Goal: Task Accomplishment & Management: Use online tool/utility

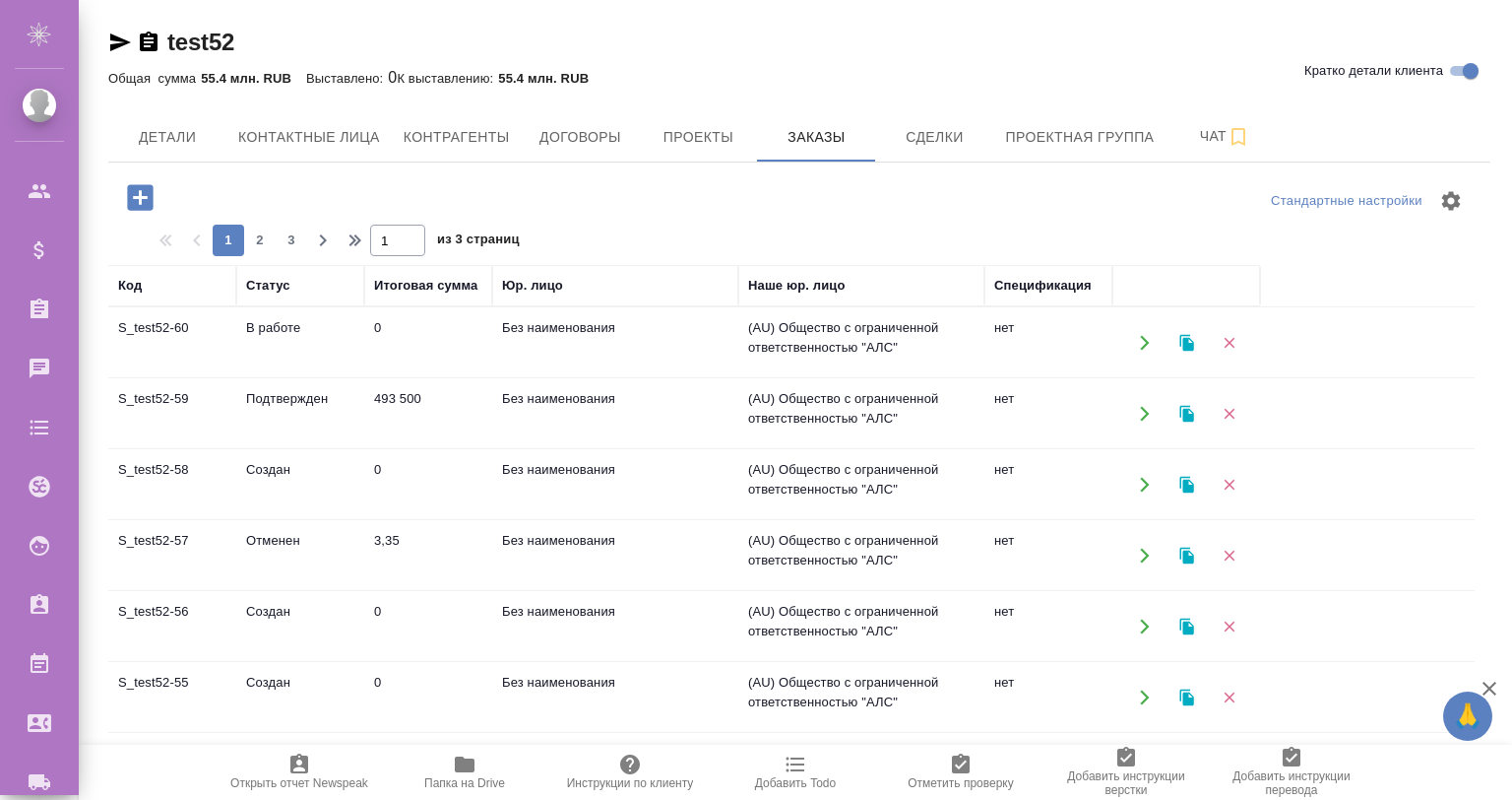
click at [192, 347] on td "S_test52-60" at bounding box center [172, 342] width 128 height 69
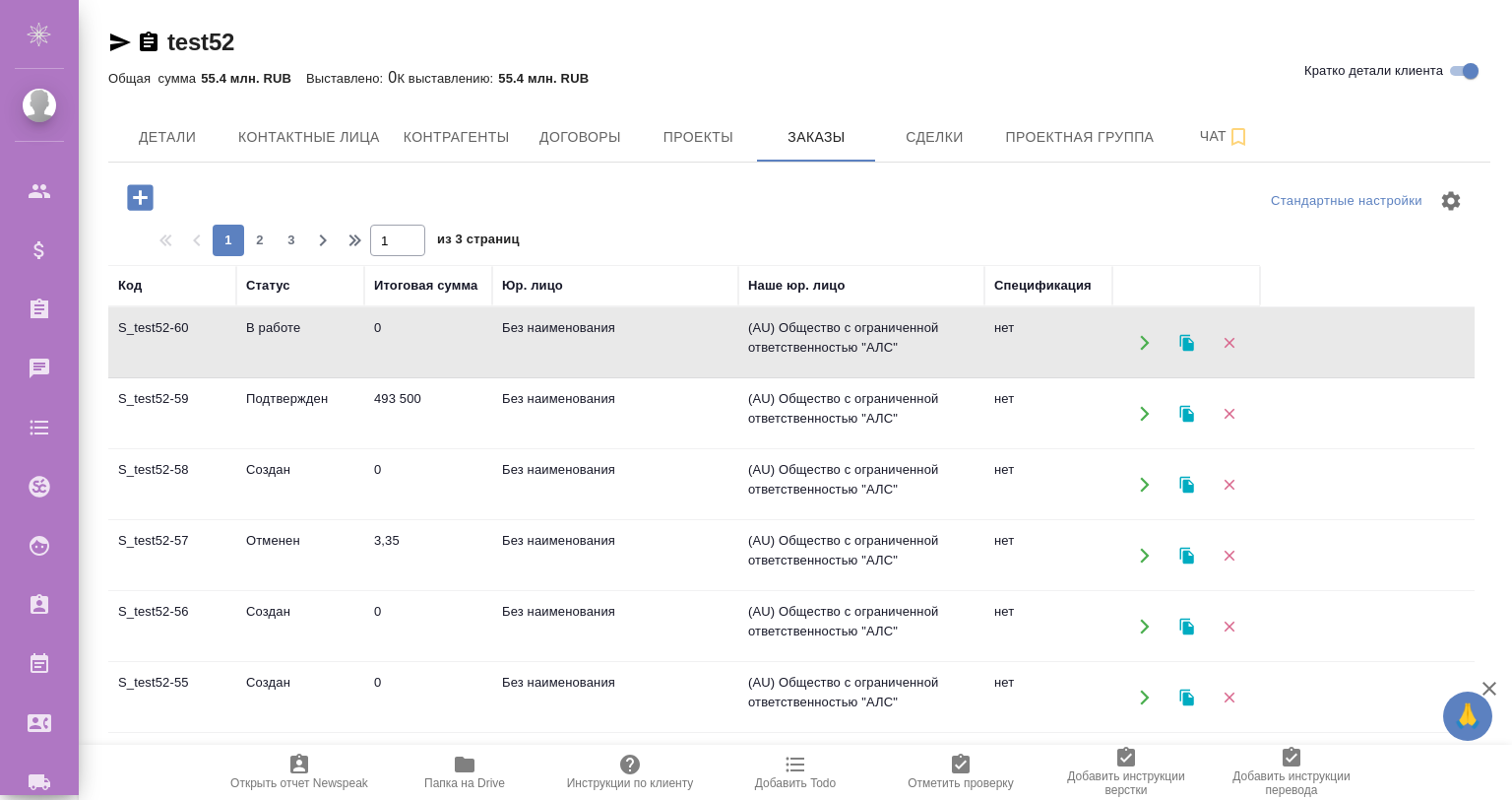
click at [181, 351] on td "S_test52-60" at bounding box center [172, 342] width 128 height 69
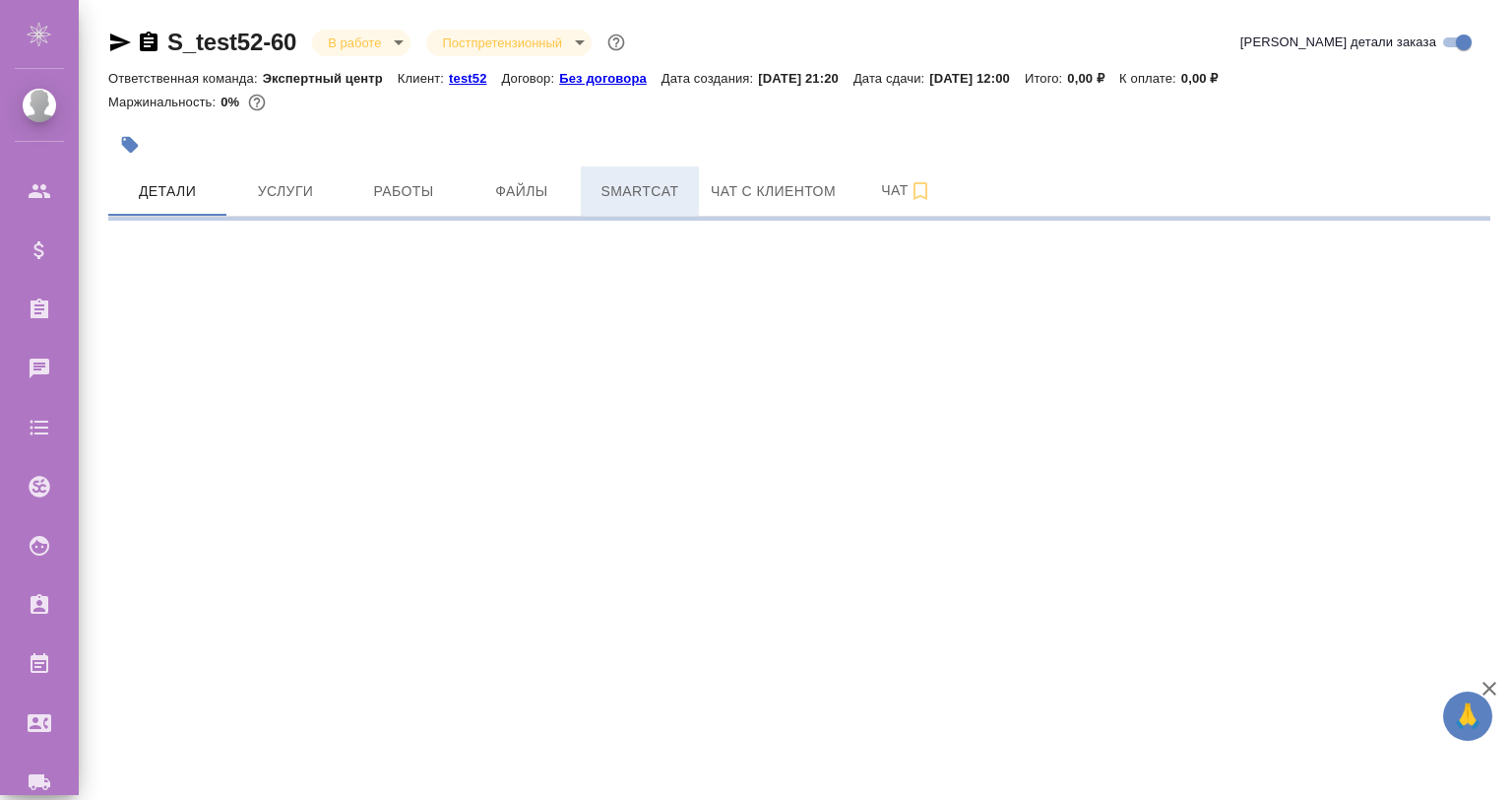
click at [649, 193] on span "Smartcat" at bounding box center [639, 191] width 95 height 25
select select "RU"
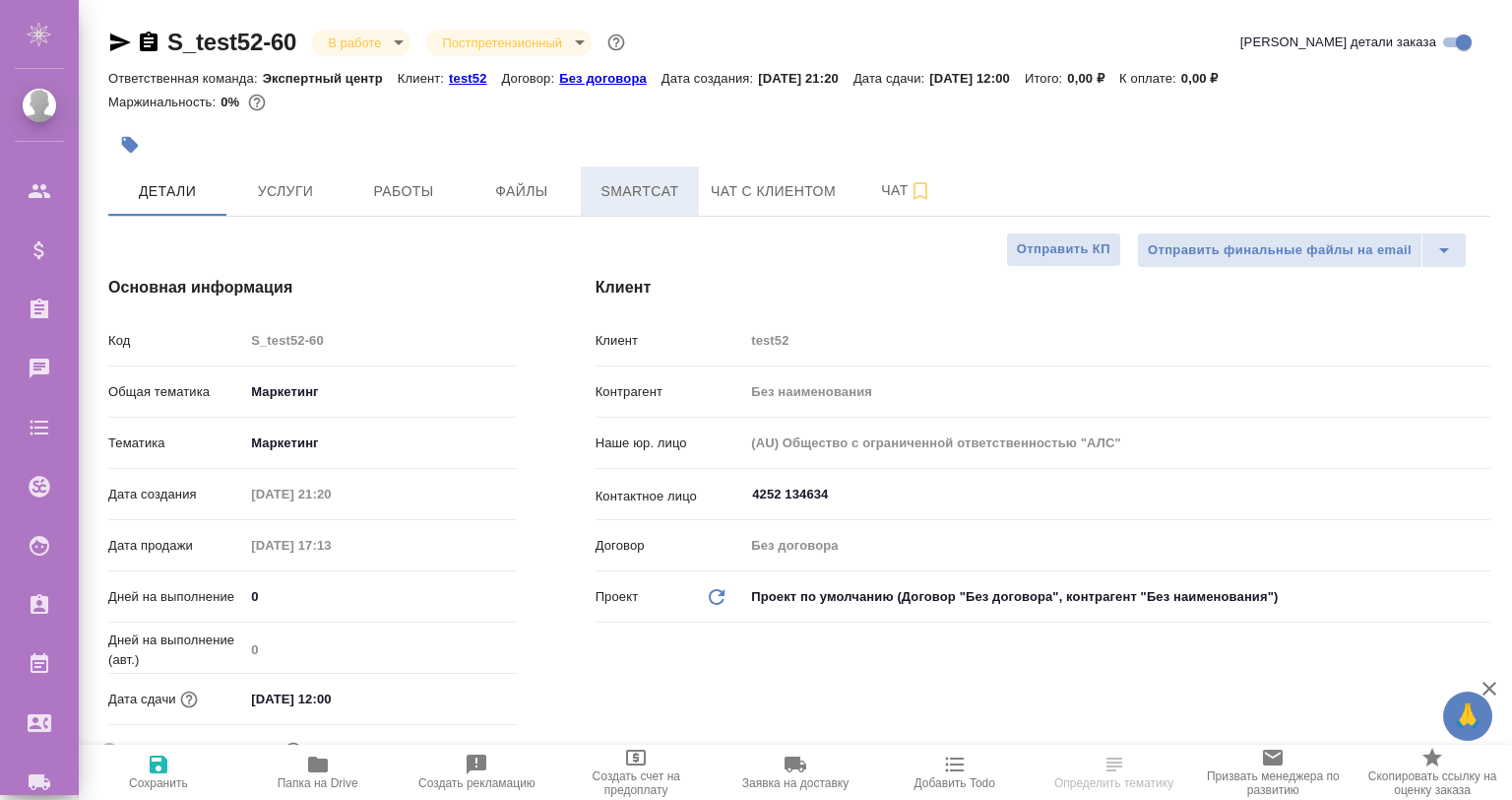
type textarea "x"
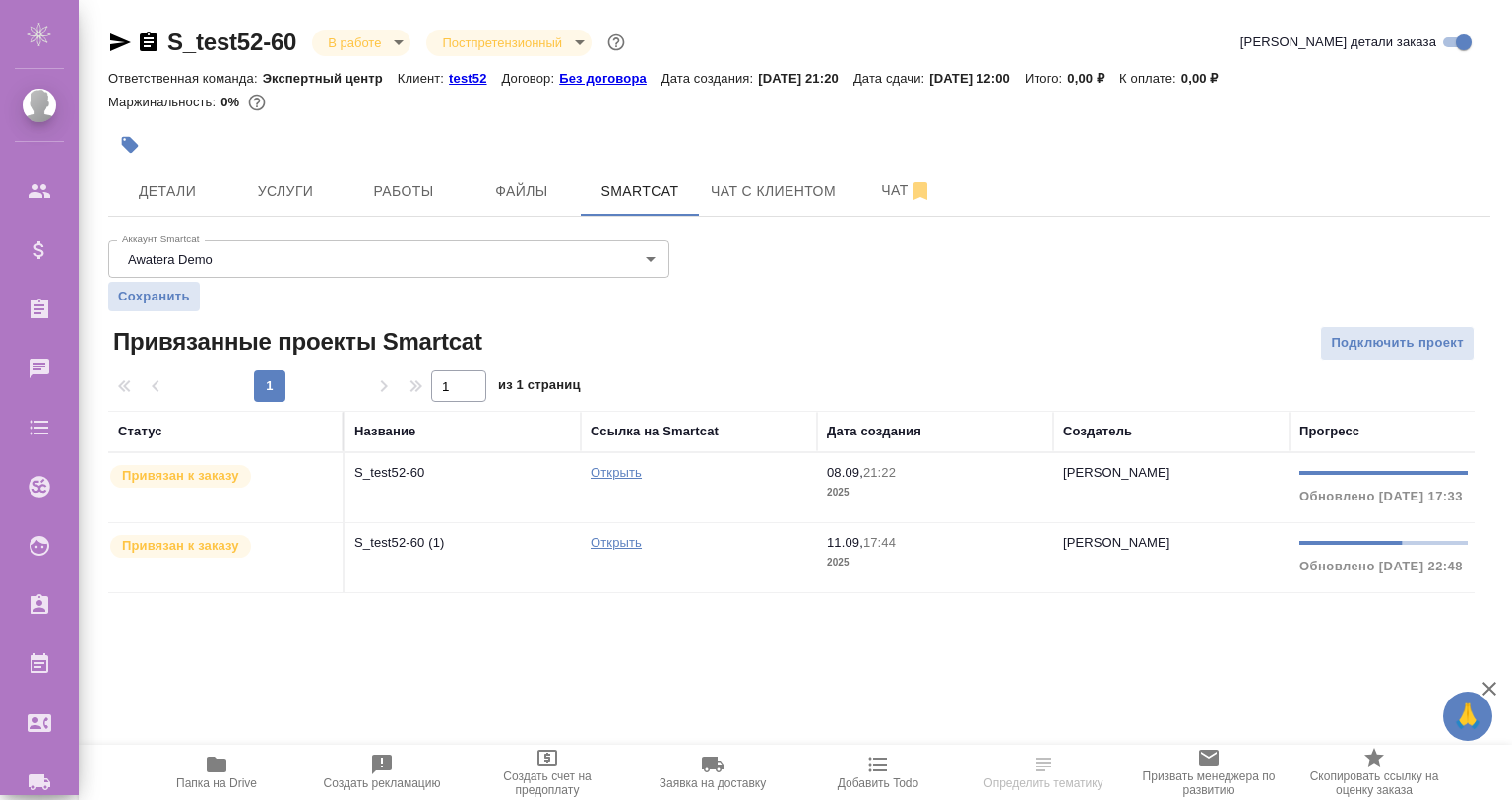
click at [460, 540] on p "S_test52-60 (1)" at bounding box center [462, 543] width 216 height 20
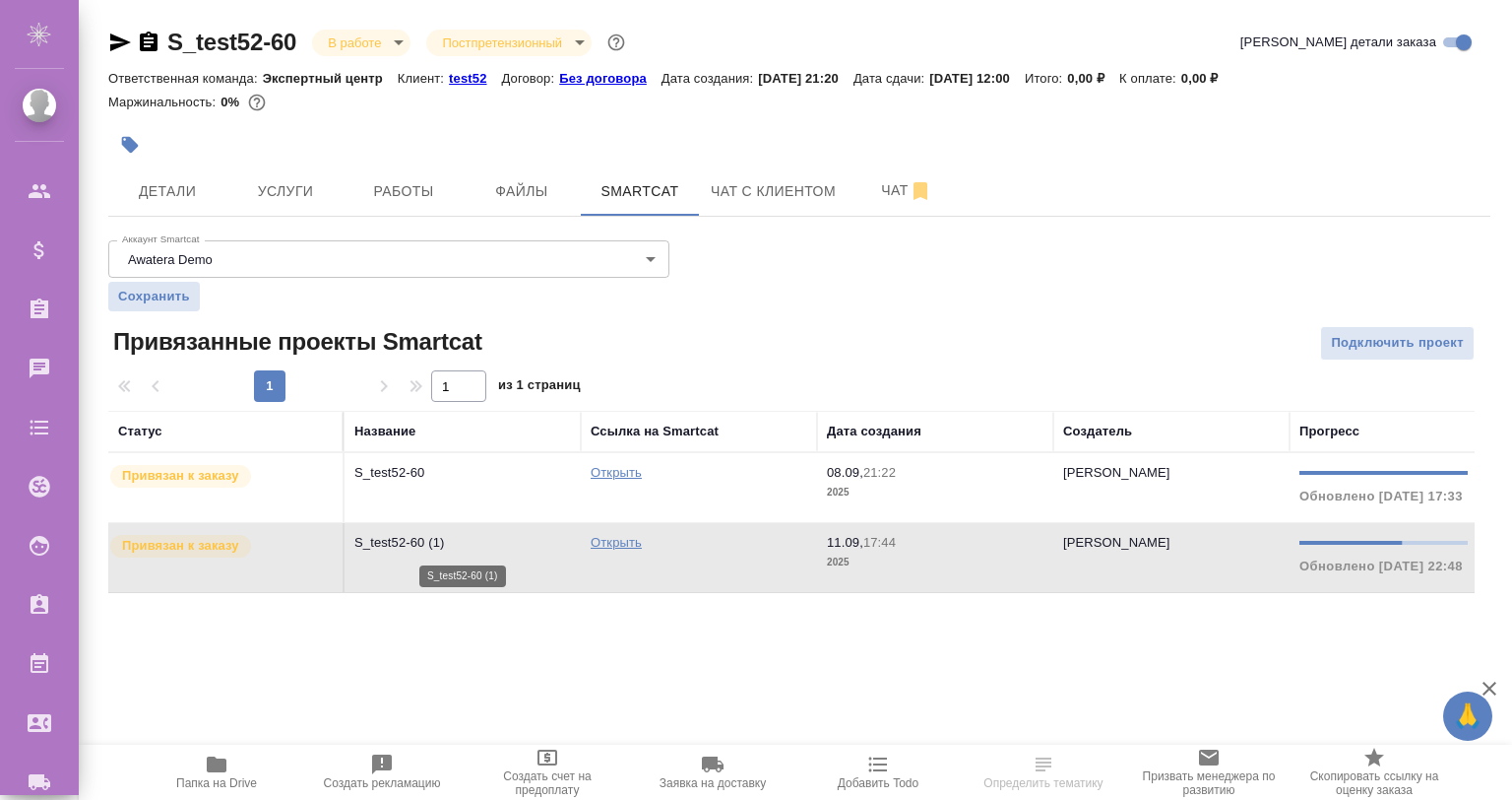
click at [460, 540] on p "S_test52-60 (1)" at bounding box center [462, 543] width 216 height 20
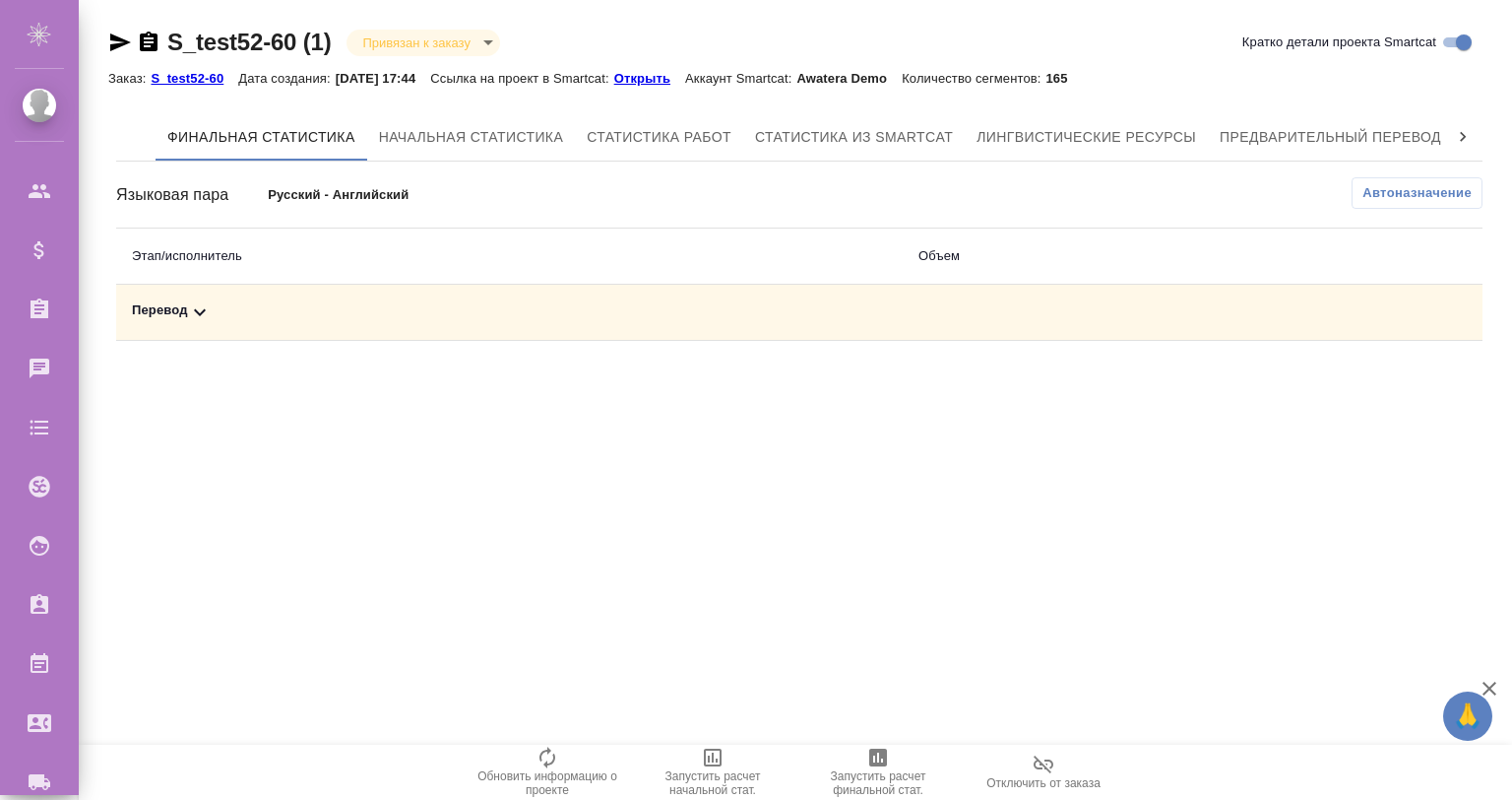
click at [647, 75] on p "Открыть" at bounding box center [649, 78] width 71 height 15
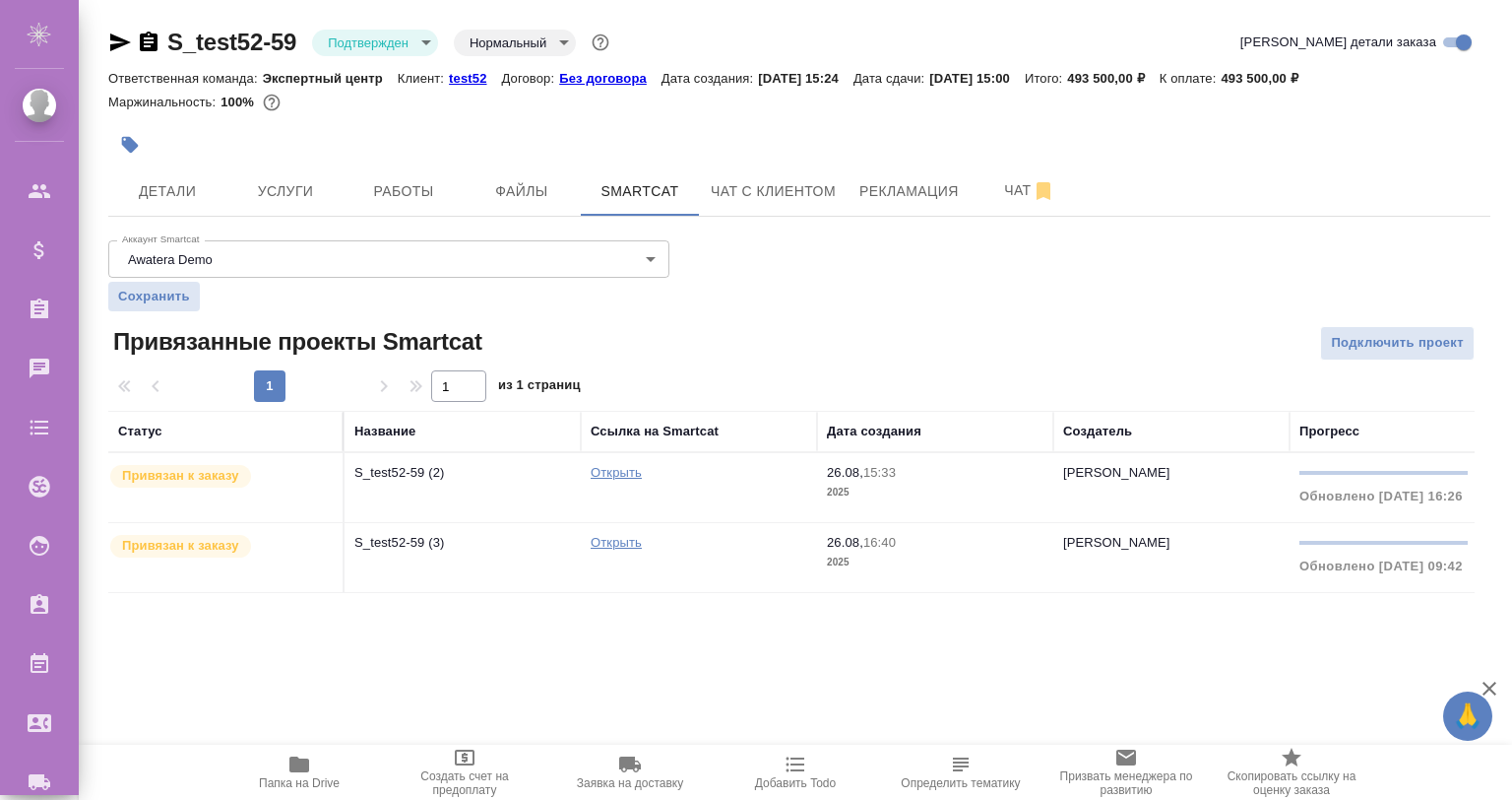
click at [617, 536] on link "Открыть" at bounding box center [616, 542] width 51 height 15
click at [451, 540] on p "S_test52-59 (3)" at bounding box center [462, 543] width 216 height 20
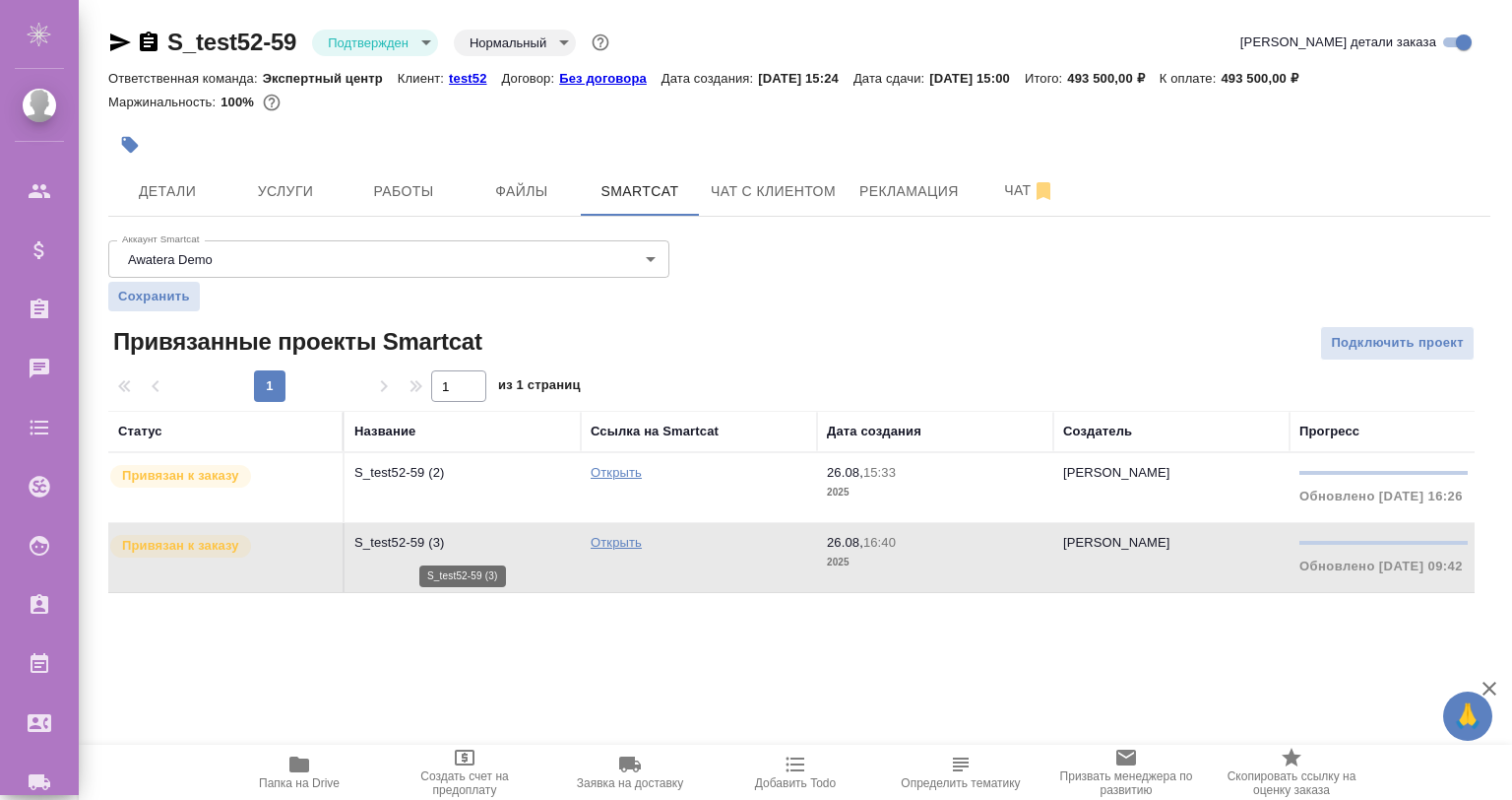
click at [451, 540] on p "S_test52-59 (3)" at bounding box center [462, 543] width 216 height 20
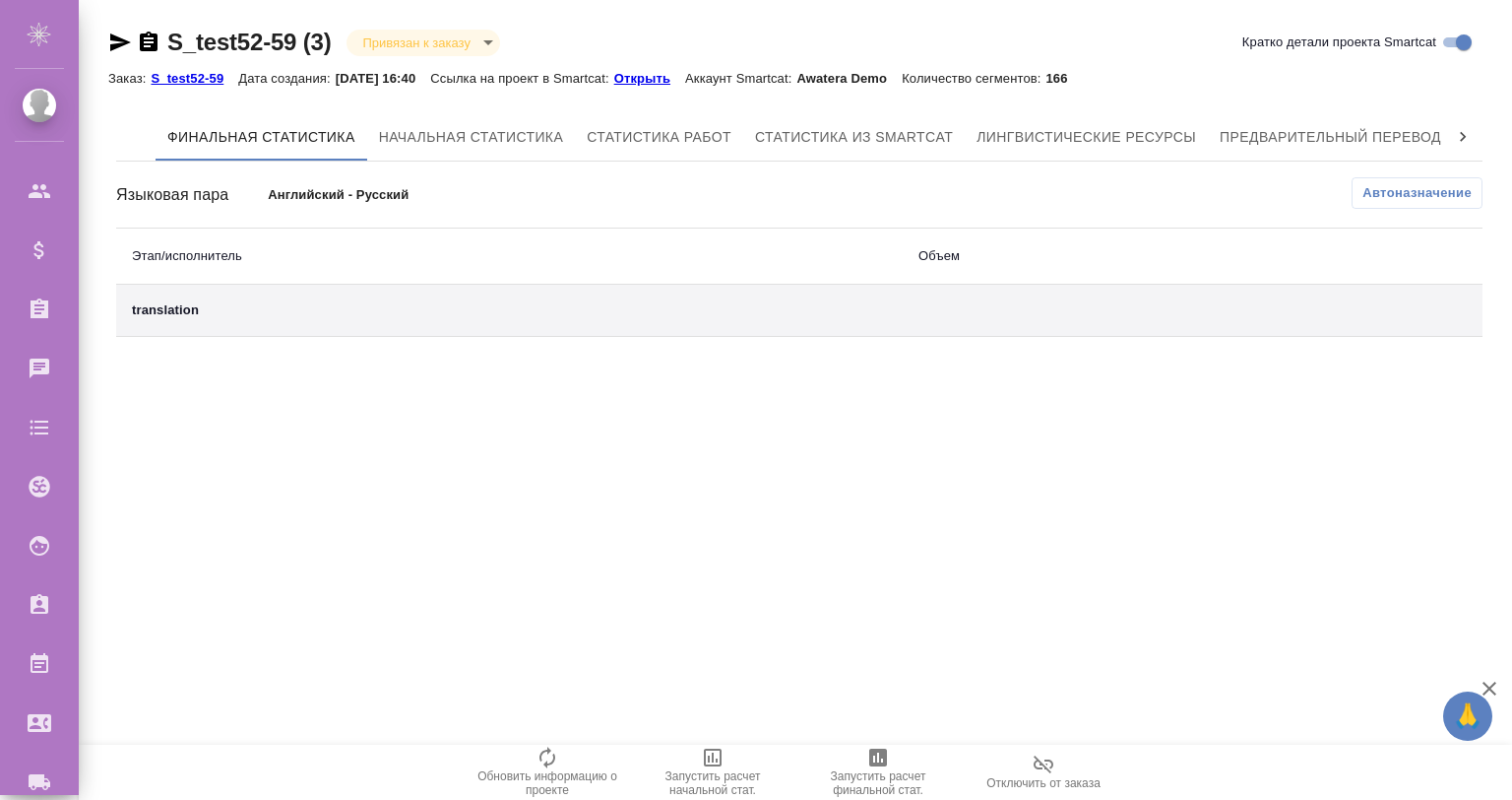
click at [679, 72] on p "Открыть" at bounding box center [649, 78] width 71 height 15
click at [1101, 138] on span "Лингвистические ресурсы" at bounding box center [1087, 137] width 219 height 25
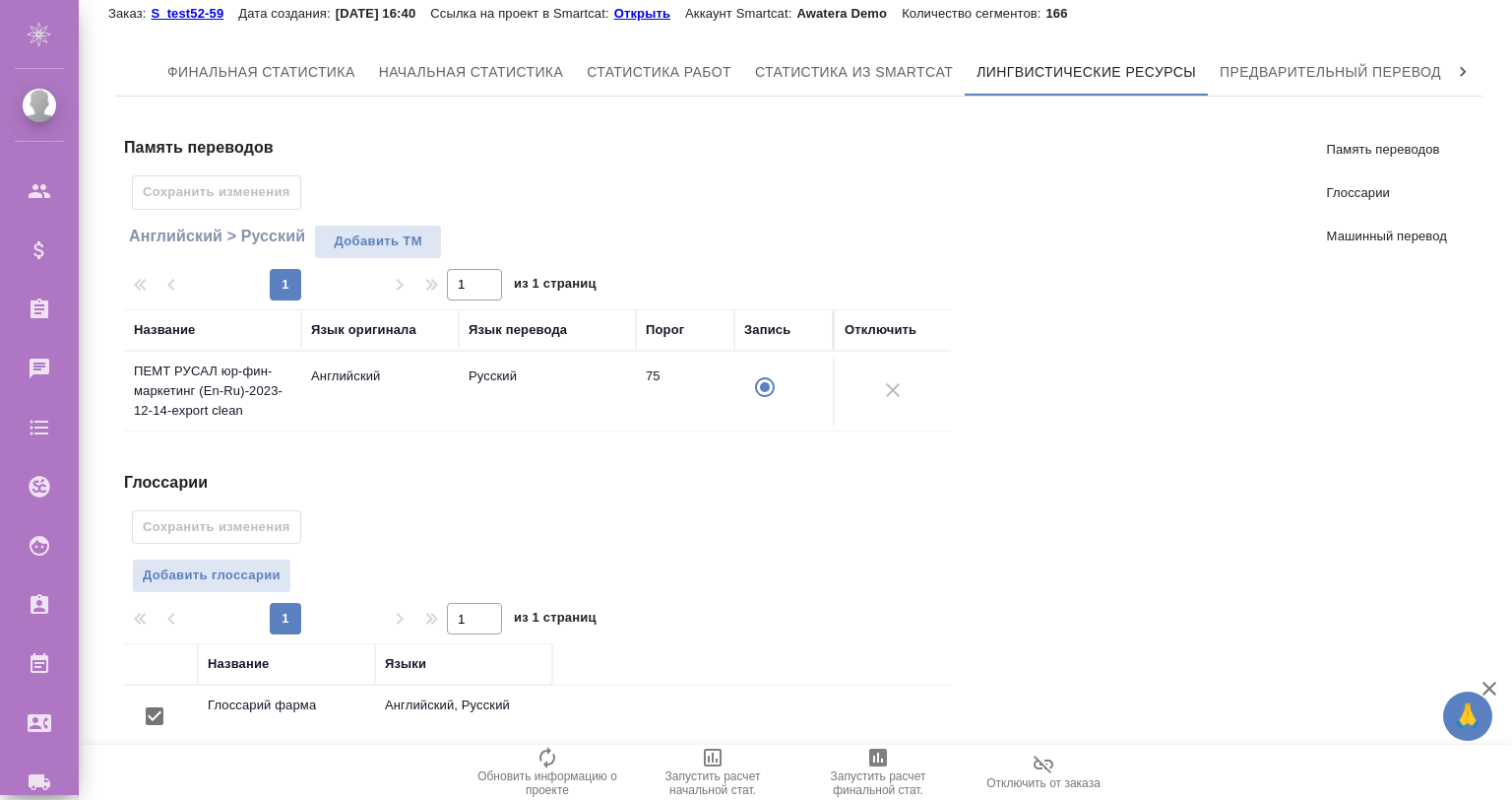
scroll to position [388, 0]
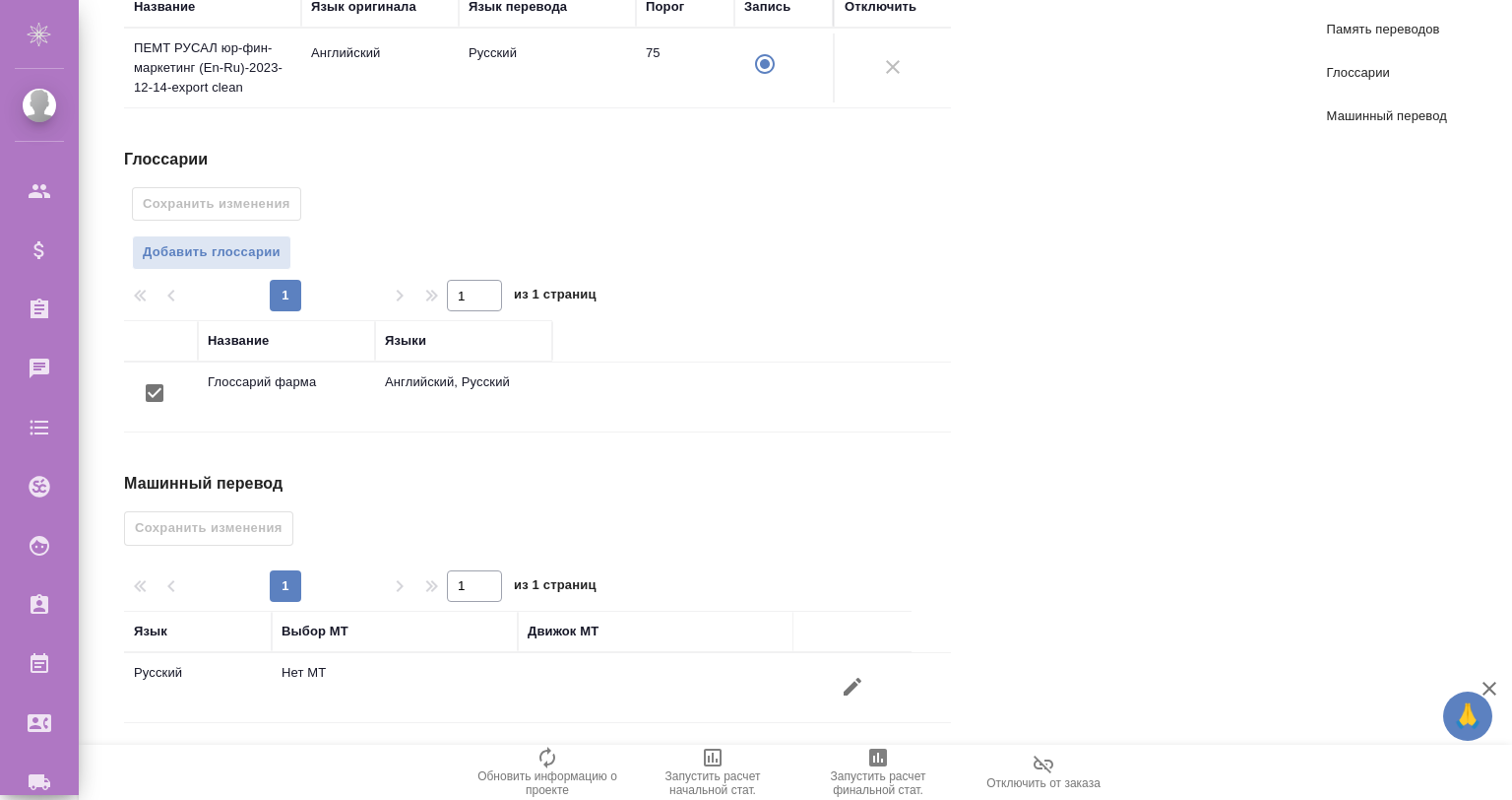
click at [867, 680] on button "button" at bounding box center [852, 685] width 47 height 47
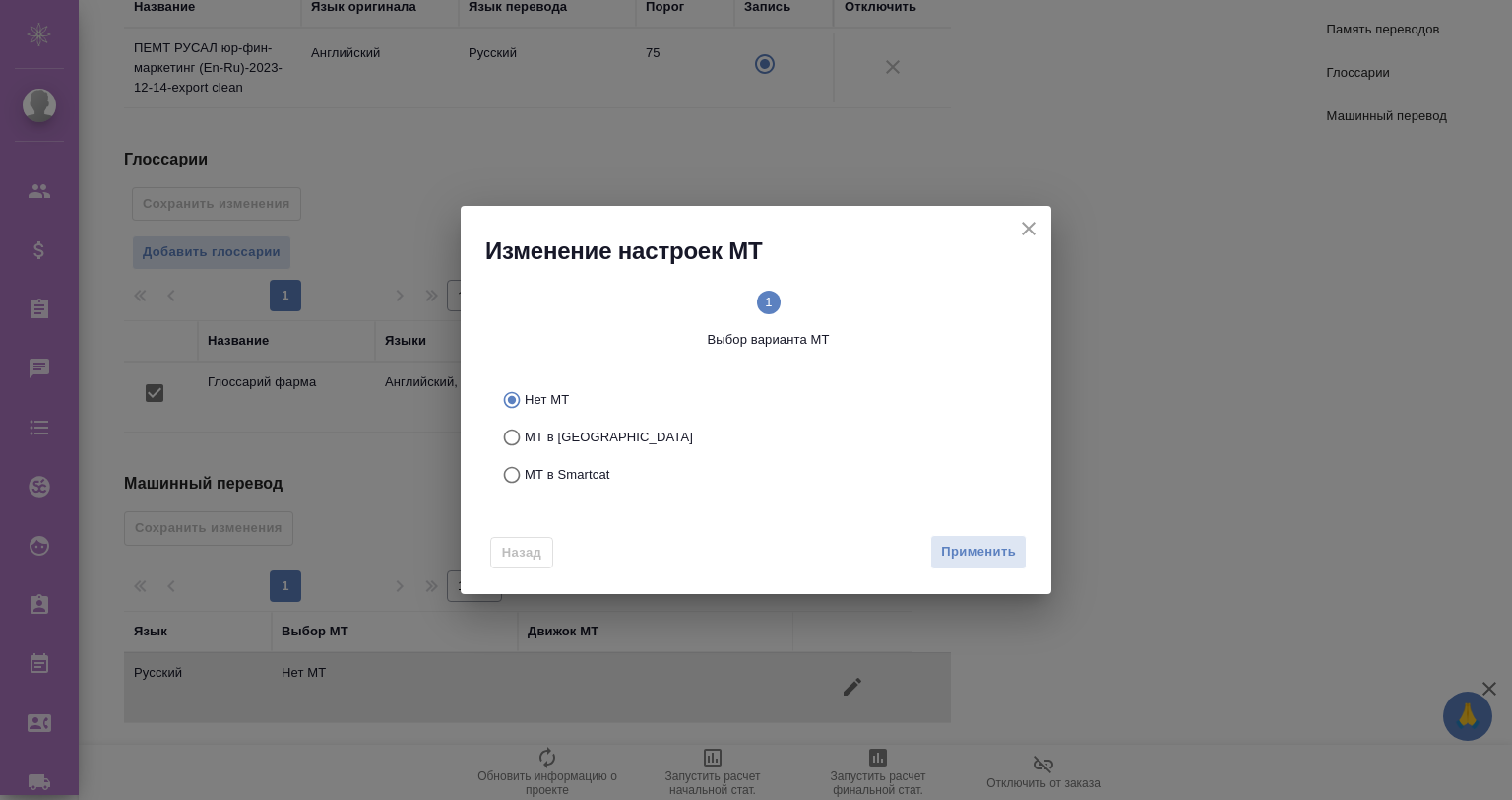
click at [529, 443] on span "МТ в Тере" at bounding box center [609, 437] width 168 height 20
click at [525, 443] on input "МТ в Тере" at bounding box center [509, 437] width 32 height 38
radio input "true"
click at [962, 542] on span "Применить" at bounding box center [978, 552] width 75 height 23
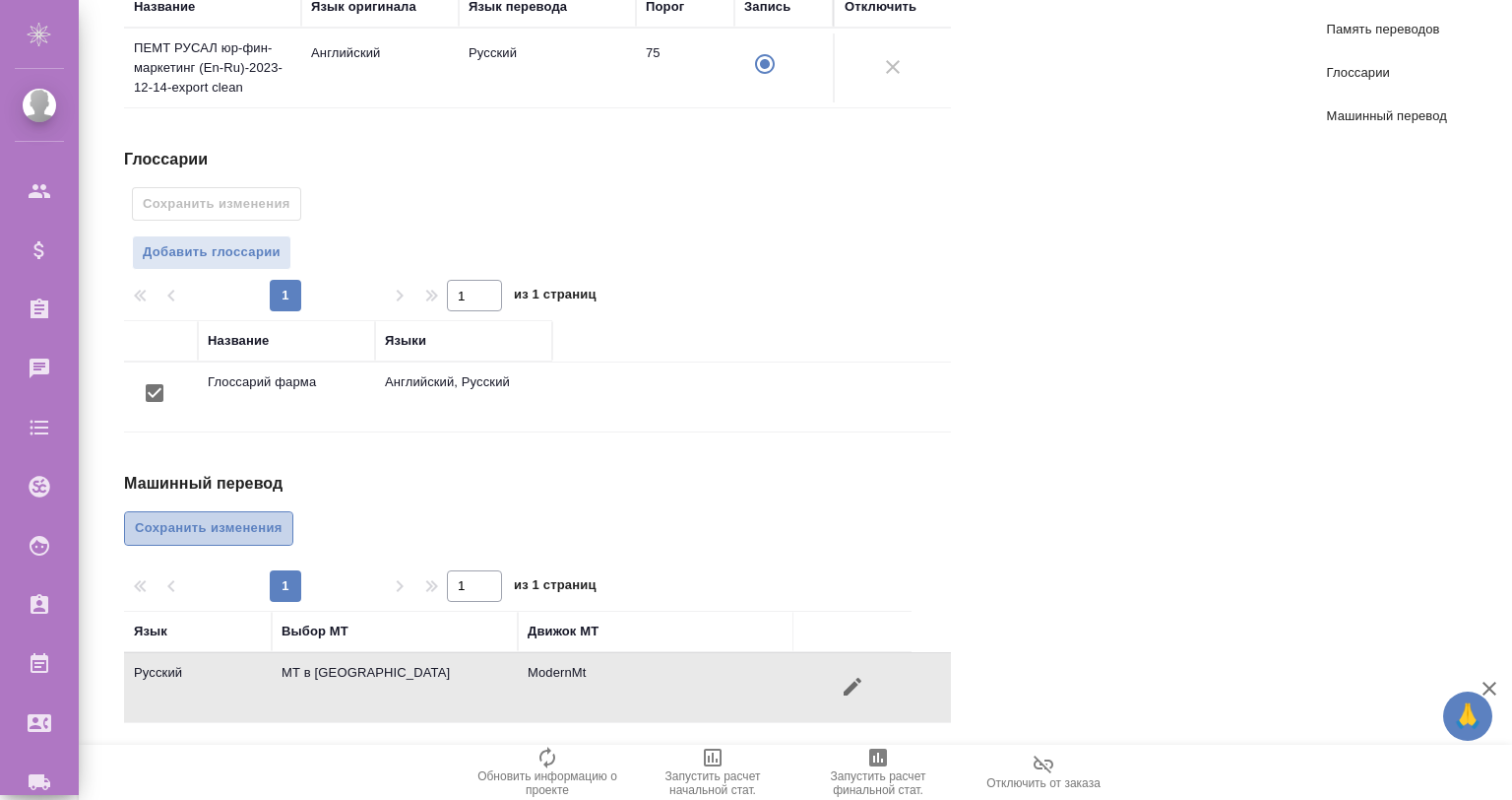
click at [240, 511] on button "Сохранить изменения" at bounding box center [209, 528] width 169 height 35
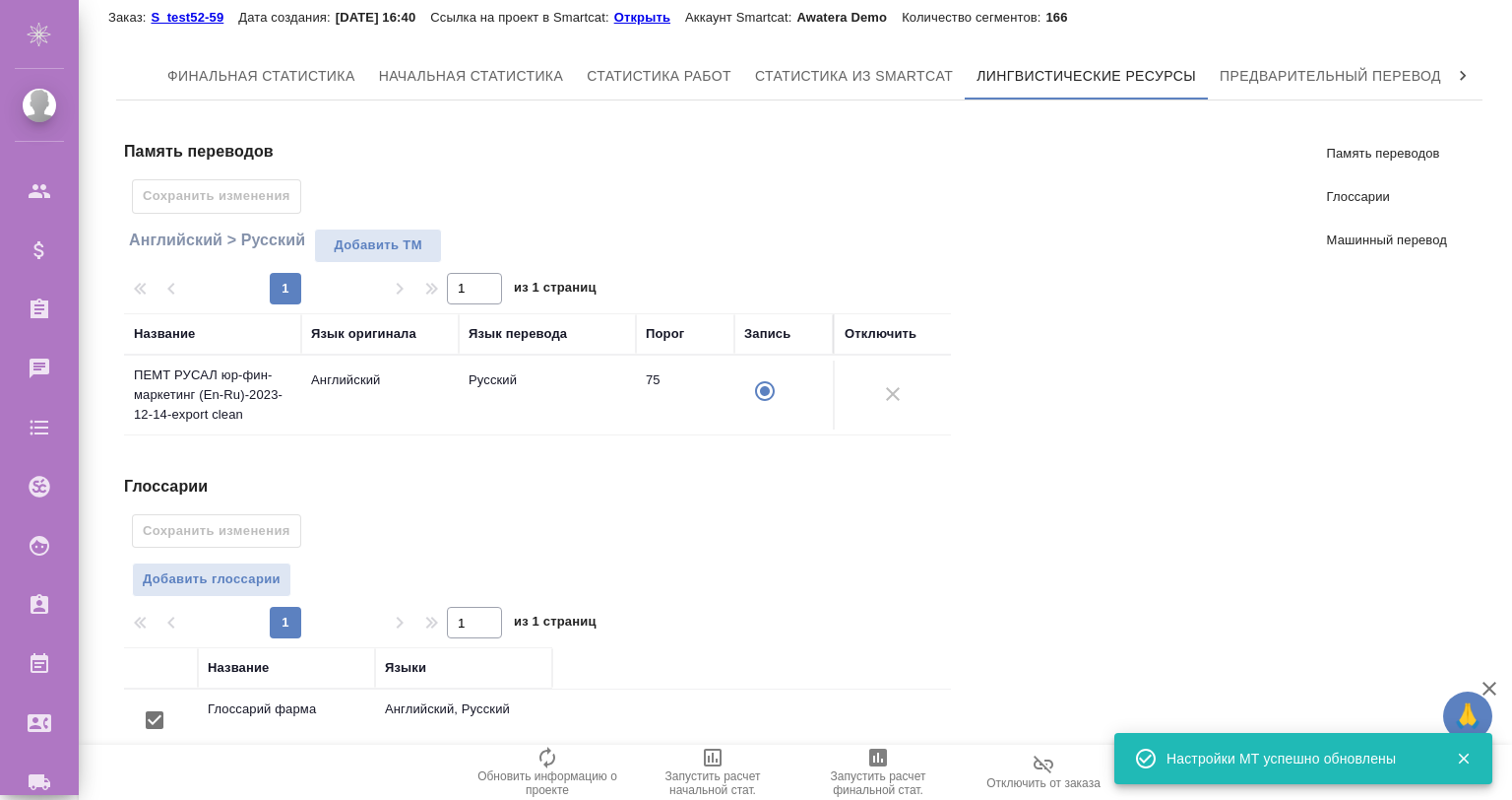
scroll to position [65, 0]
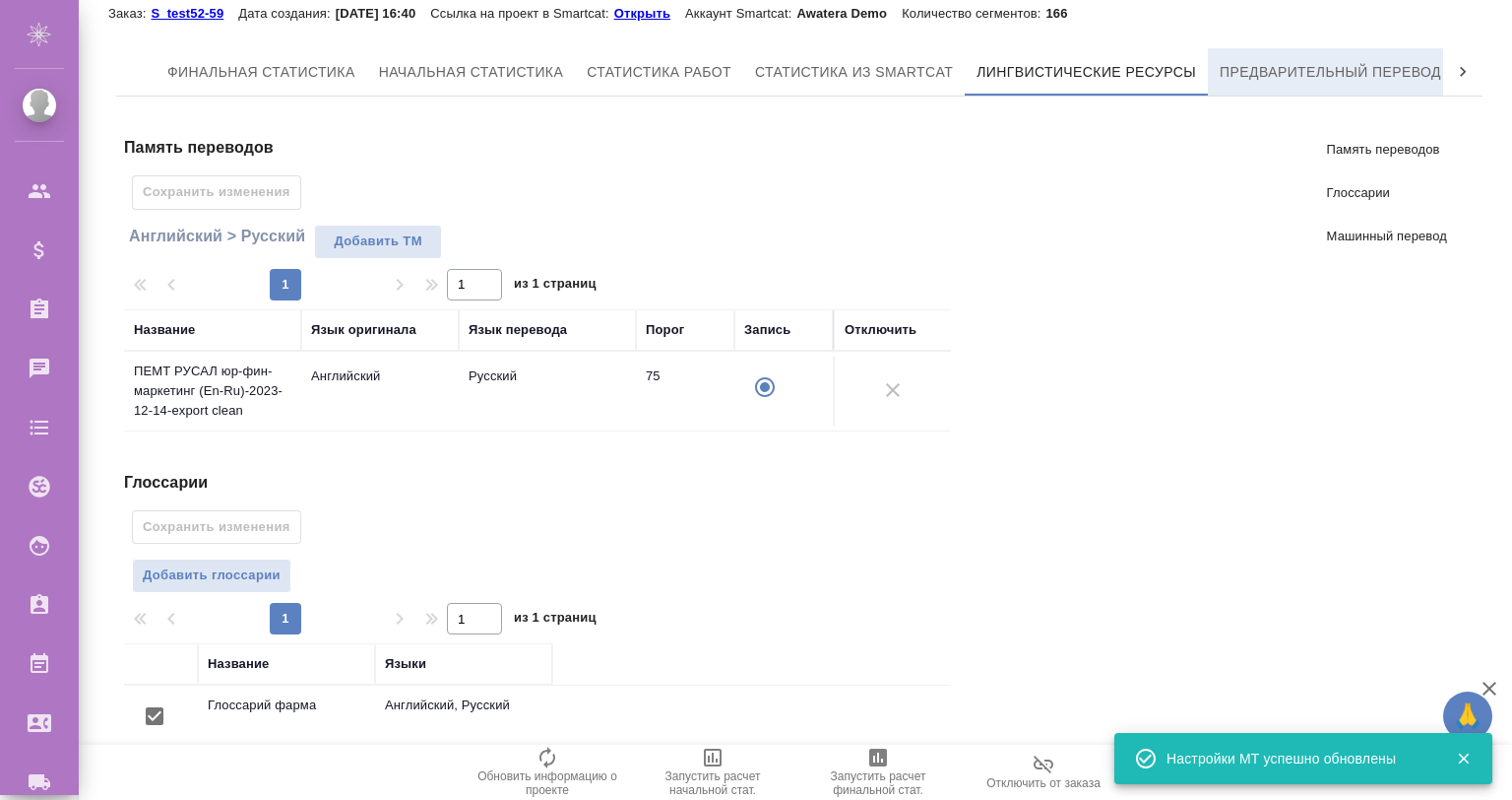
click at [1327, 73] on span "Предварительный перевод" at bounding box center [1331, 72] width 221 height 25
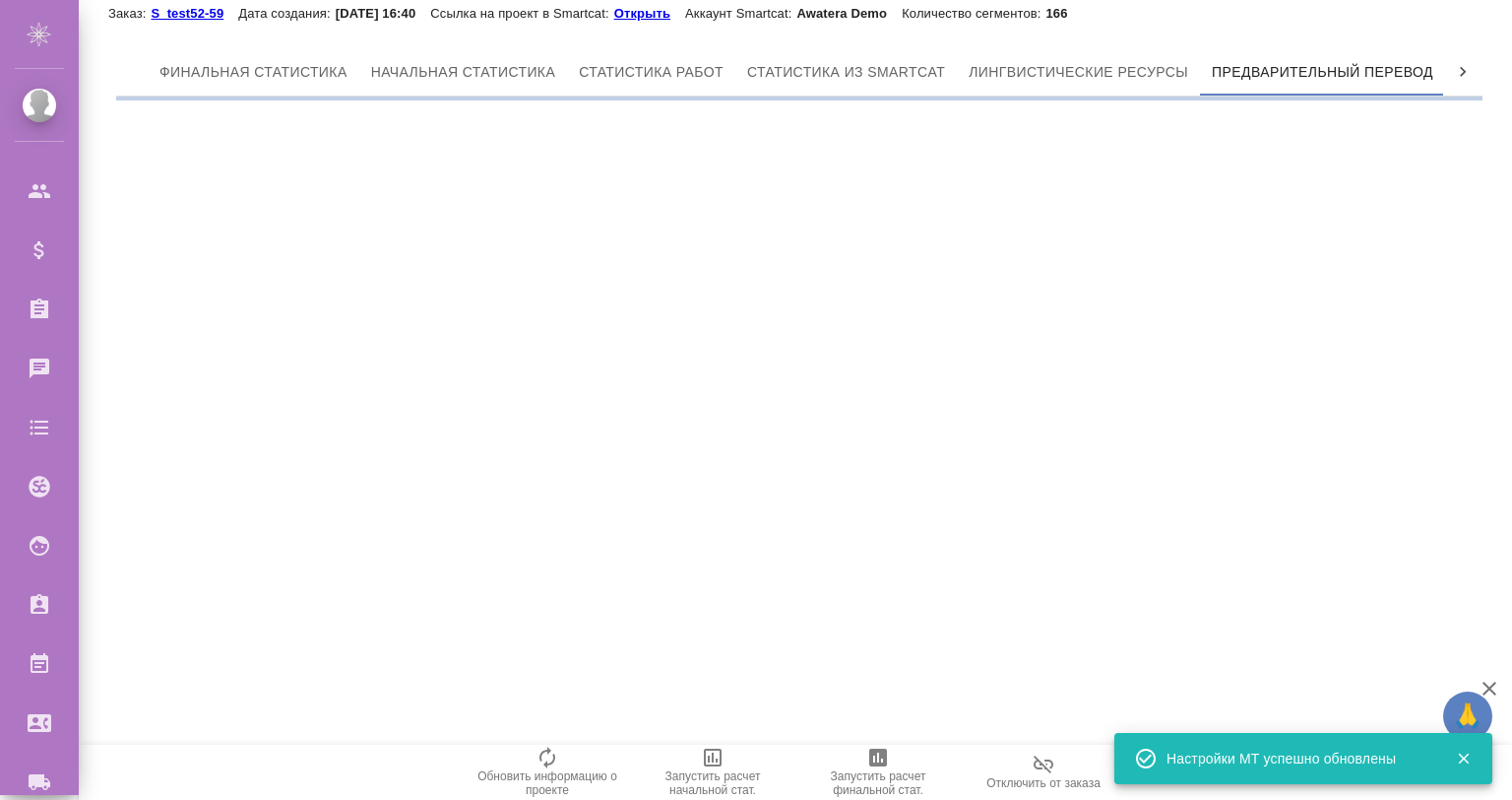
scroll to position [0, 9]
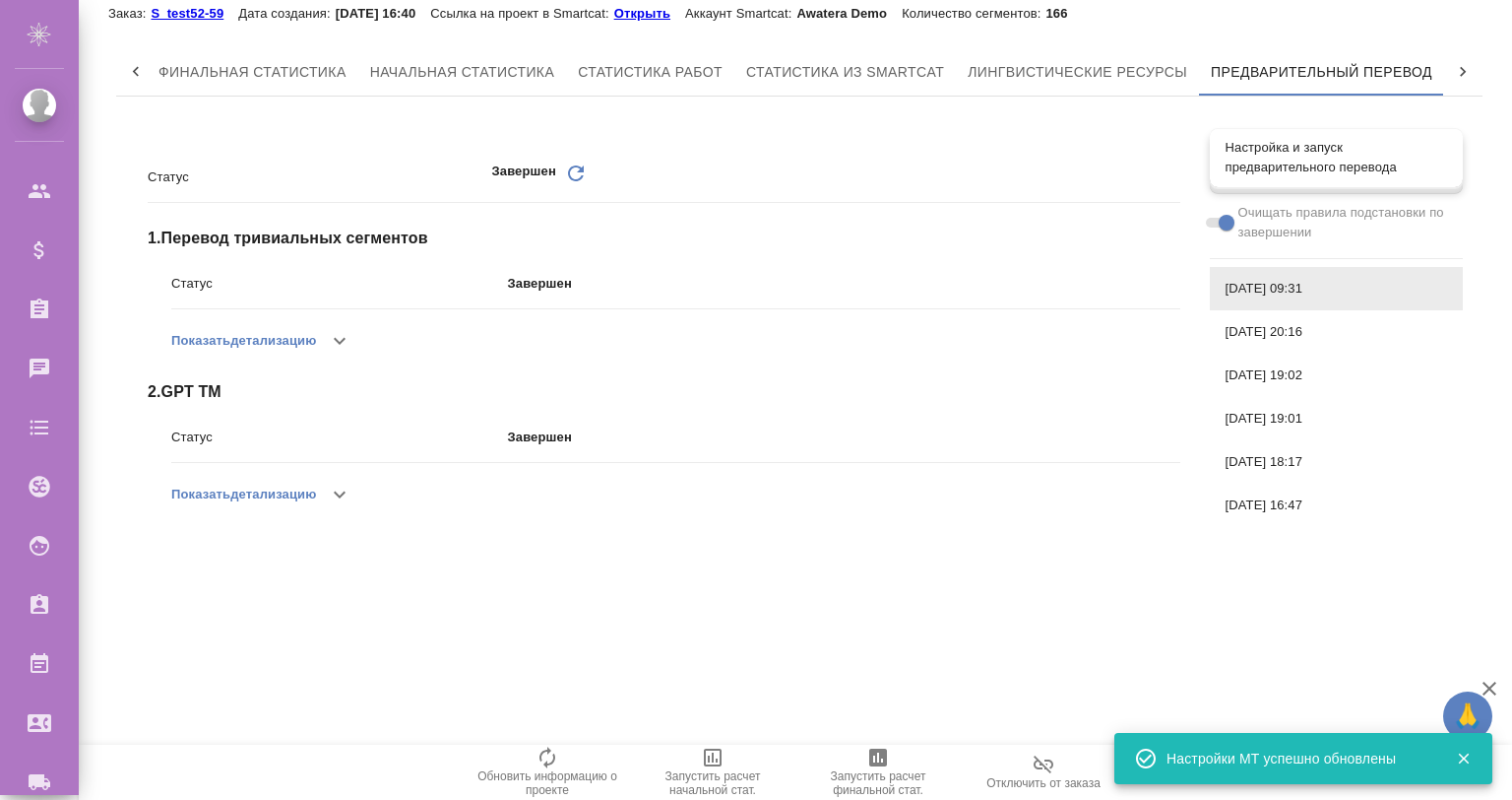
click at [1268, 141] on span "Настройка и запуск предварительного перевода" at bounding box center [1337, 157] width 221 height 40
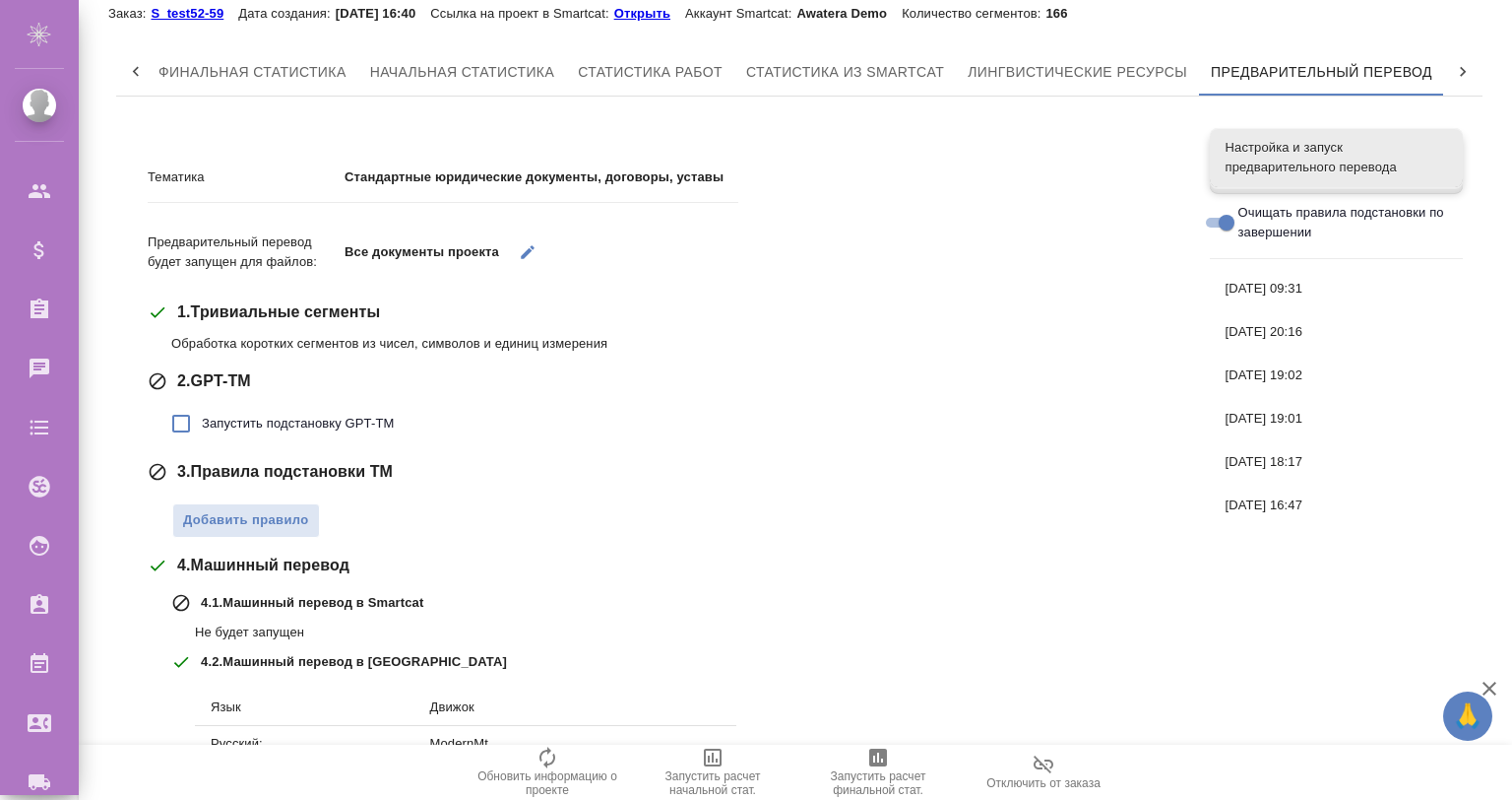
click at [242, 415] on span "Запустить подстановку GPT-TM" at bounding box center [298, 423] width 192 height 20
click at [202, 415] on input "Запустить подстановку GPT-TM" at bounding box center [181, 423] width 42 height 42
checkbox input "true"
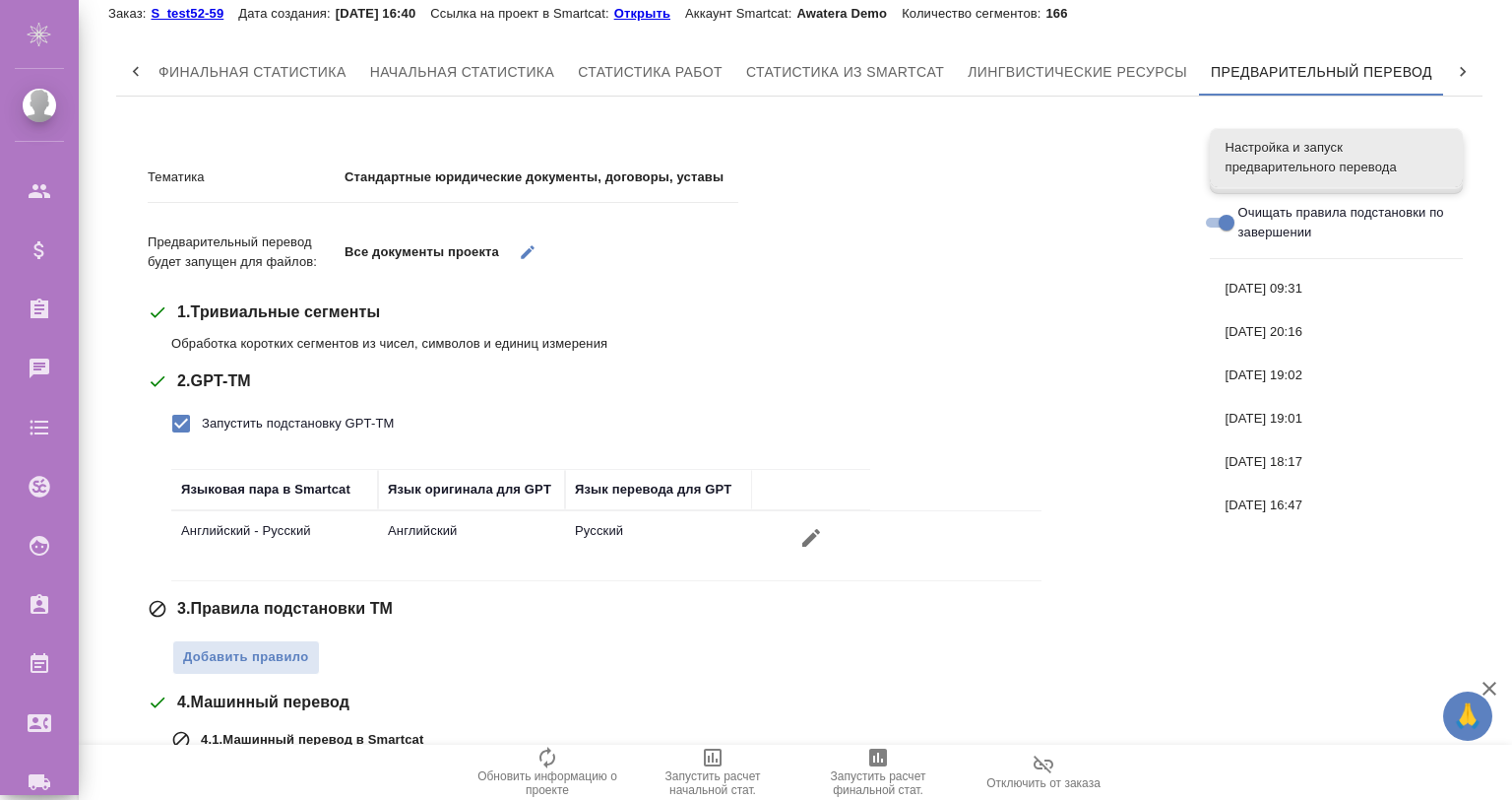
click at [515, 242] on button "button" at bounding box center [528, 251] width 41 height 41
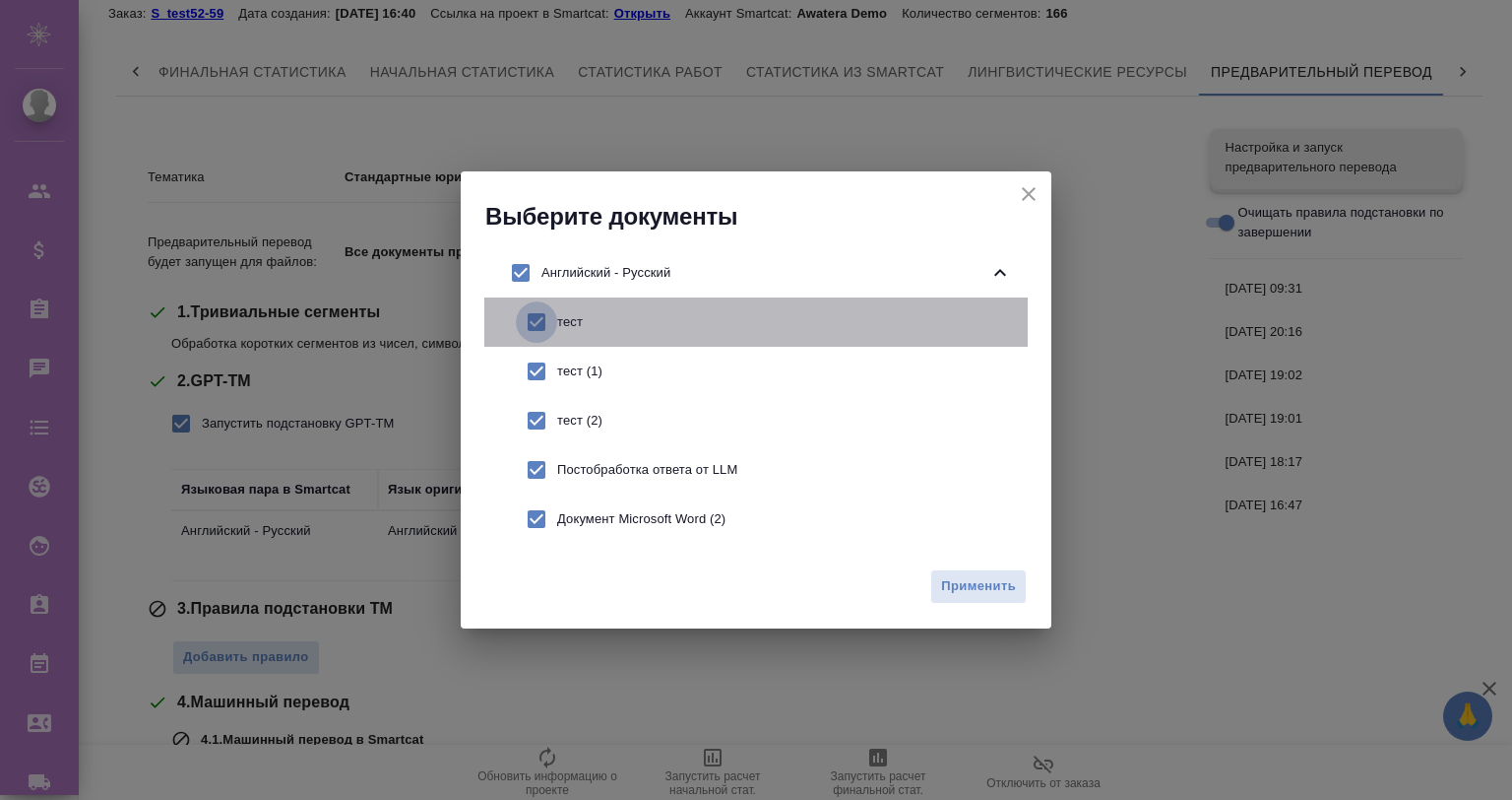
drag, startPoint x: 540, startPoint y: 316, endPoint x: 546, endPoint y: 363, distance: 47.4
click at [540, 319] on input "checkbox" at bounding box center [537, 322] width 42 height 42
checkbox input "false"
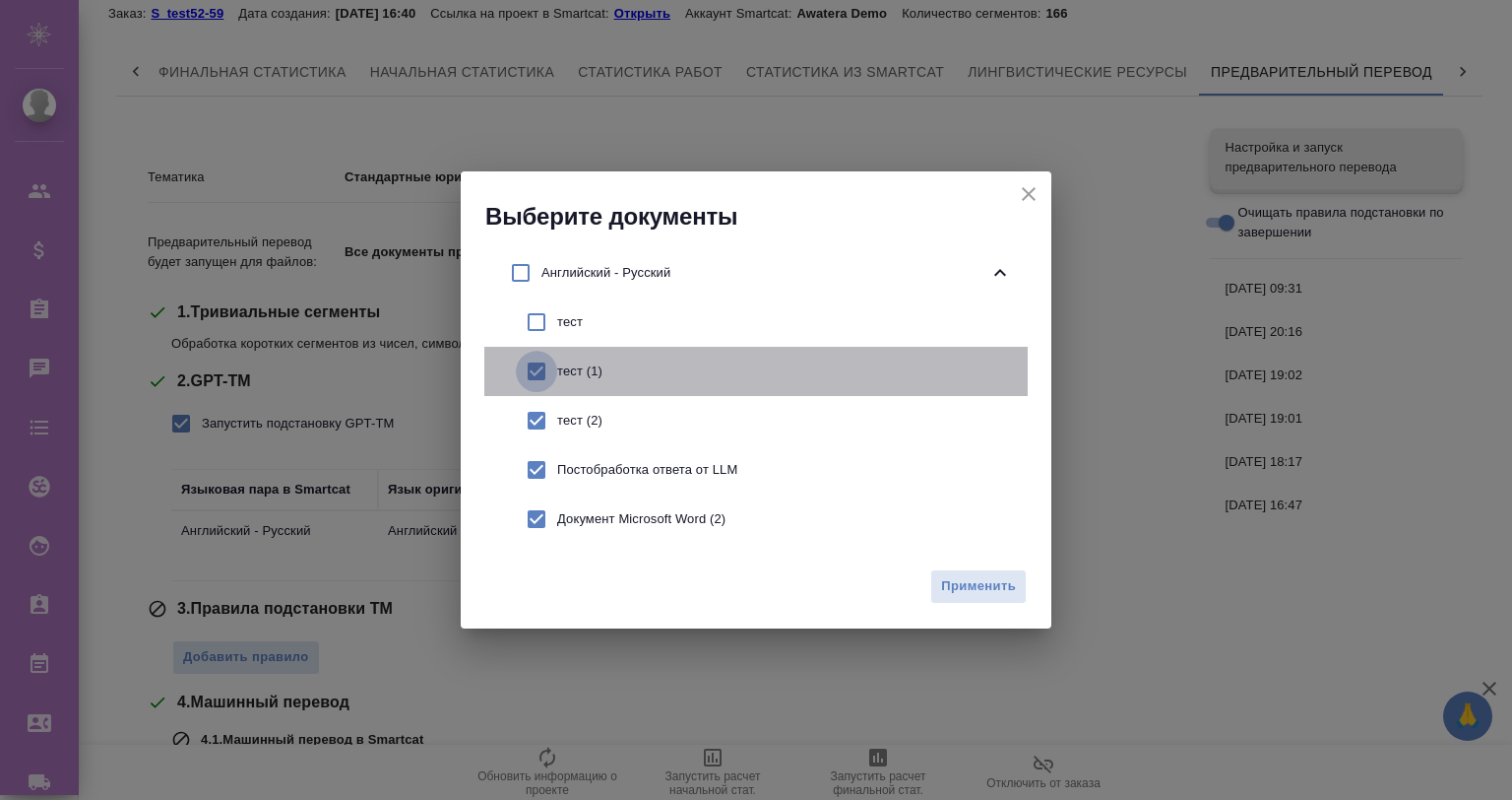
drag, startPoint x: 544, startPoint y: 369, endPoint x: 546, endPoint y: 379, distance: 10.2
click at [544, 373] on input "checkbox" at bounding box center [537, 372] width 42 height 42
checkbox input "false"
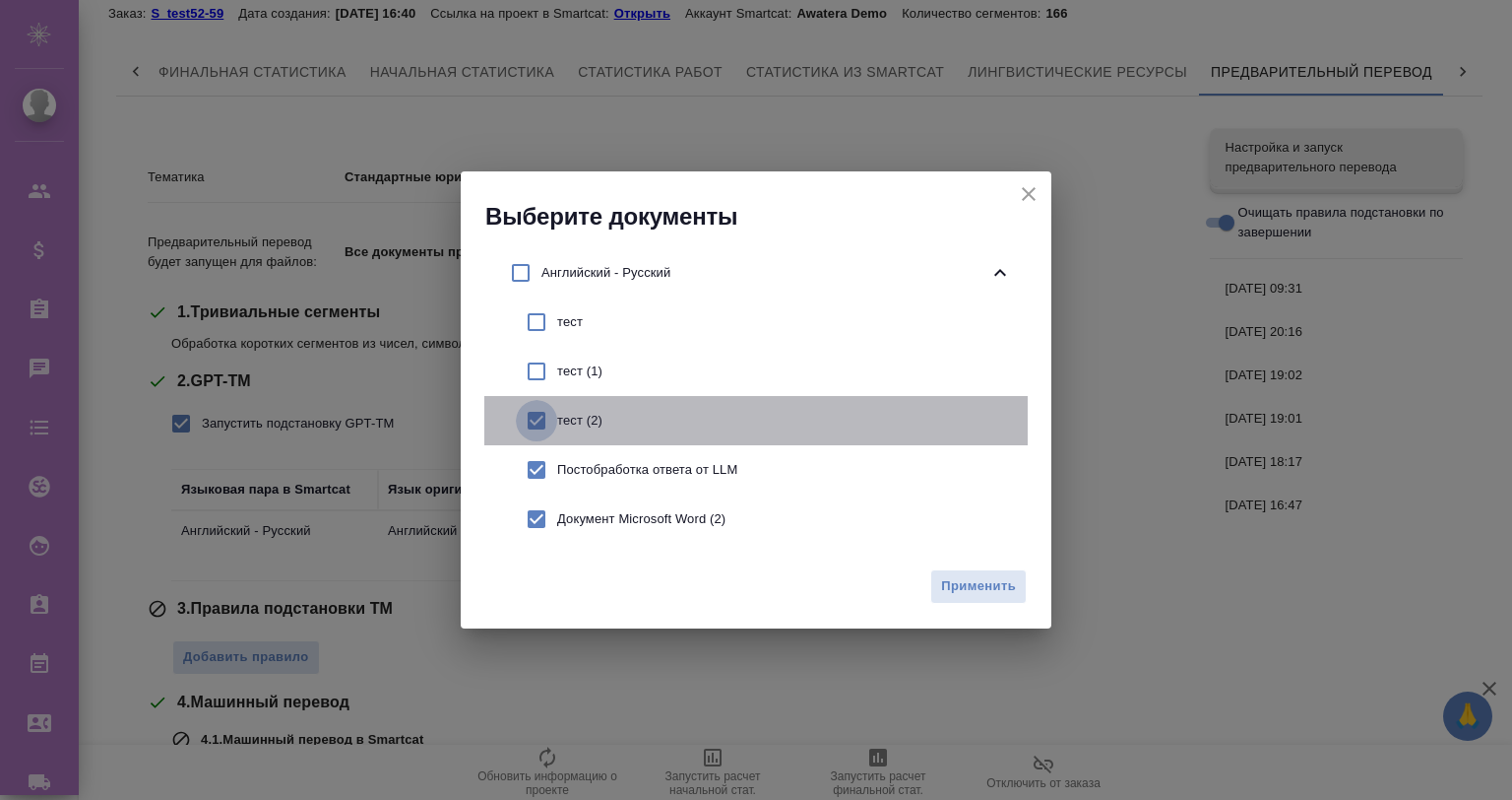
drag, startPoint x: 547, startPoint y: 409, endPoint x: 543, endPoint y: 457, distance: 48.2
click at [546, 425] on input "checkbox" at bounding box center [537, 420] width 42 height 42
checkbox input "false"
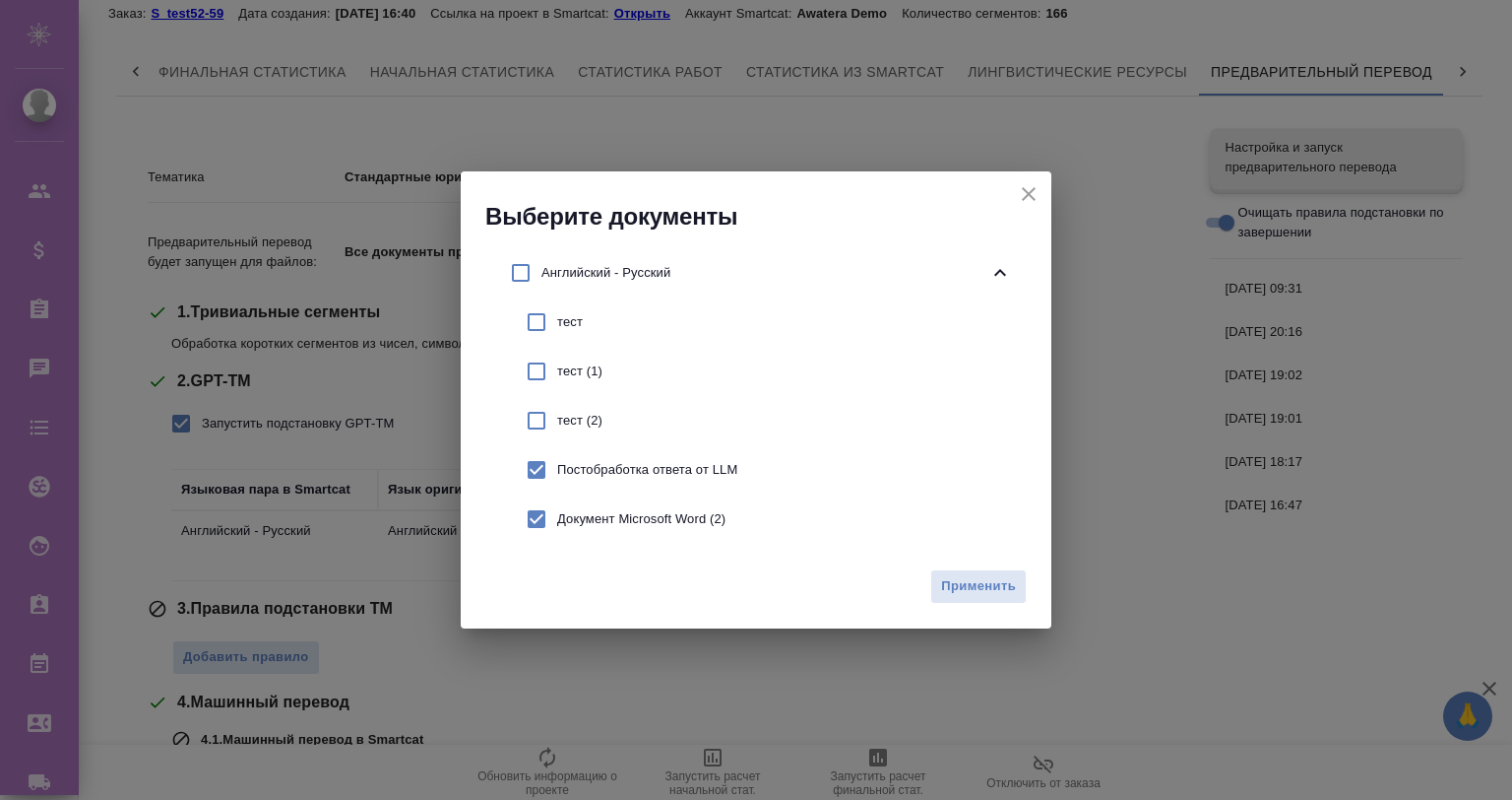
click at [543, 457] on input "checkbox" at bounding box center [537, 470] width 42 height 42
checkbox input "false"
click at [968, 579] on span "Применить" at bounding box center [978, 586] width 75 height 23
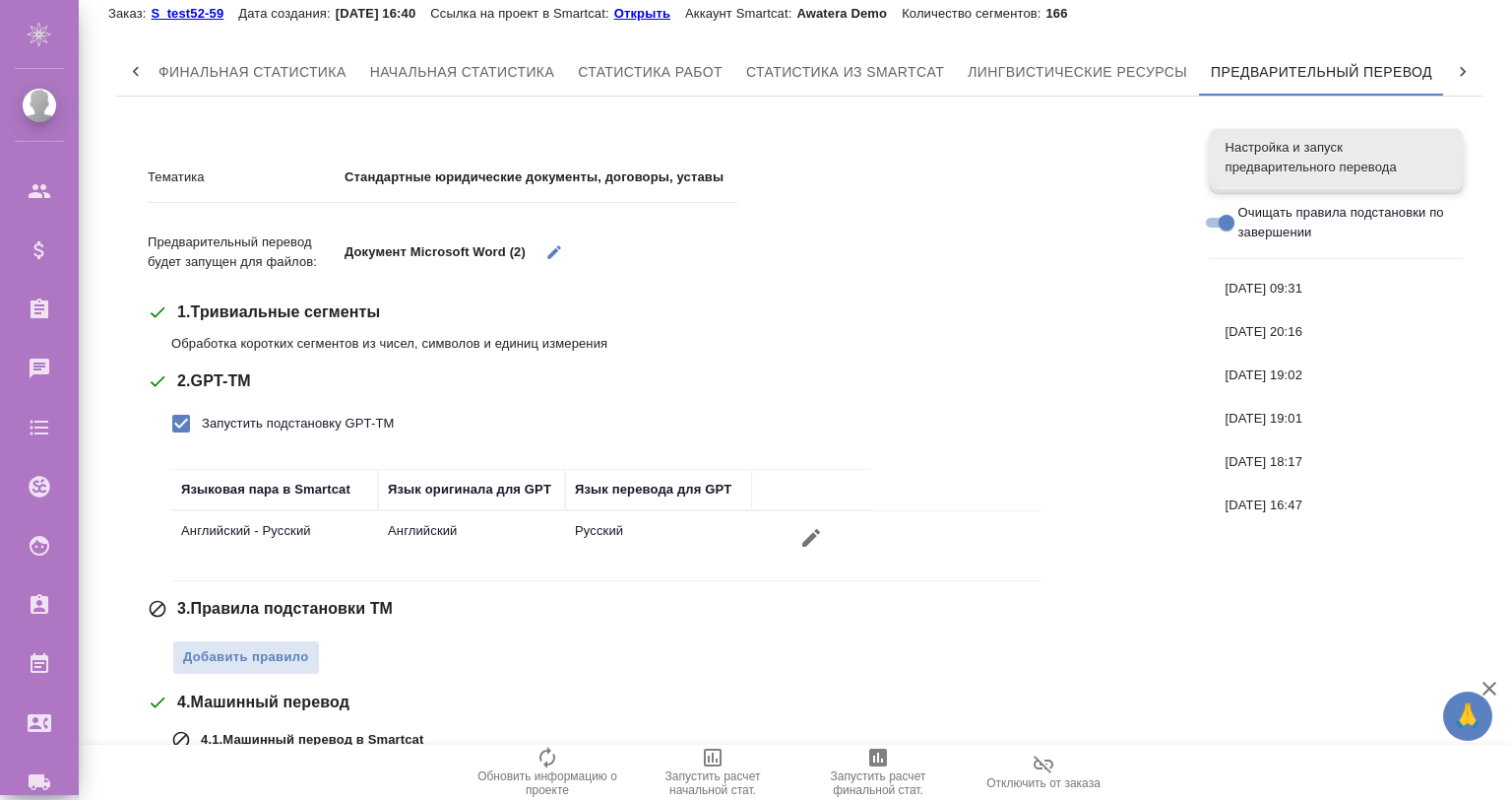
click at [325, 418] on span "Запустить подстановку GPT-TM" at bounding box center [298, 423] width 192 height 20
click at [202, 418] on input "Запустить подстановку GPT-TM" at bounding box center [181, 423] width 42 height 42
checkbox input "false"
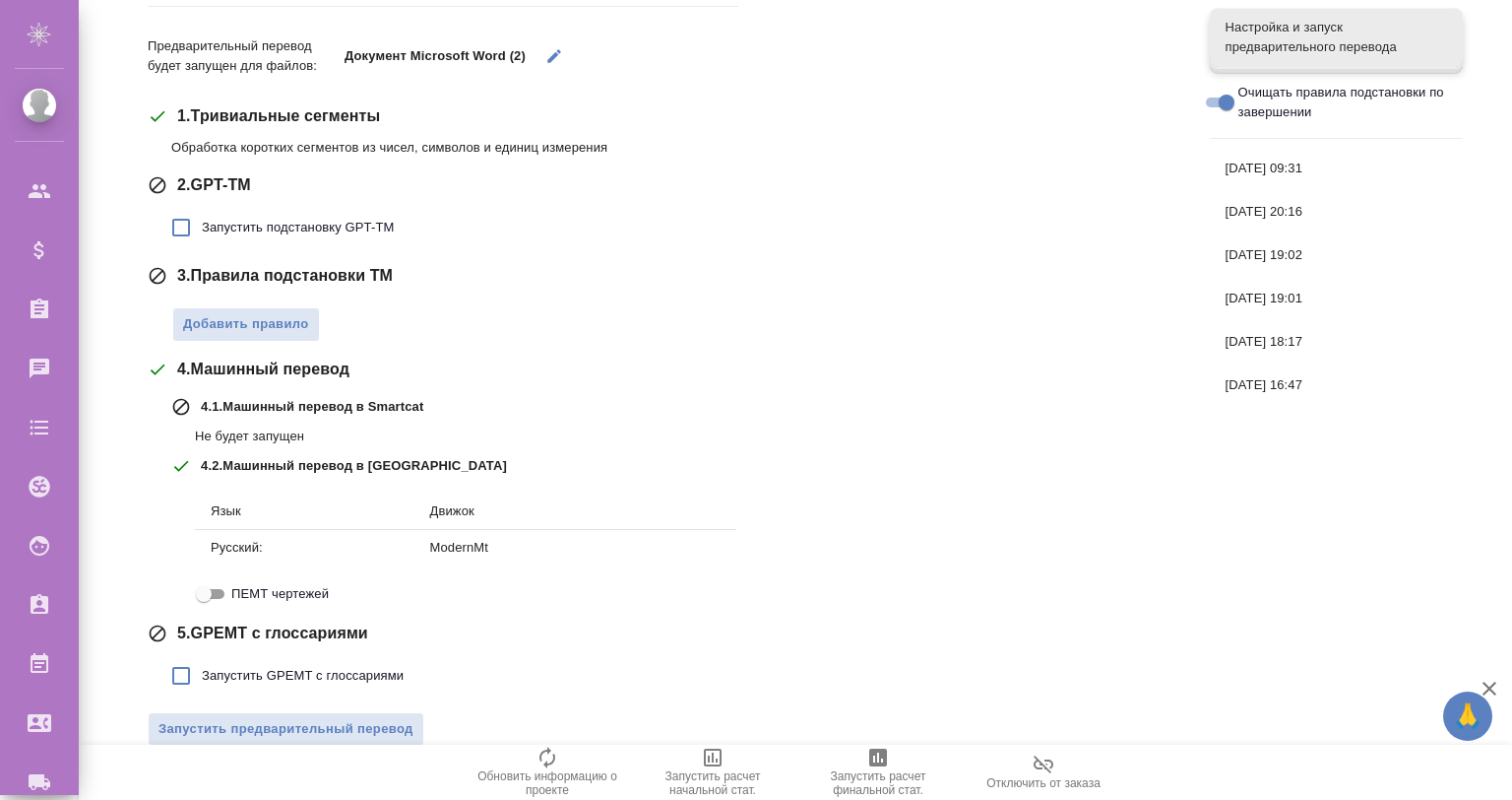
scroll to position [288, 0]
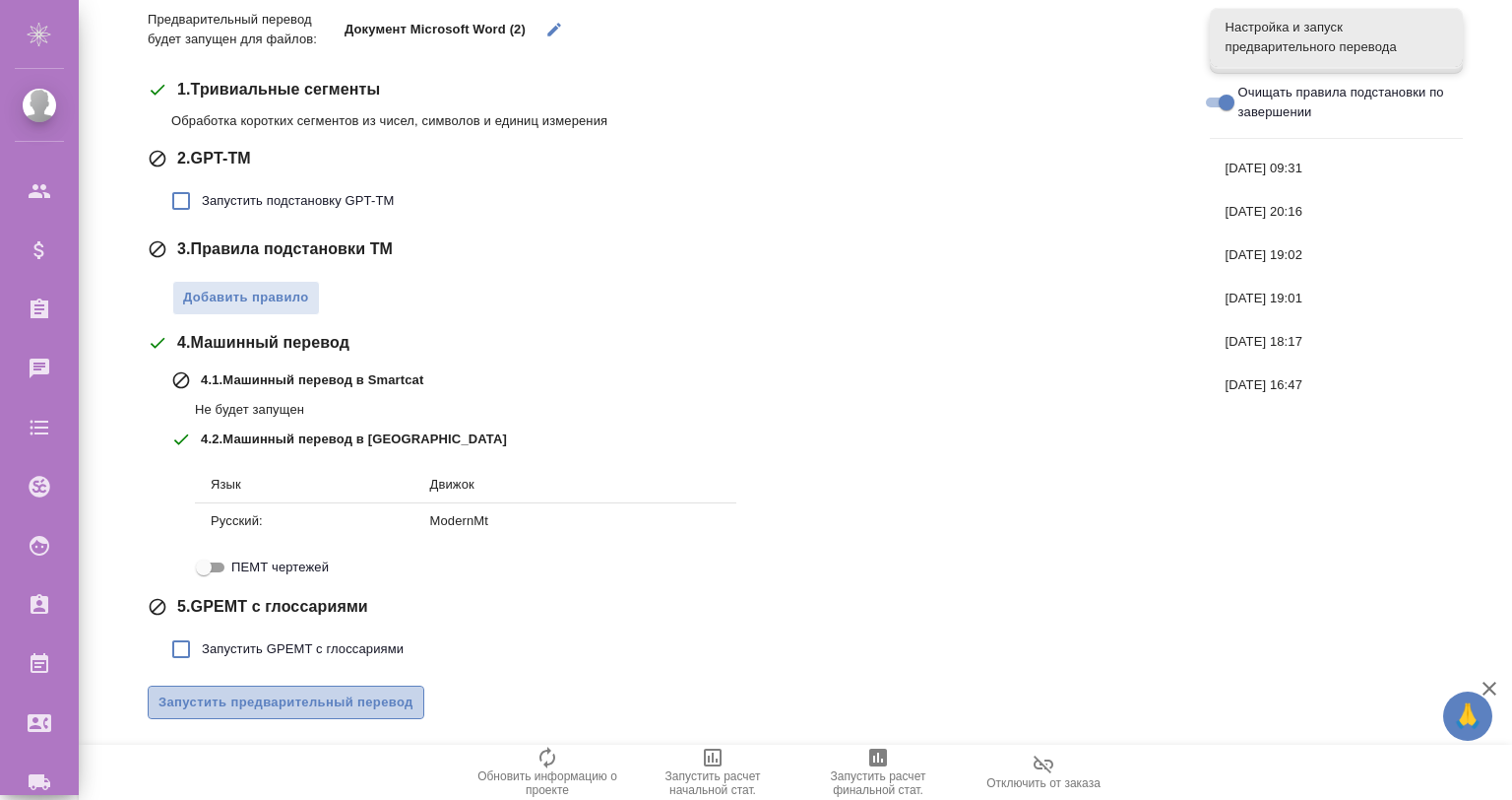
click at [279, 707] on span "Запустить предварительный перевод" at bounding box center [286, 702] width 255 height 23
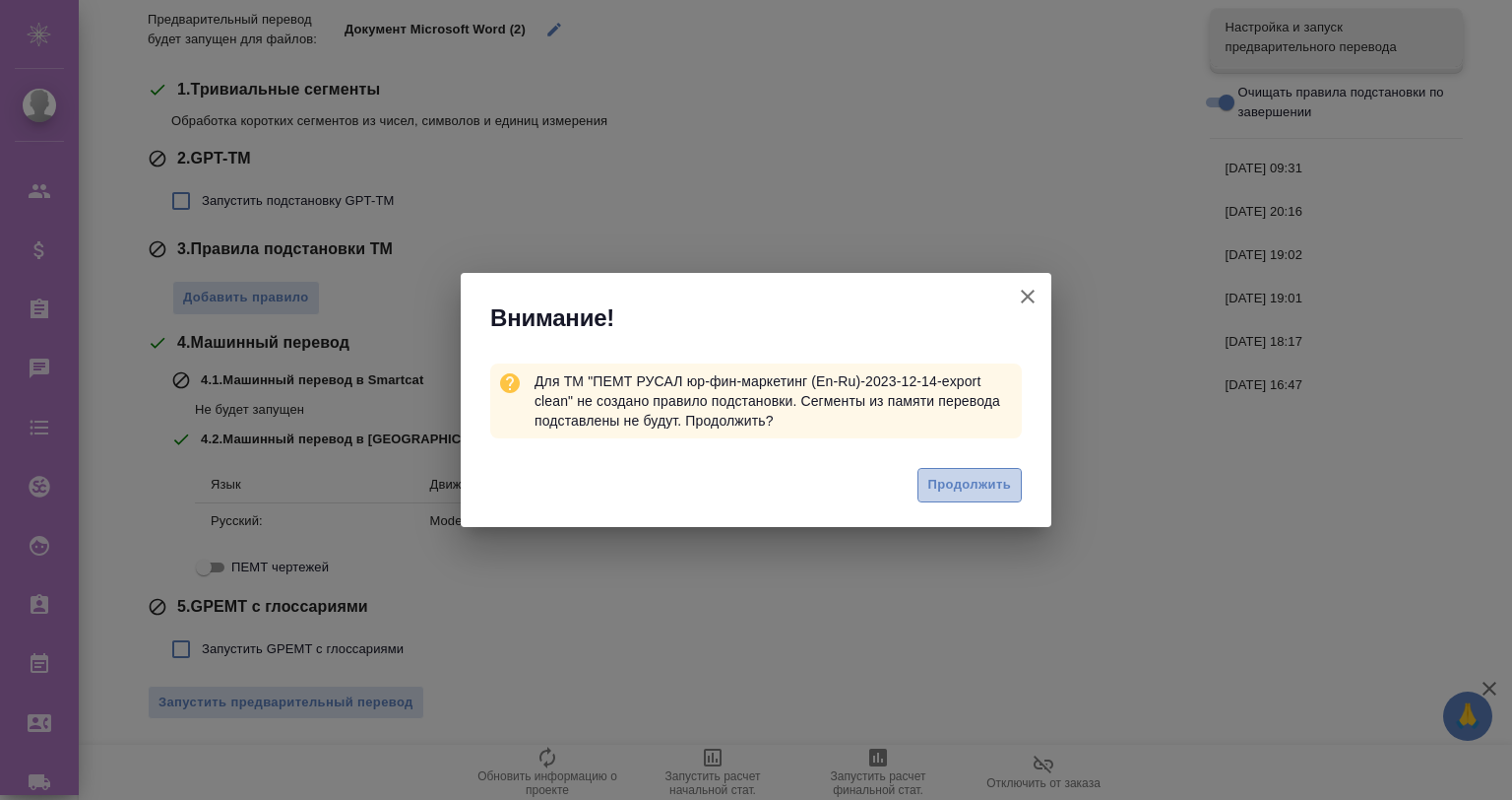
click at [935, 479] on span "Продолжить" at bounding box center [969, 484] width 83 height 23
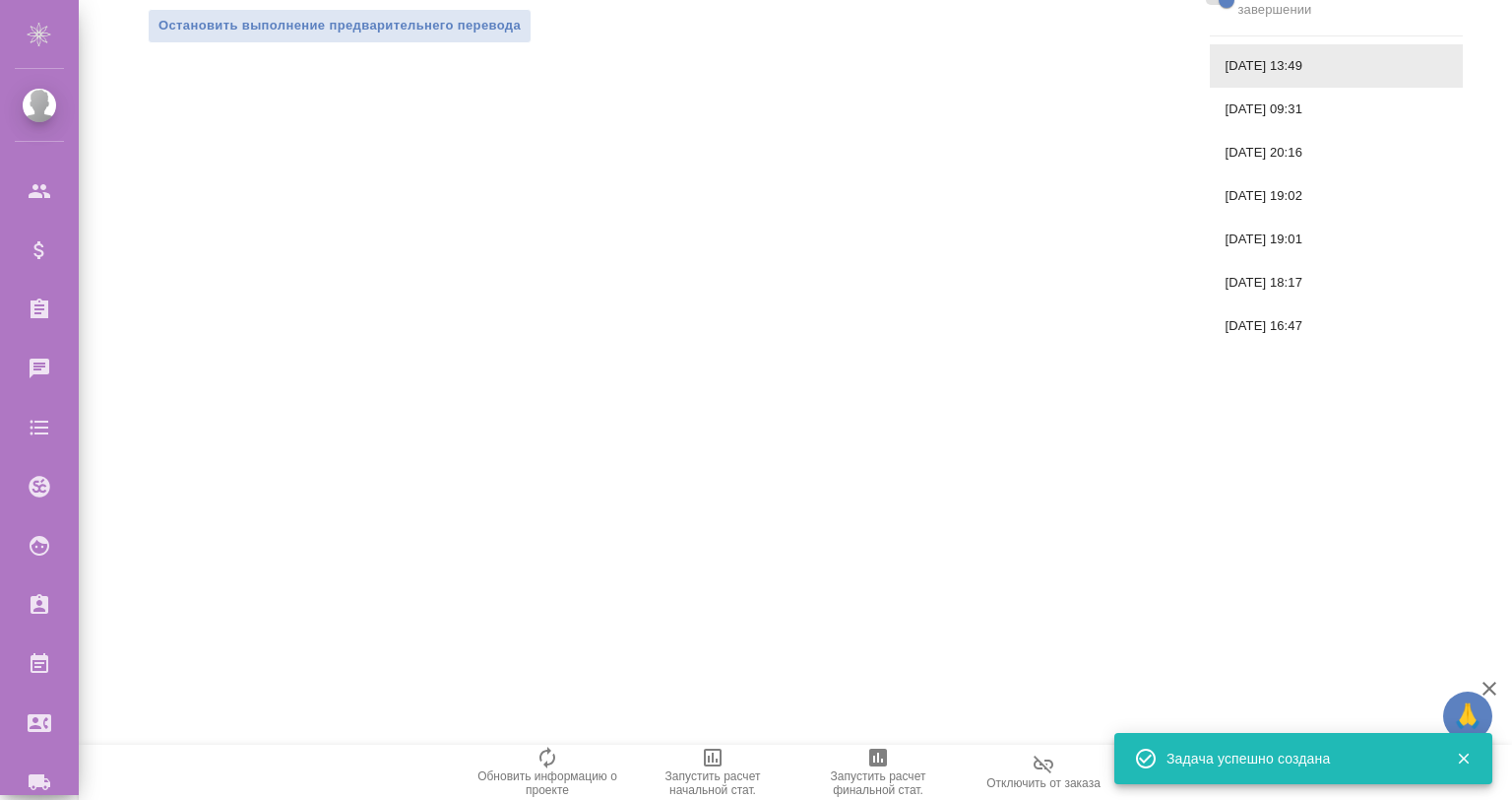
scroll to position [0, 0]
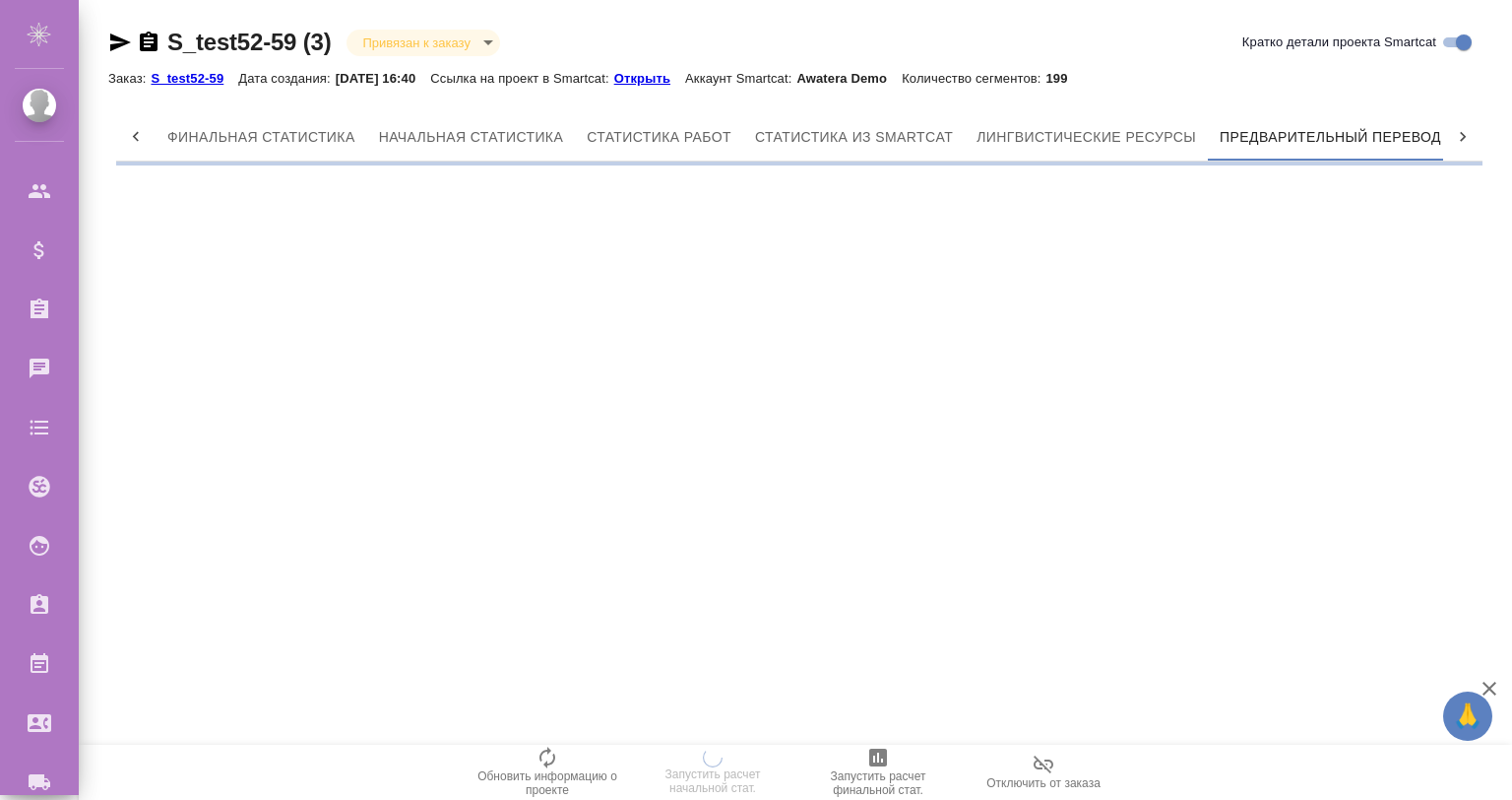
scroll to position [0, 9]
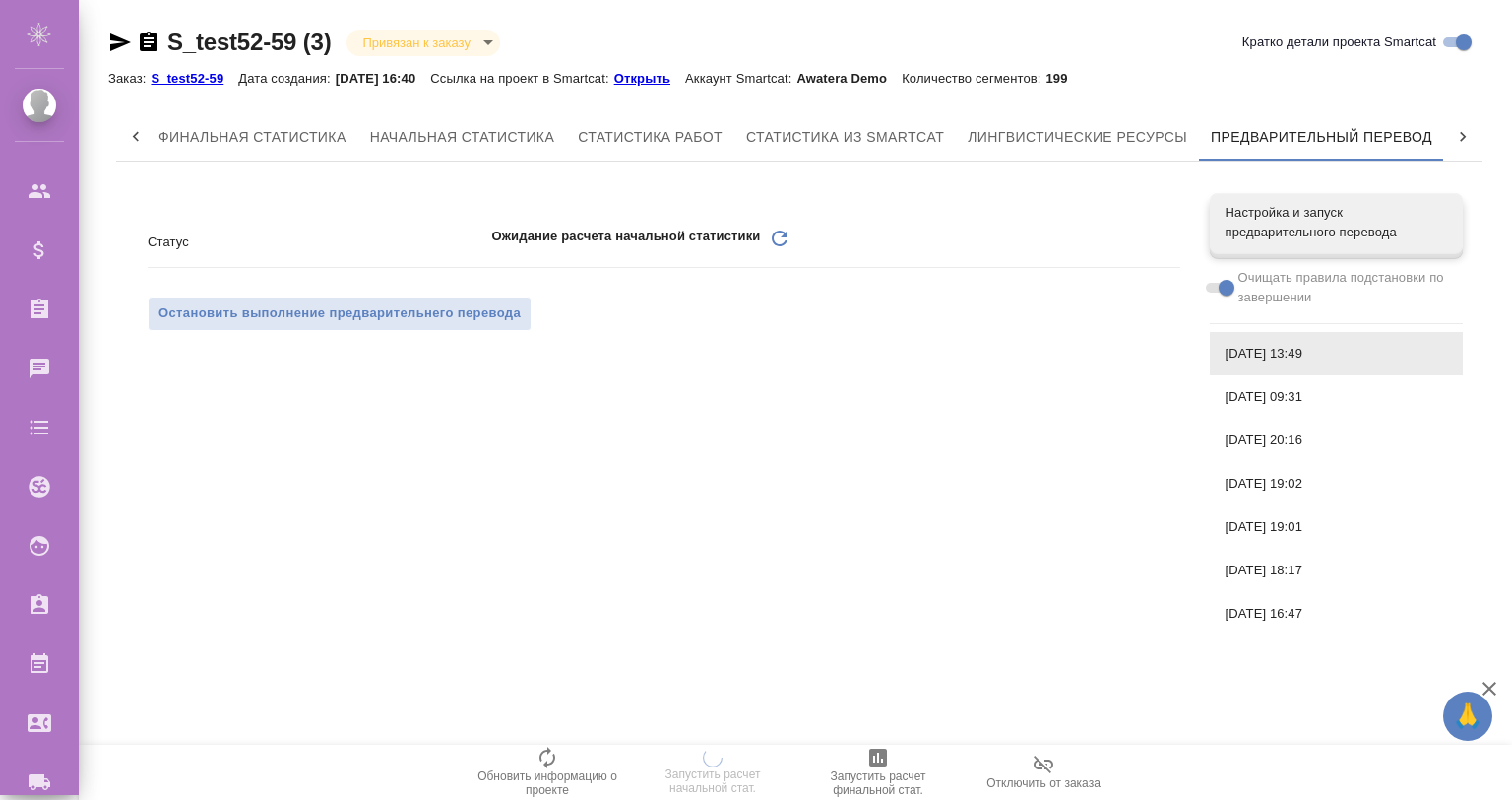
click at [781, 235] on icon "Обновить" at bounding box center [780, 238] width 24 height 24
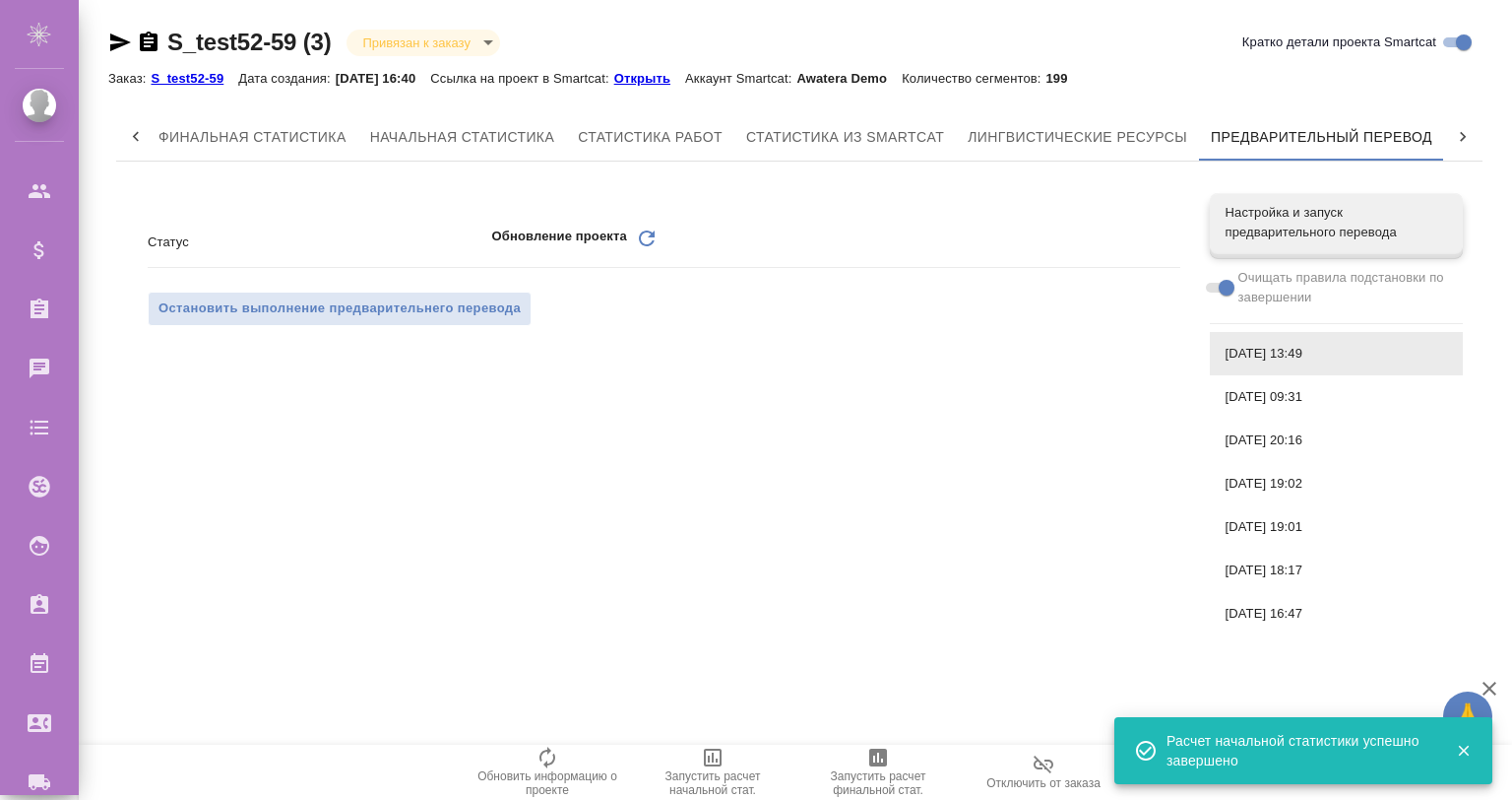
click at [650, 234] on icon at bounding box center [647, 238] width 16 height 16
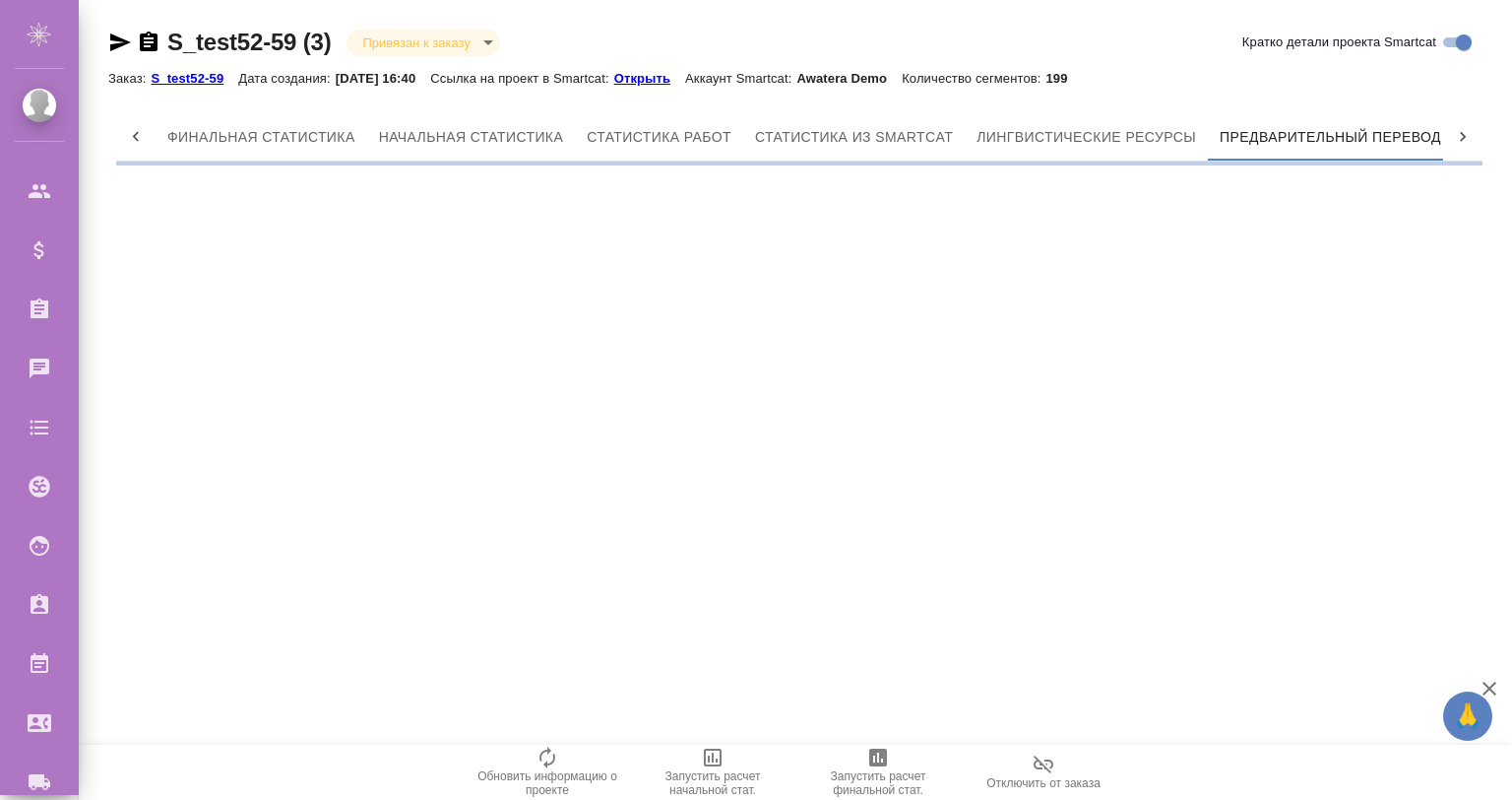
scroll to position [0, 9]
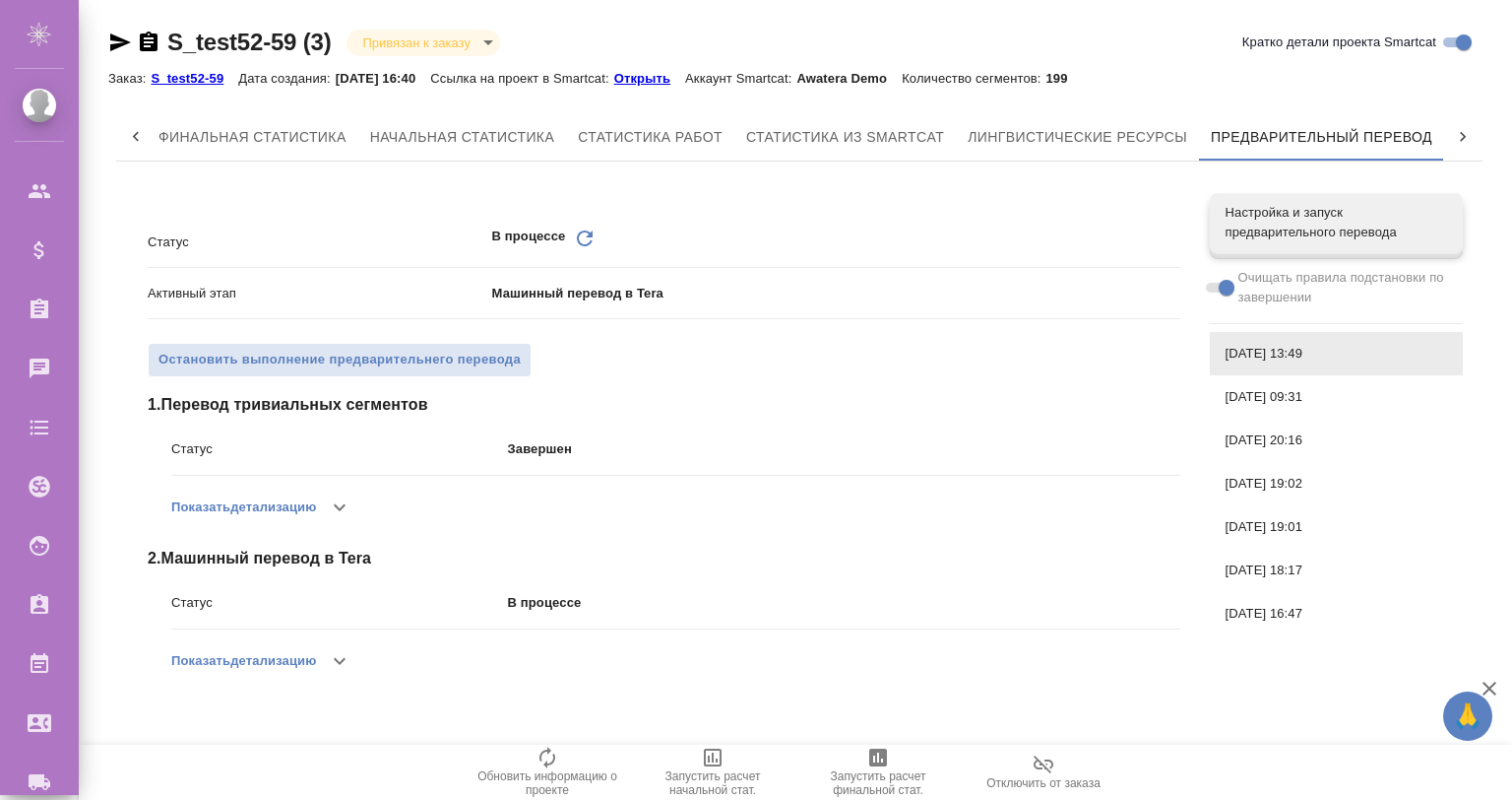
click at [334, 654] on icon "button" at bounding box center [340, 661] width 24 height 24
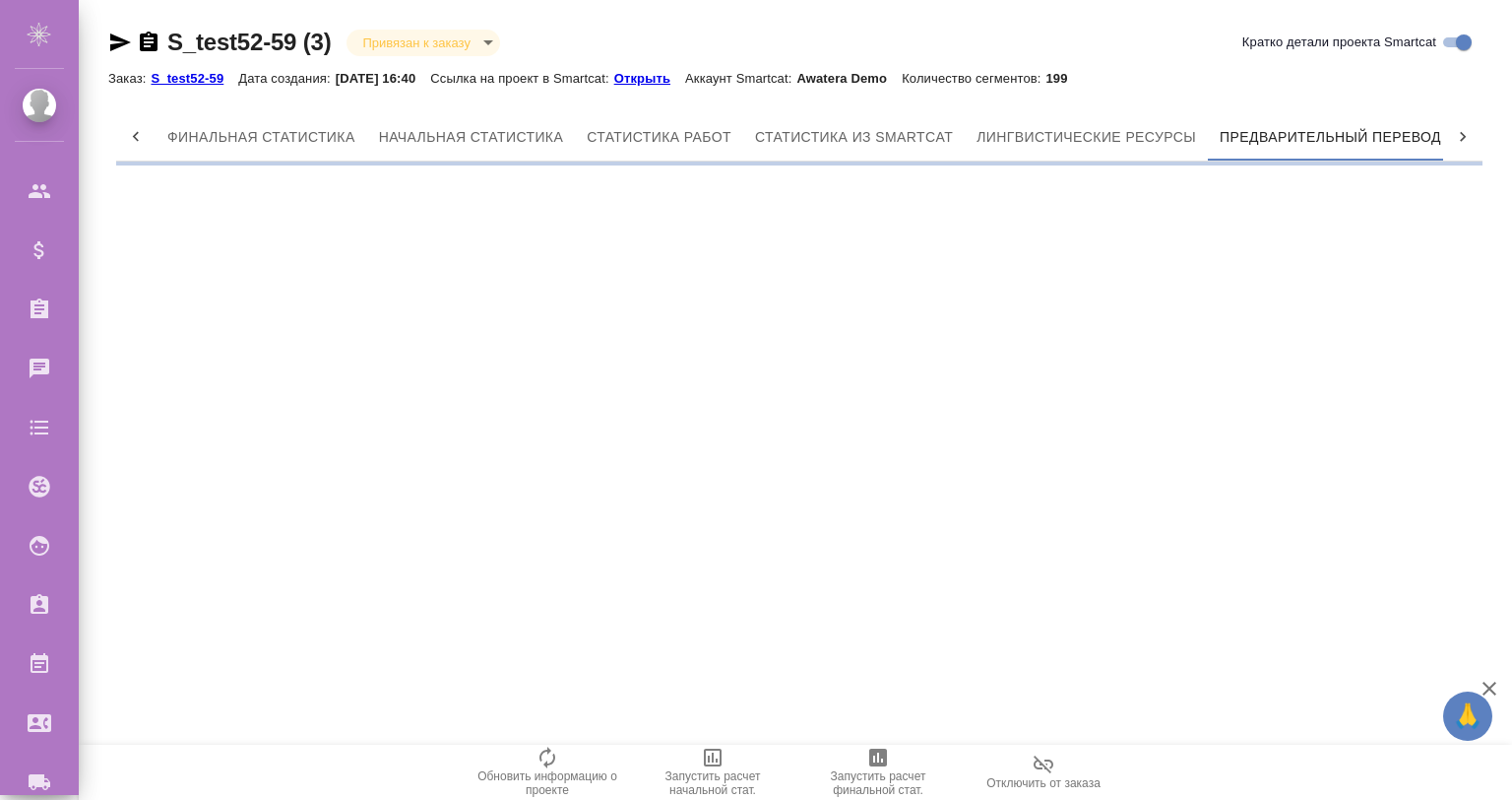
scroll to position [0, 9]
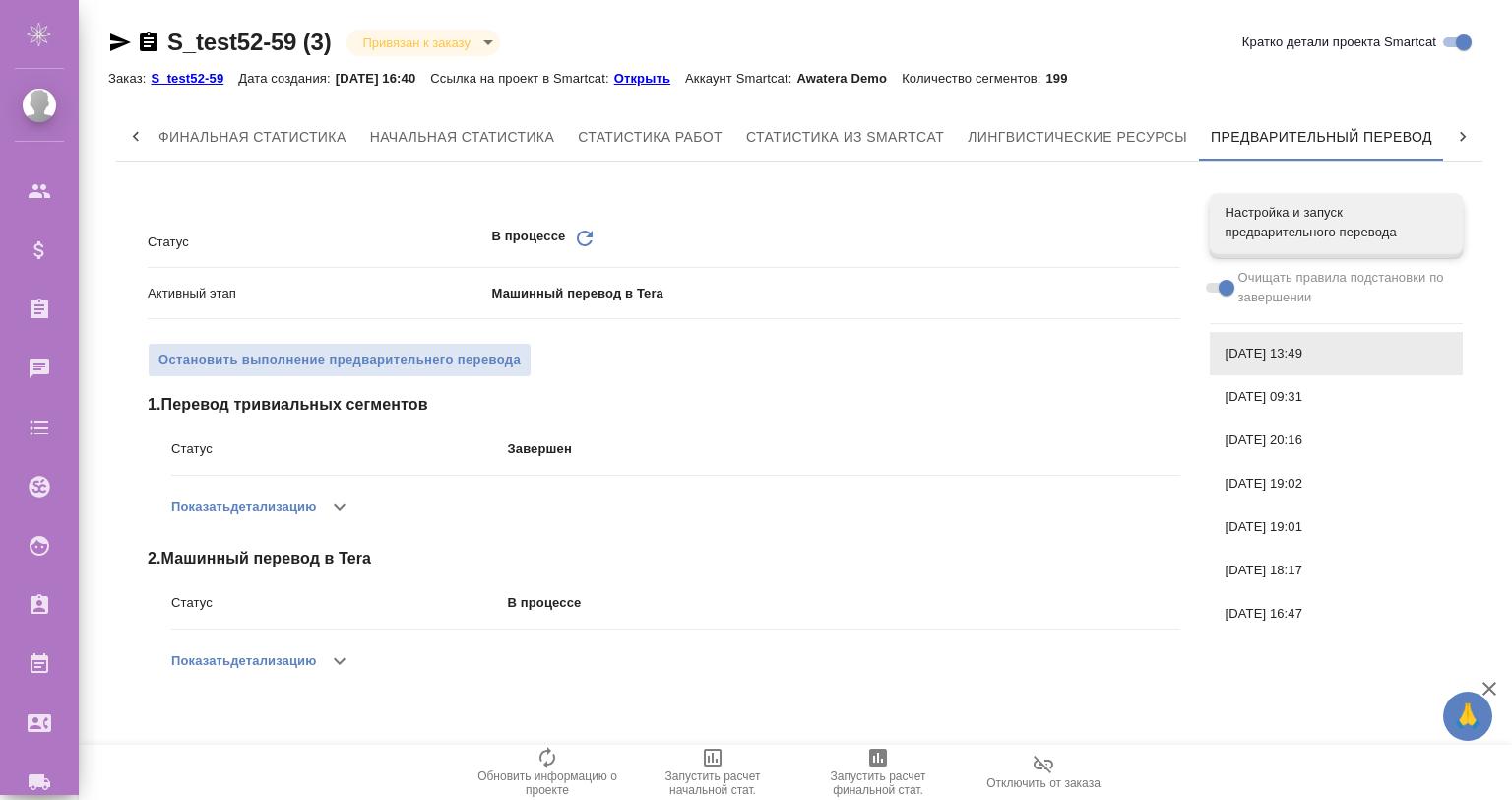
click at [1491, 692] on icon "button" at bounding box center [1490, 688] width 24 height 24
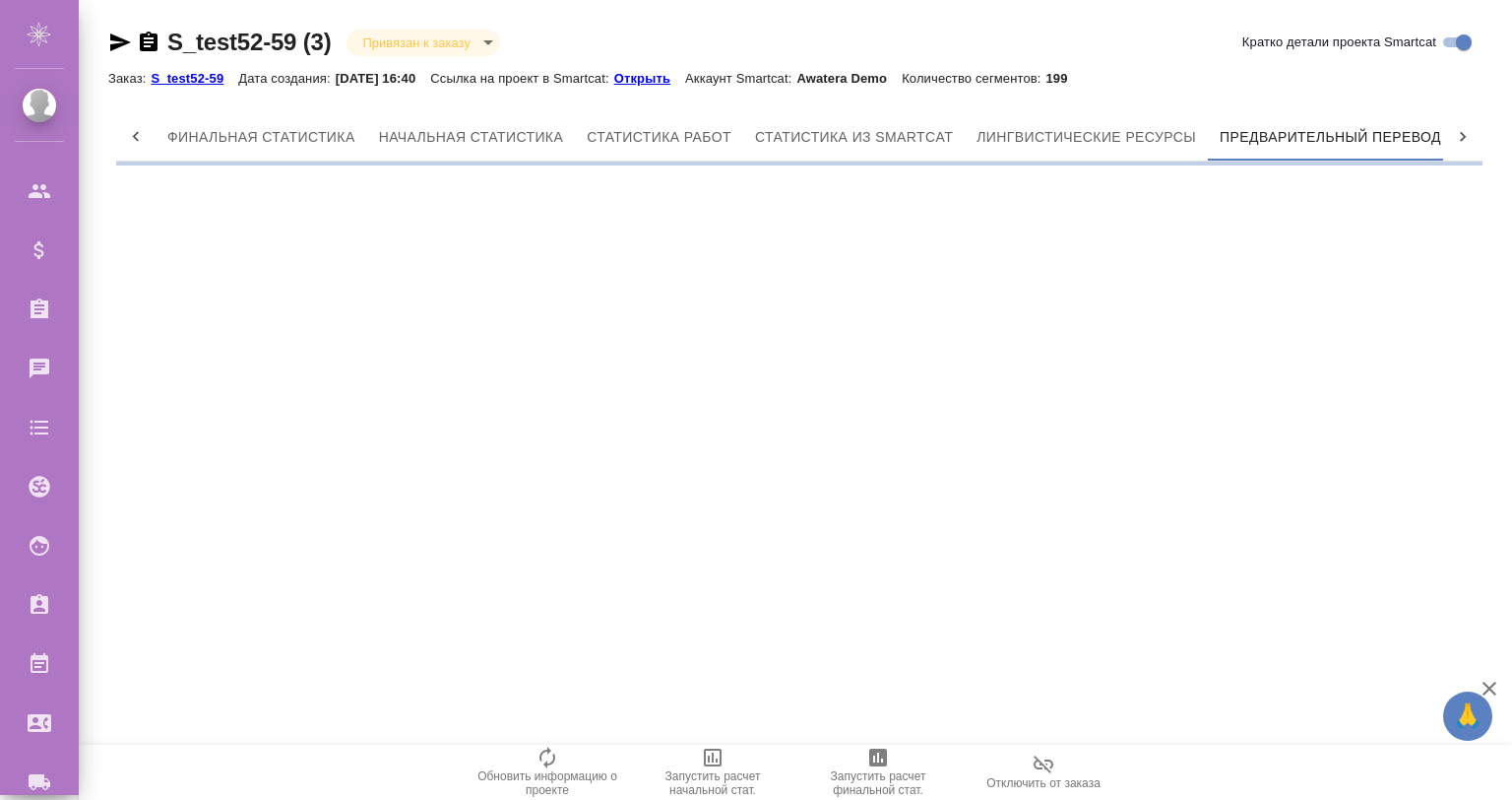
scroll to position [0, 9]
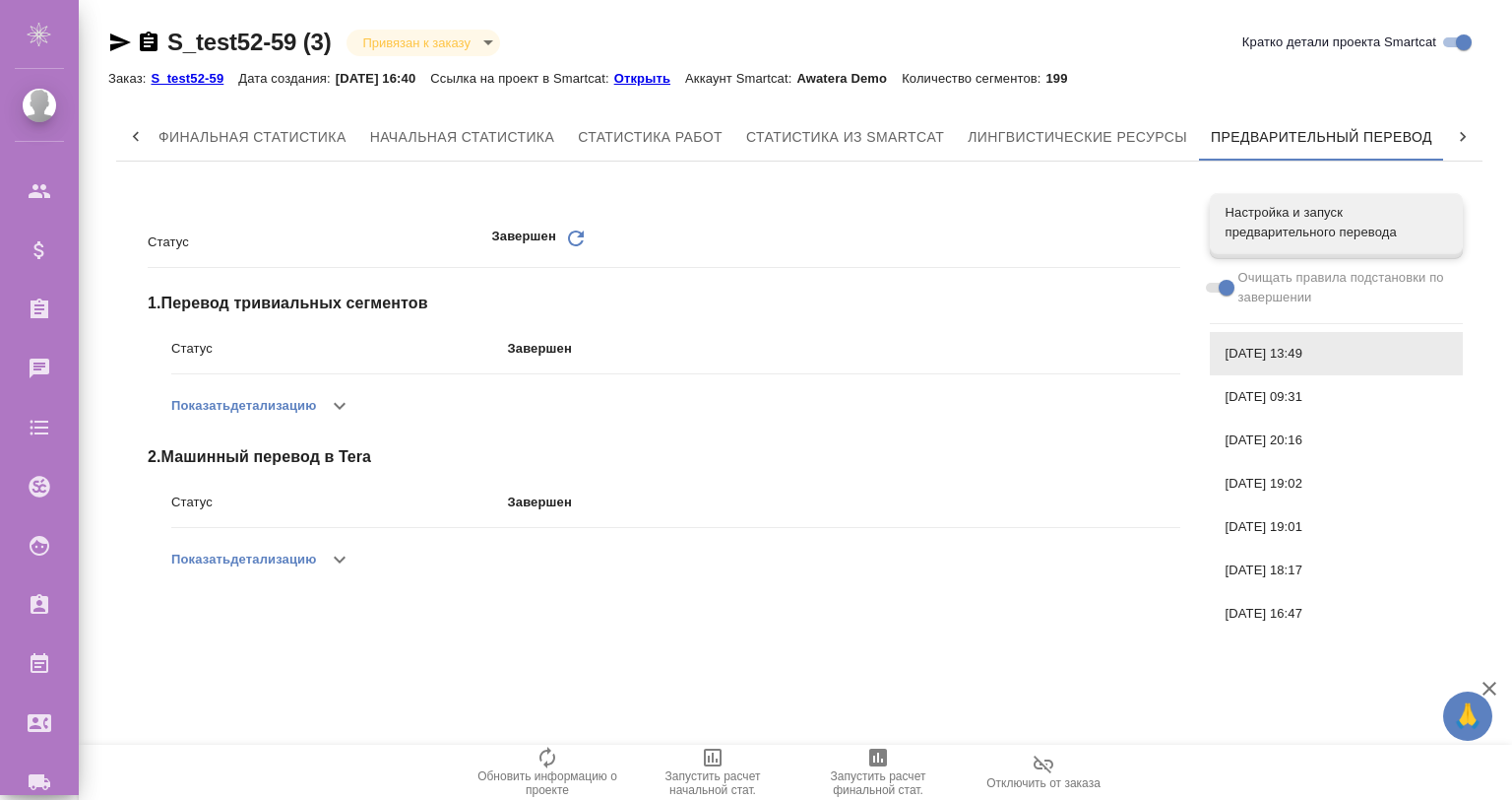
click at [674, 77] on p "Открыть" at bounding box center [649, 78] width 71 height 15
click at [666, 74] on p "Открыть" at bounding box center [649, 78] width 71 height 15
click at [1272, 197] on div "Настройка и запуск предварительного перевода" at bounding box center [1337, 222] width 253 height 59
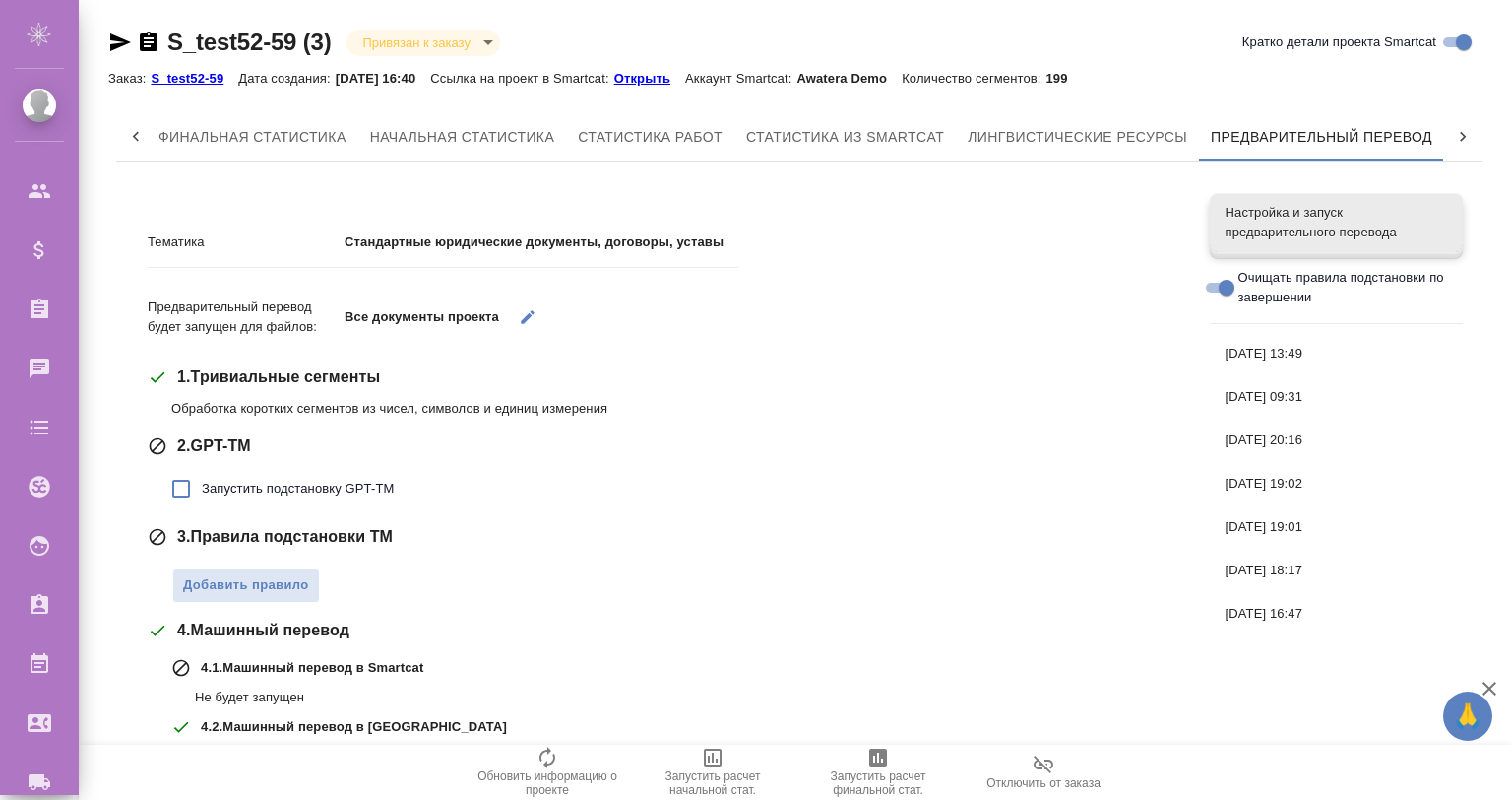
scroll to position [288, 0]
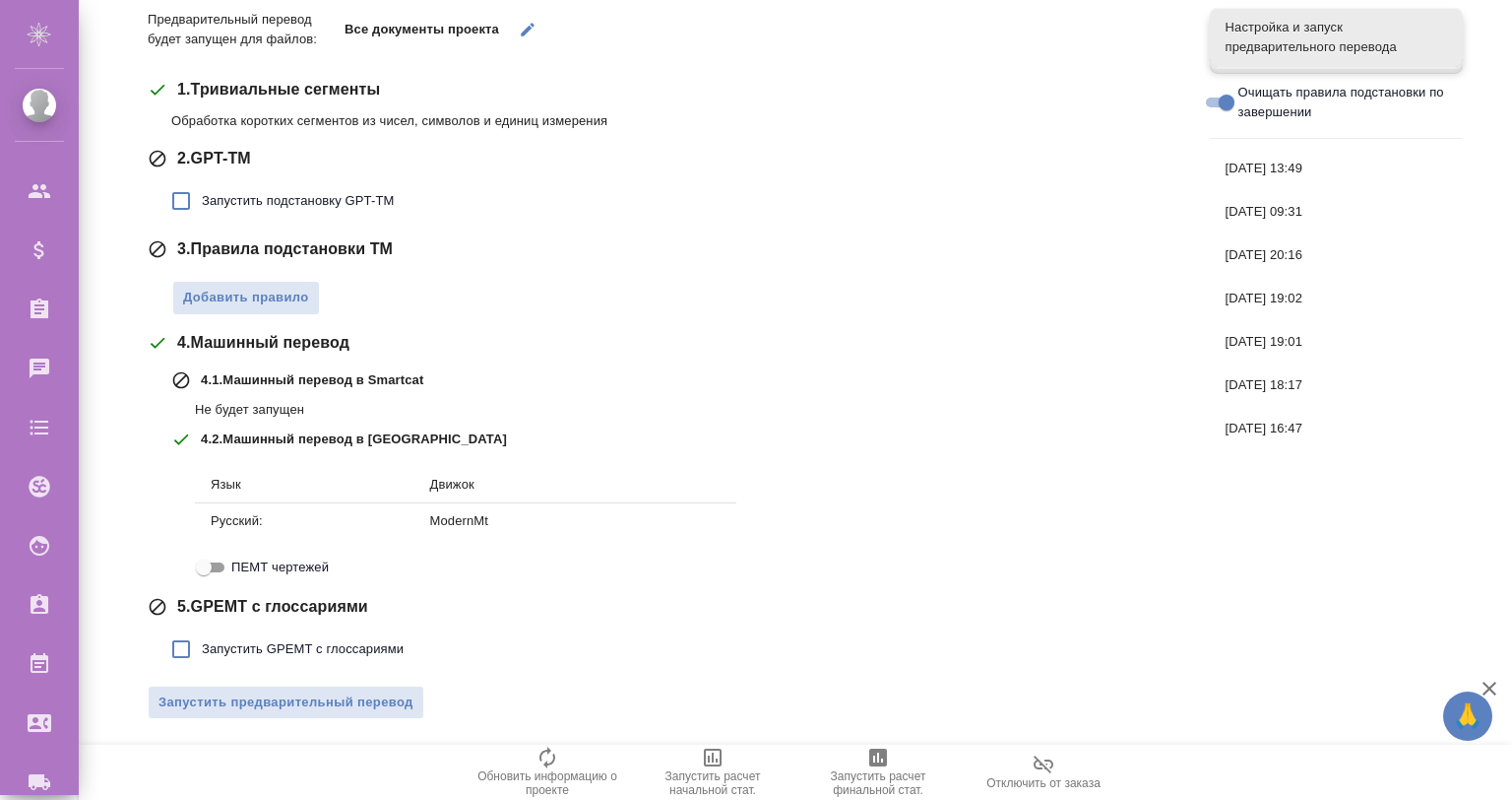
click at [339, 721] on div "Тематика Стандартные юридические документы, договоры, уставы Предварительный пе…" at bounding box center [663, 328] width 1033 height 814
click at [344, 694] on span "Запустить предварительный перевод" at bounding box center [286, 702] width 255 height 23
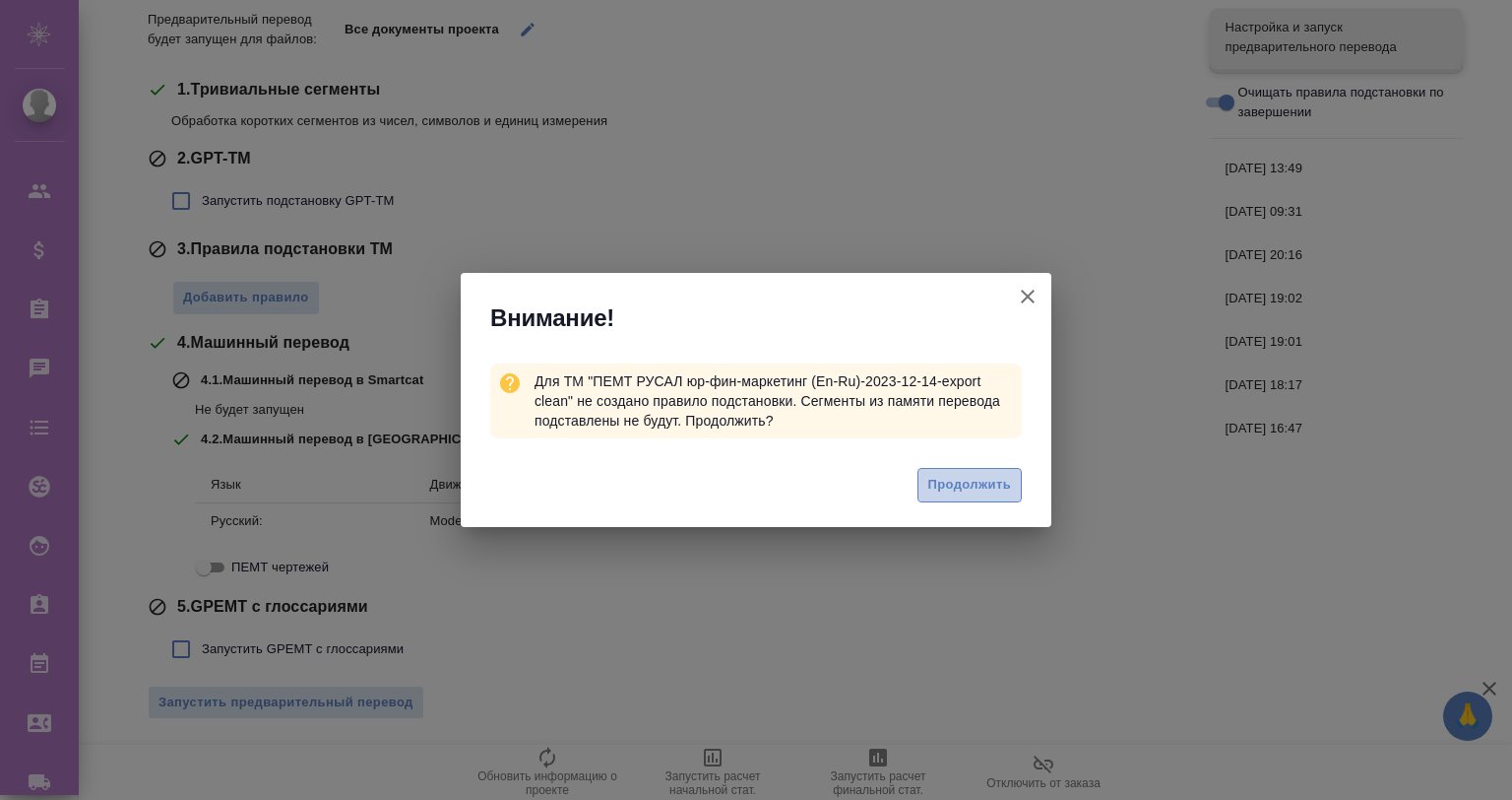
click at [993, 488] on span "Продолжить" at bounding box center [969, 484] width 83 height 23
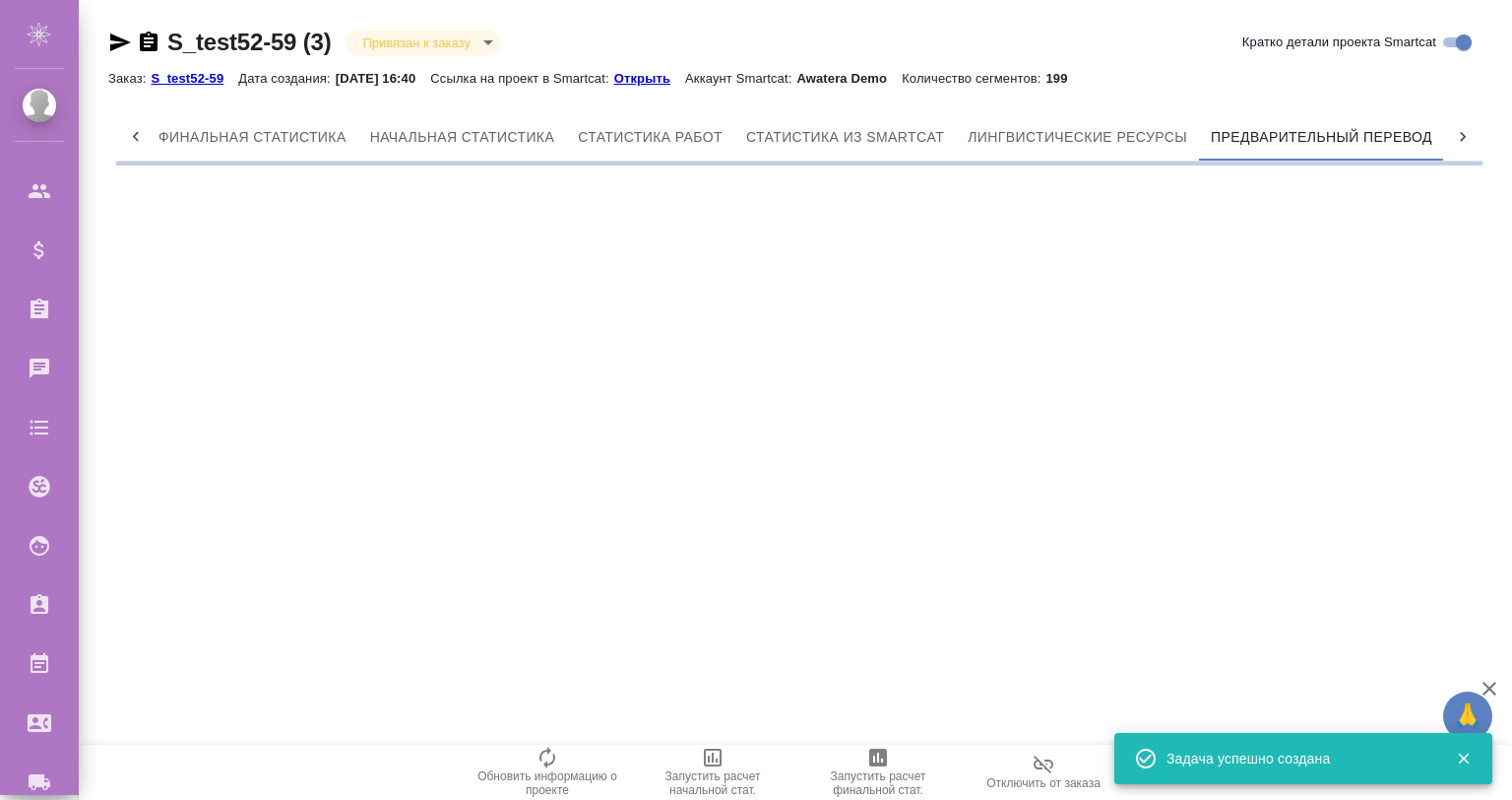
scroll to position [0, 0]
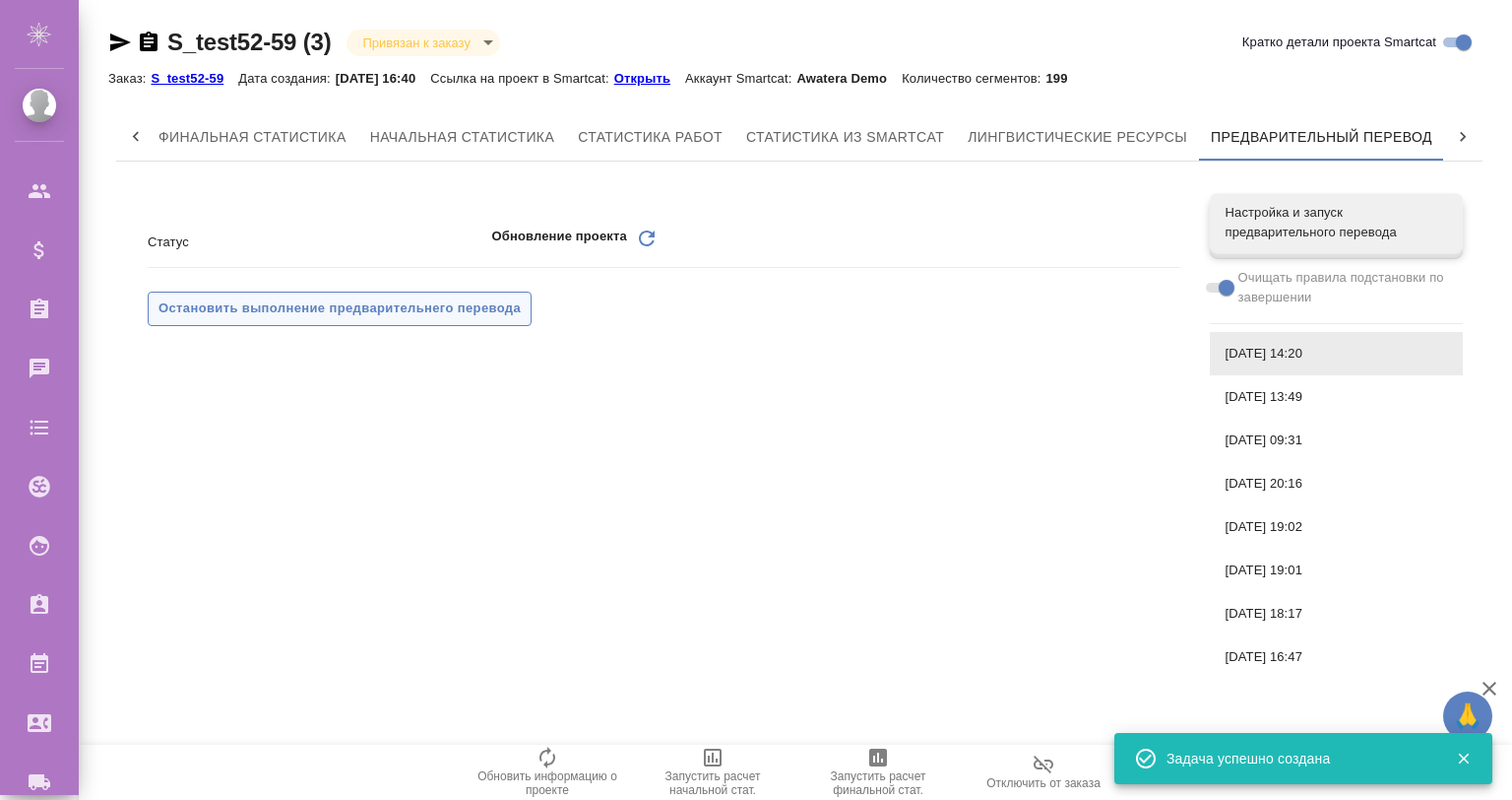
click at [424, 319] on button "Остановить выполнение предварительнего перевода" at bounding box center [340, 309] width 384 height 35
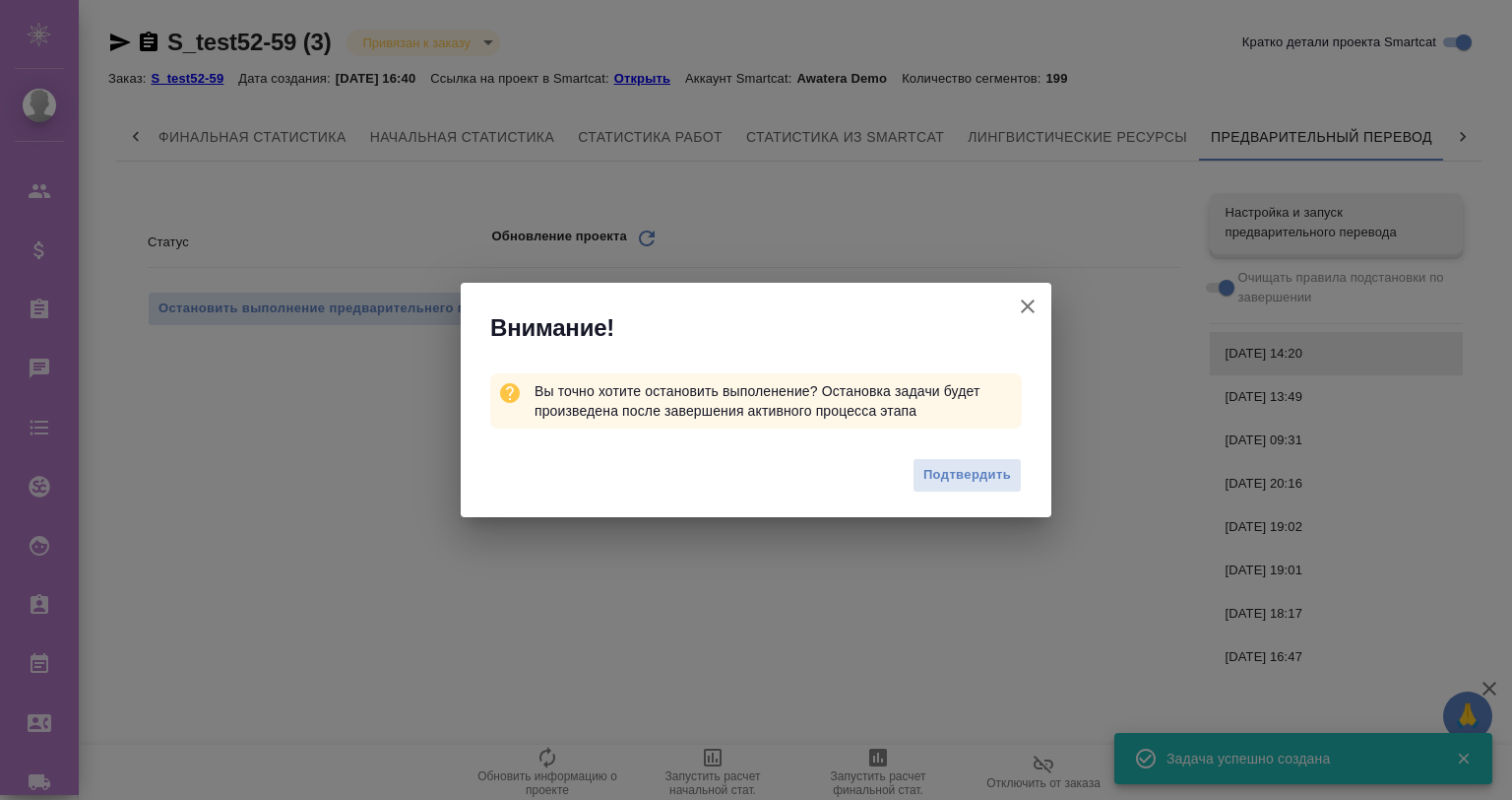
click at [909, 474] on div "Подтвердить" at bounding box center [756, 477] width 591 height 79
click at [953, 477] on span "Подтвердить" at bounding box center [967, 475] width 88 height 23
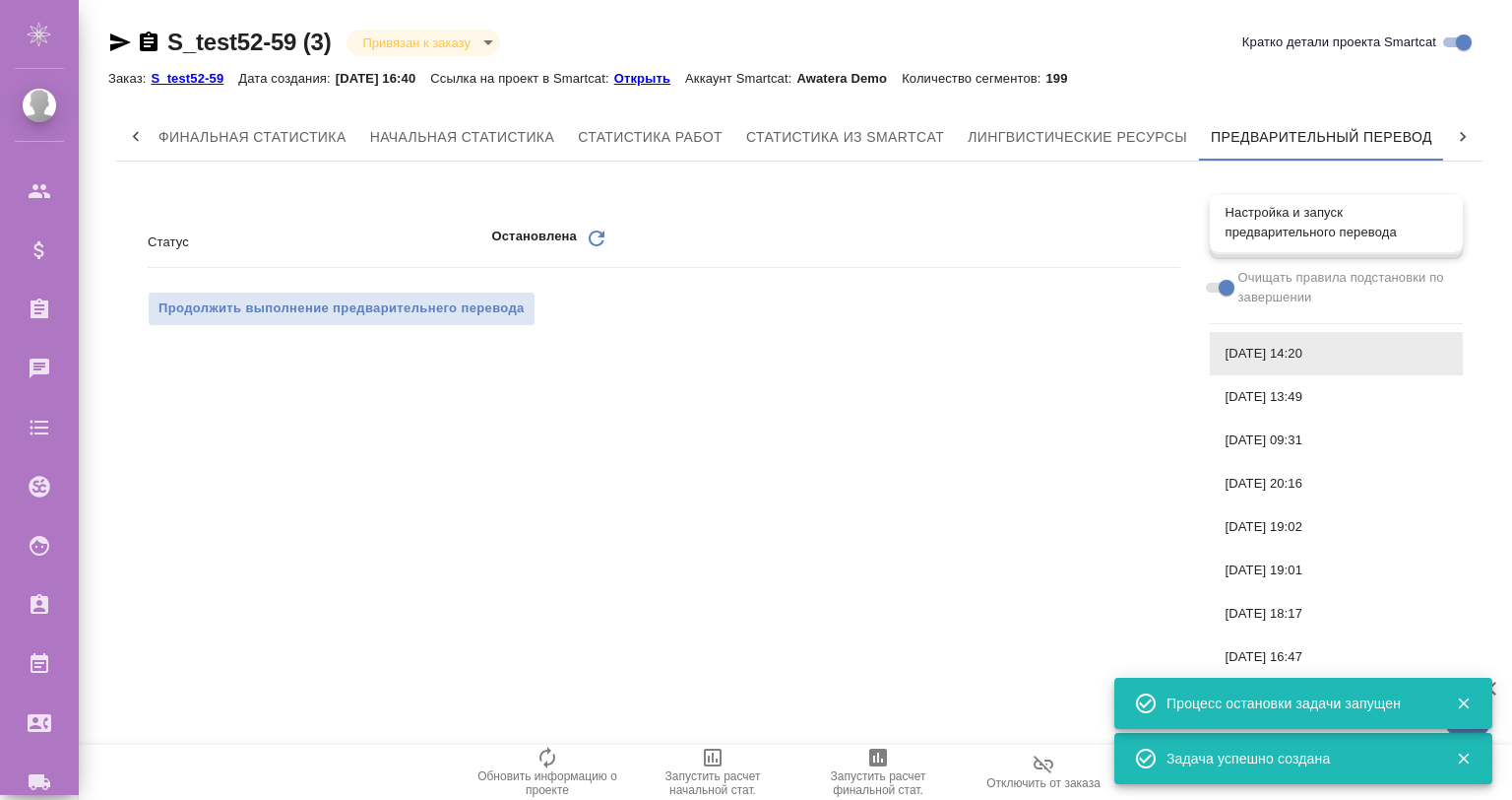
click at [1254, 240] on span "Настройка и запуск предварительного перевода" at bounding box center [1337, 223] width 221 height 40
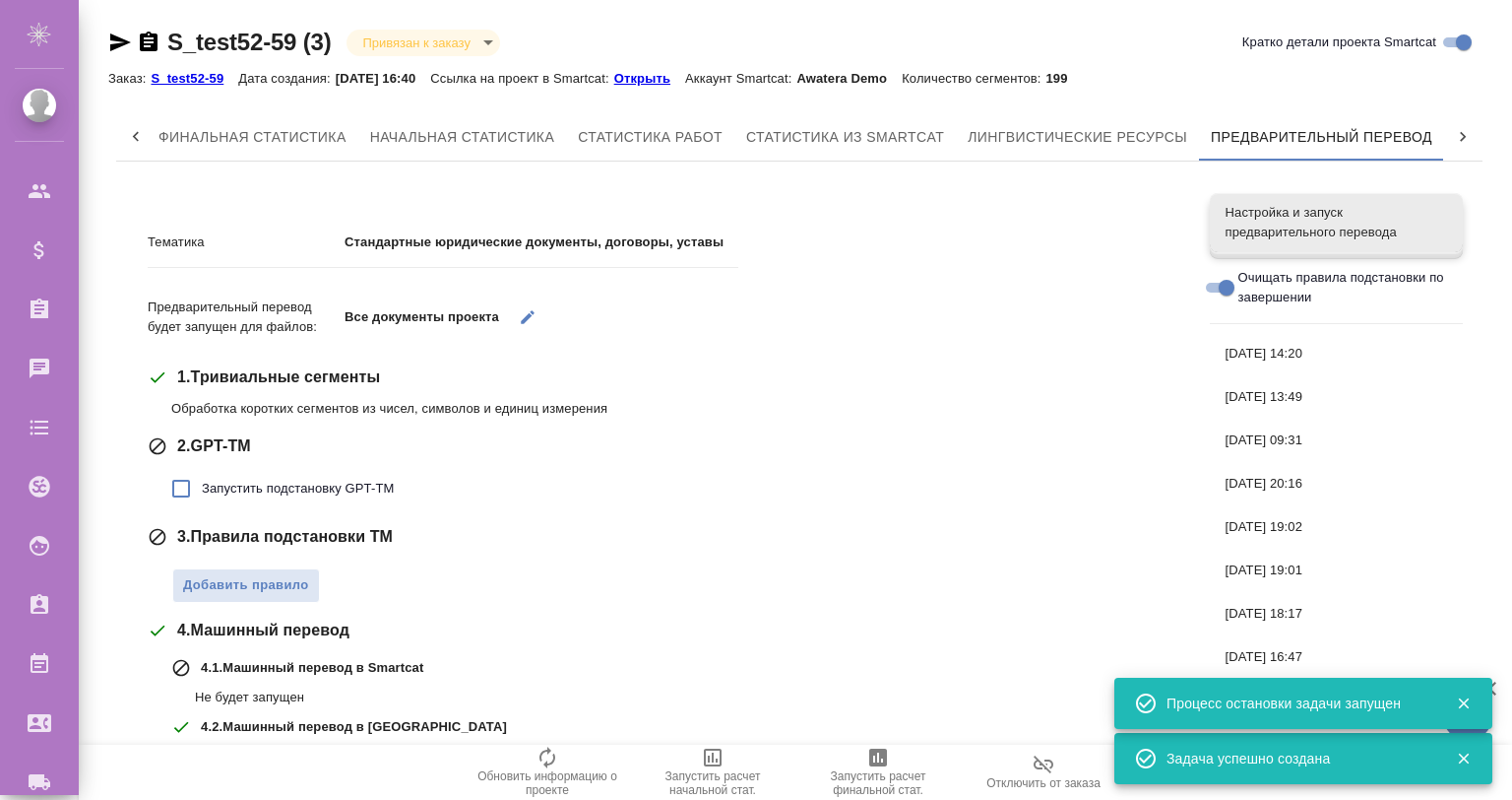
click at [527, 308] on icon "button" at bounding box center [528, 317] width 18 height 18
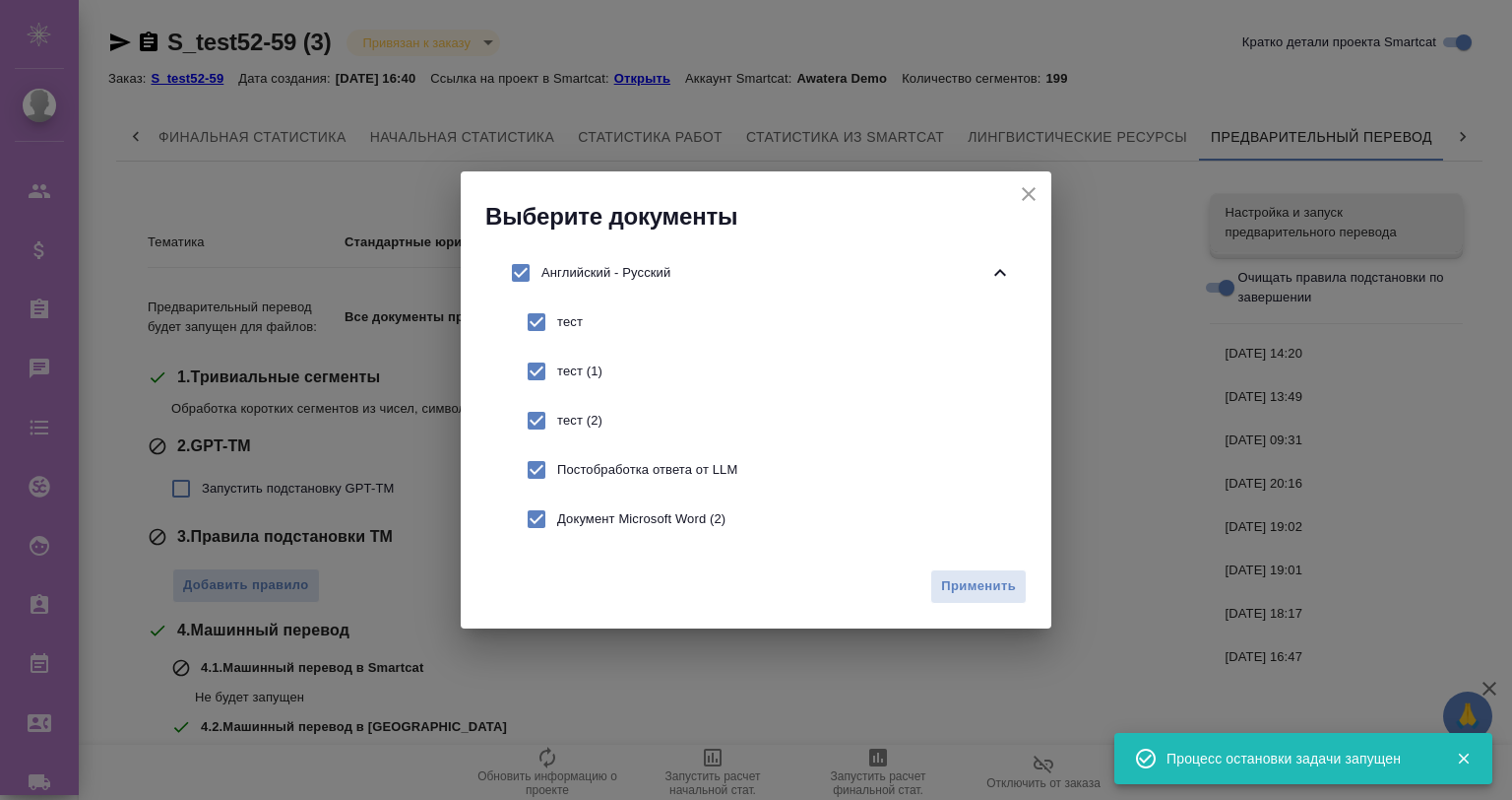
click at [547, 328] on input "checkbox" at bounding box center [537, 322] width 42 height 42
checkbox input "false"
click at [547, 391] on input "checkbox" at bounding box center [537, 372] width 42 height 42
checkbox input "false"
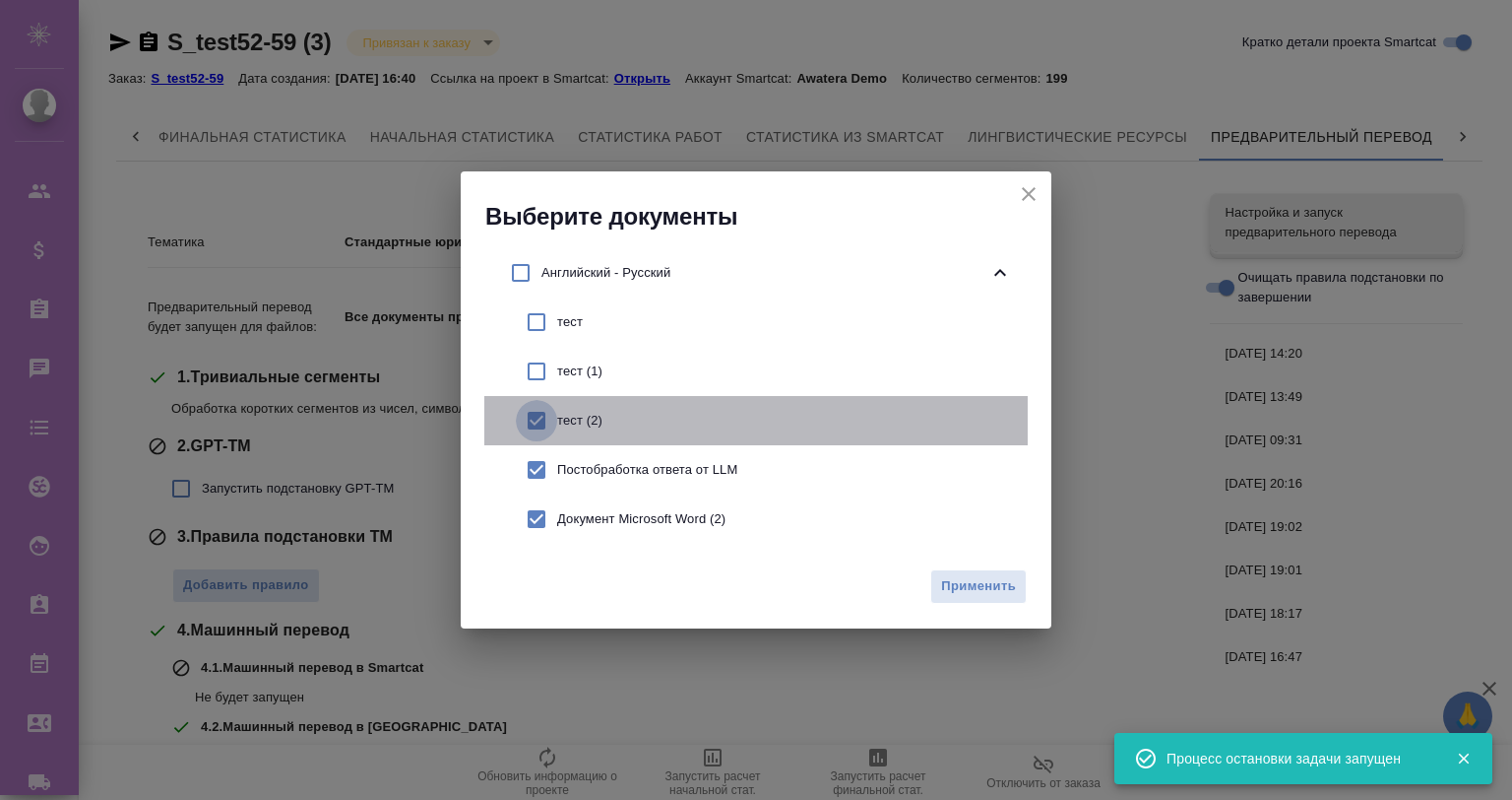
drag, startPoint x: 541, startPoint y: 427, endPoint x: 547, endPoint y: 471, distance: 44.4
click at [541, 428] on input "checkbox" at bounding box center [537, 420] width 42 height 42
checkbox input "false"
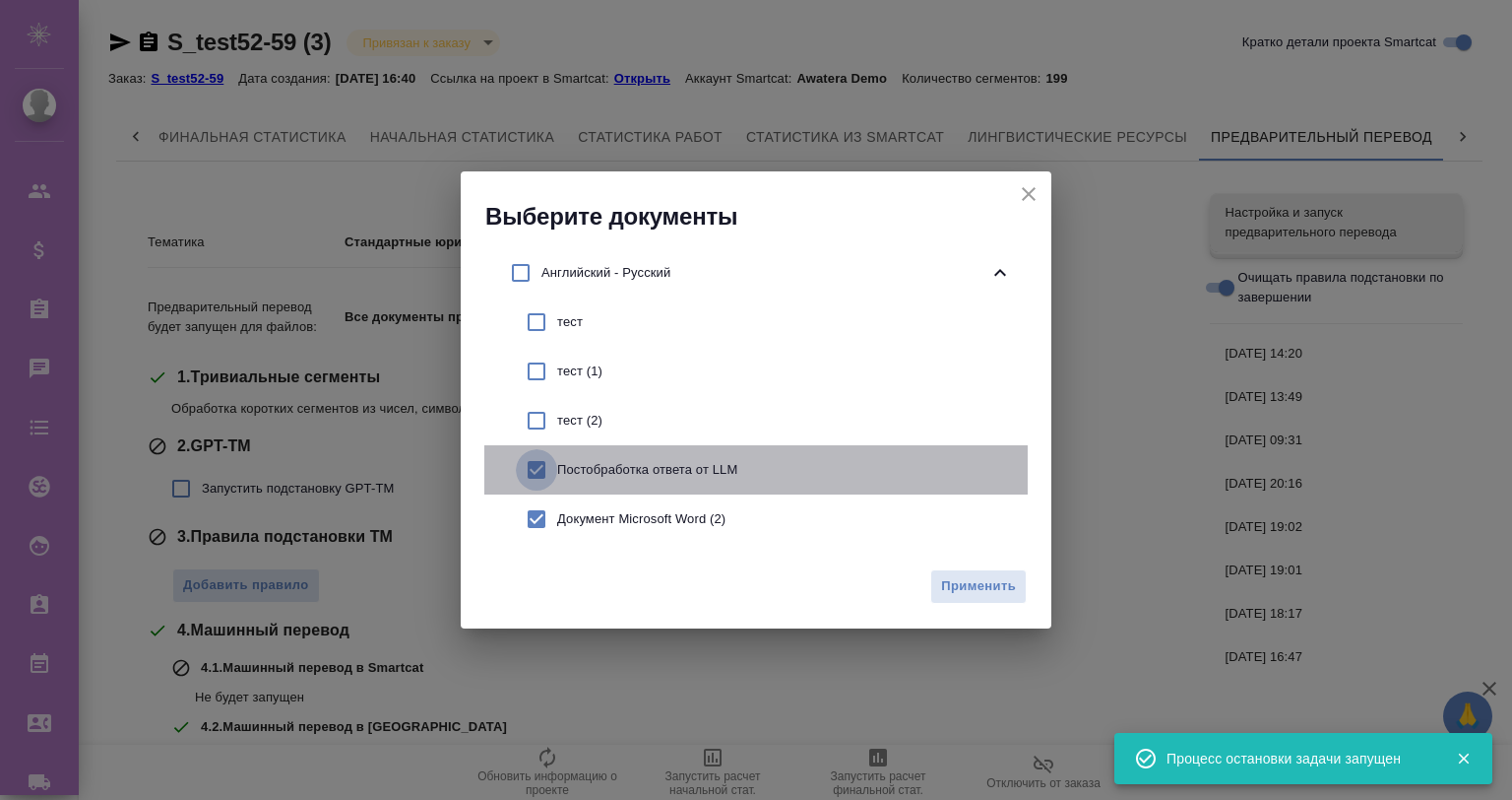
click at [546, 472] on input "checkbox" at bounding box center [537, 470] width 42 height 42
checkbox input "false"
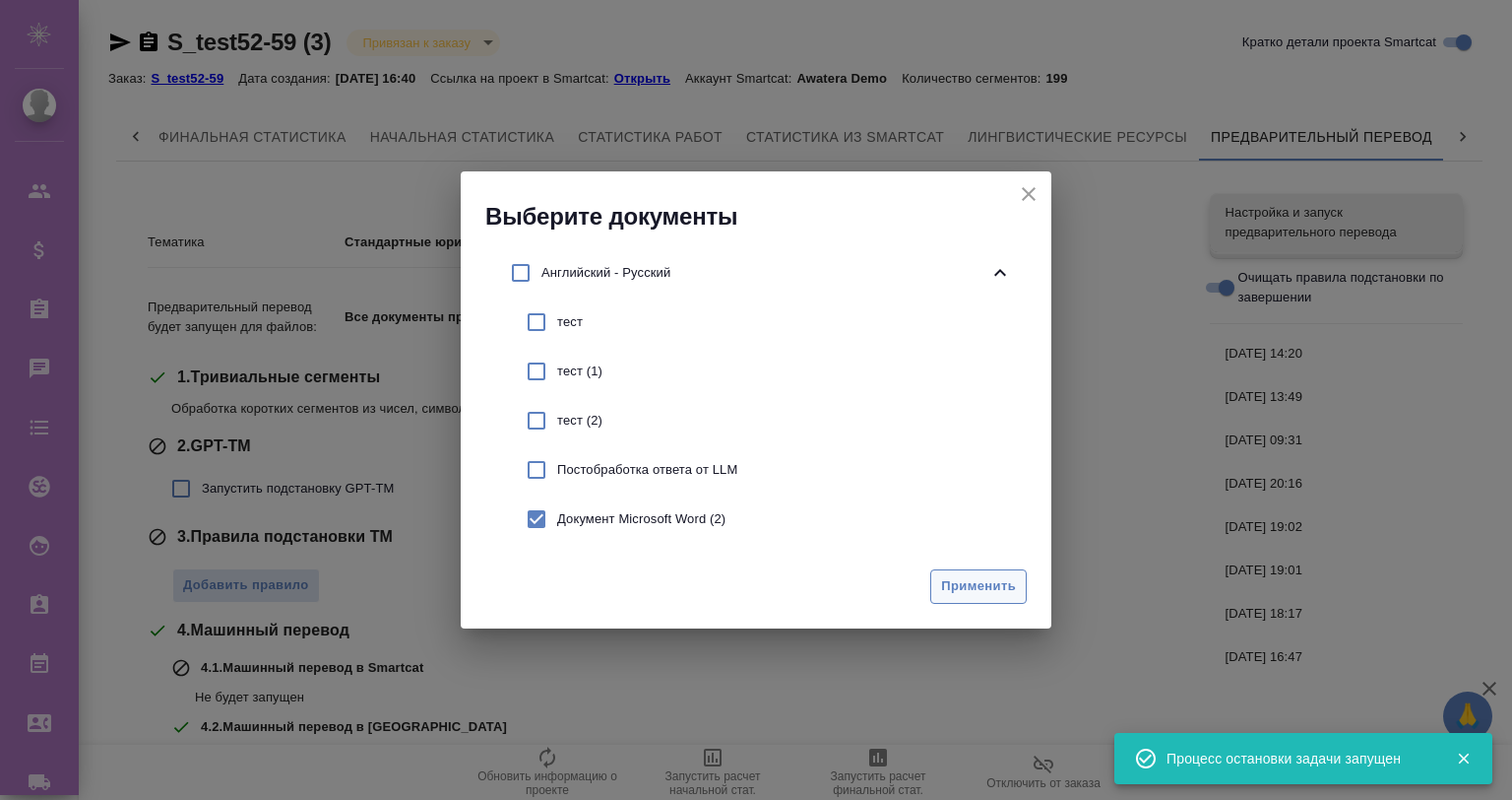
click at [963, 576] on span "Применить" at bounding box center [978, 586] width 75 height 23
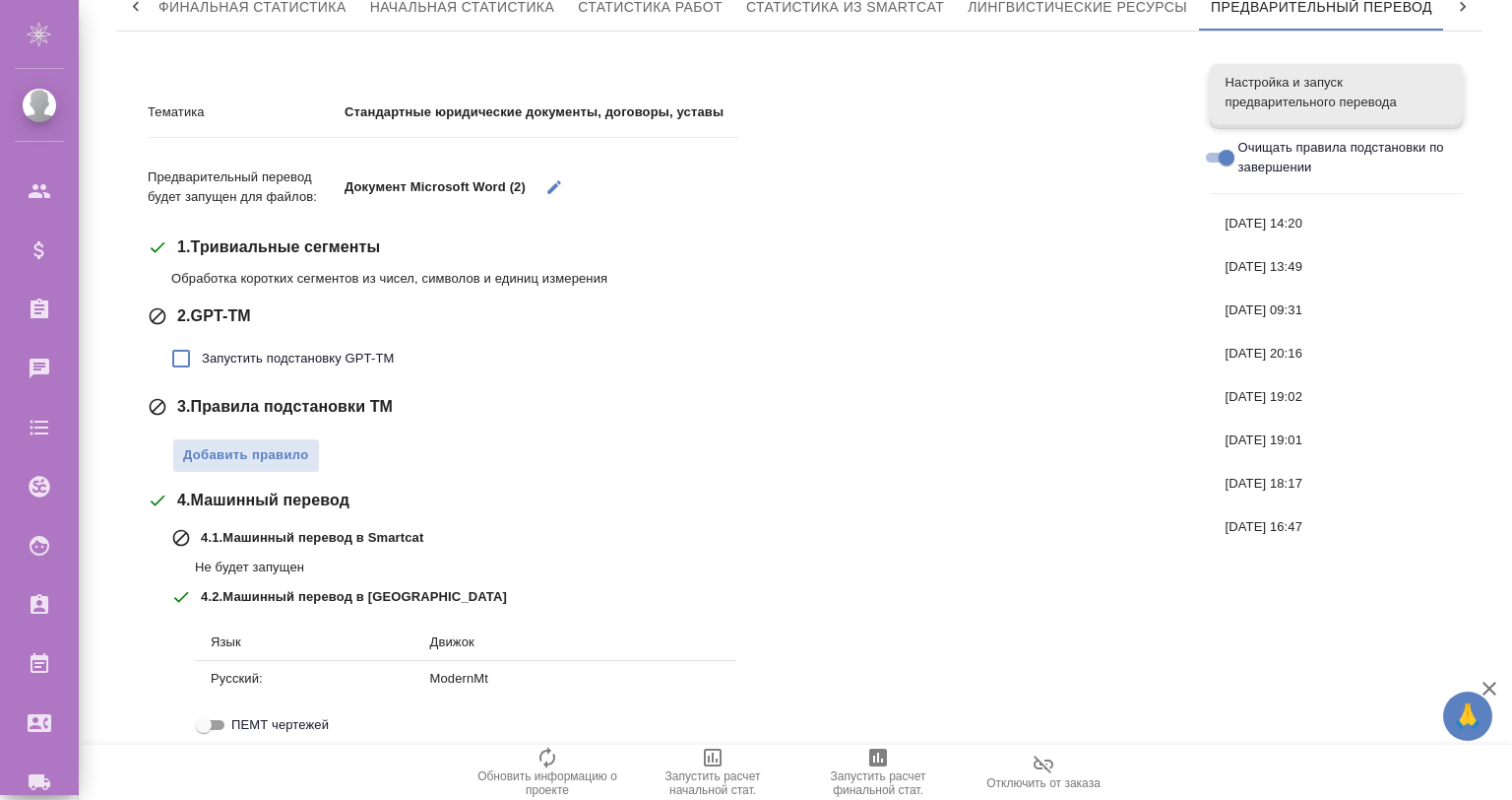
scroll to position [288, 0]
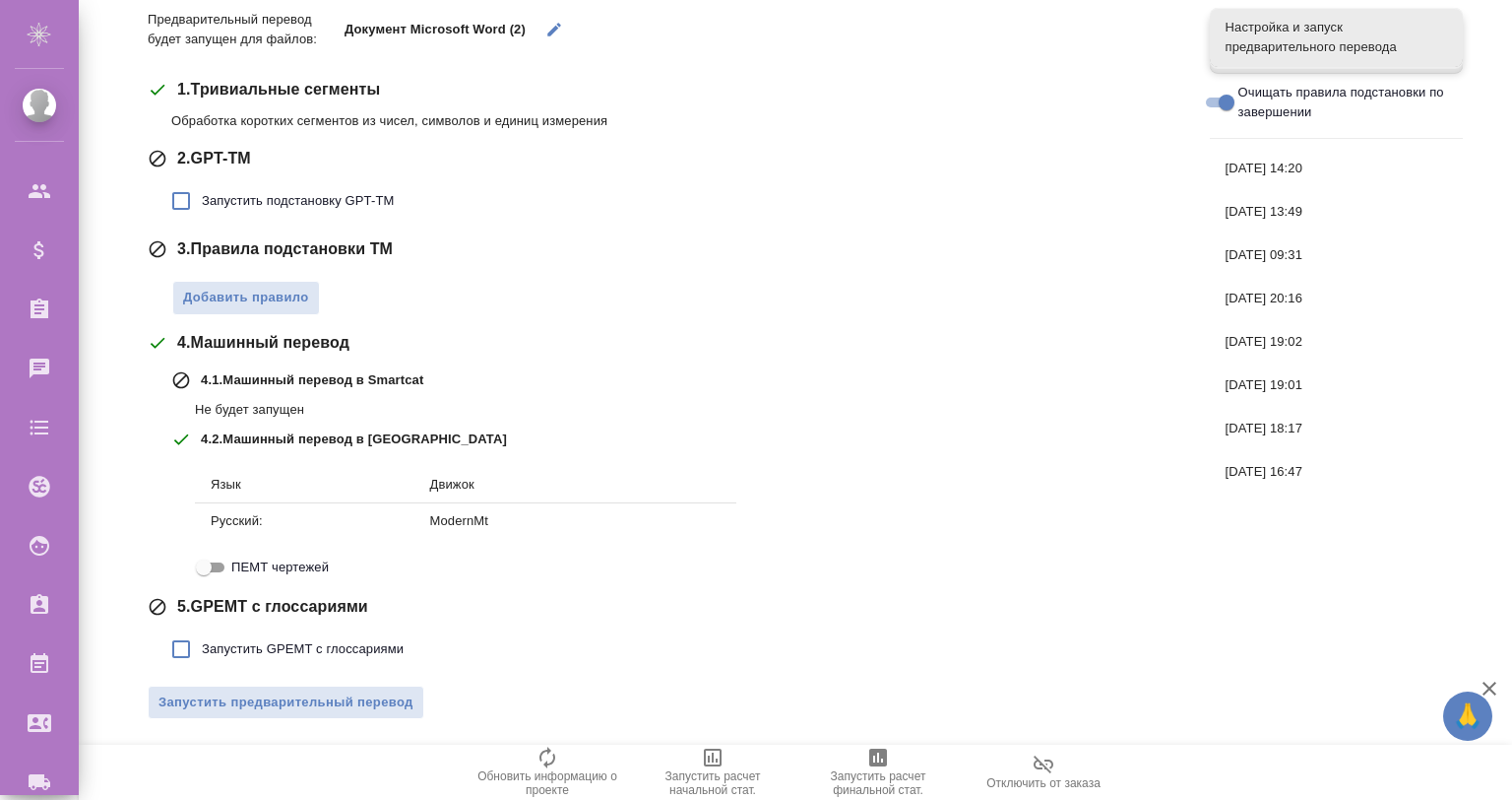
click at [329, 713] on button "Запустить предварительный перевод" at bounding box center [286, 702] width 277 height 35
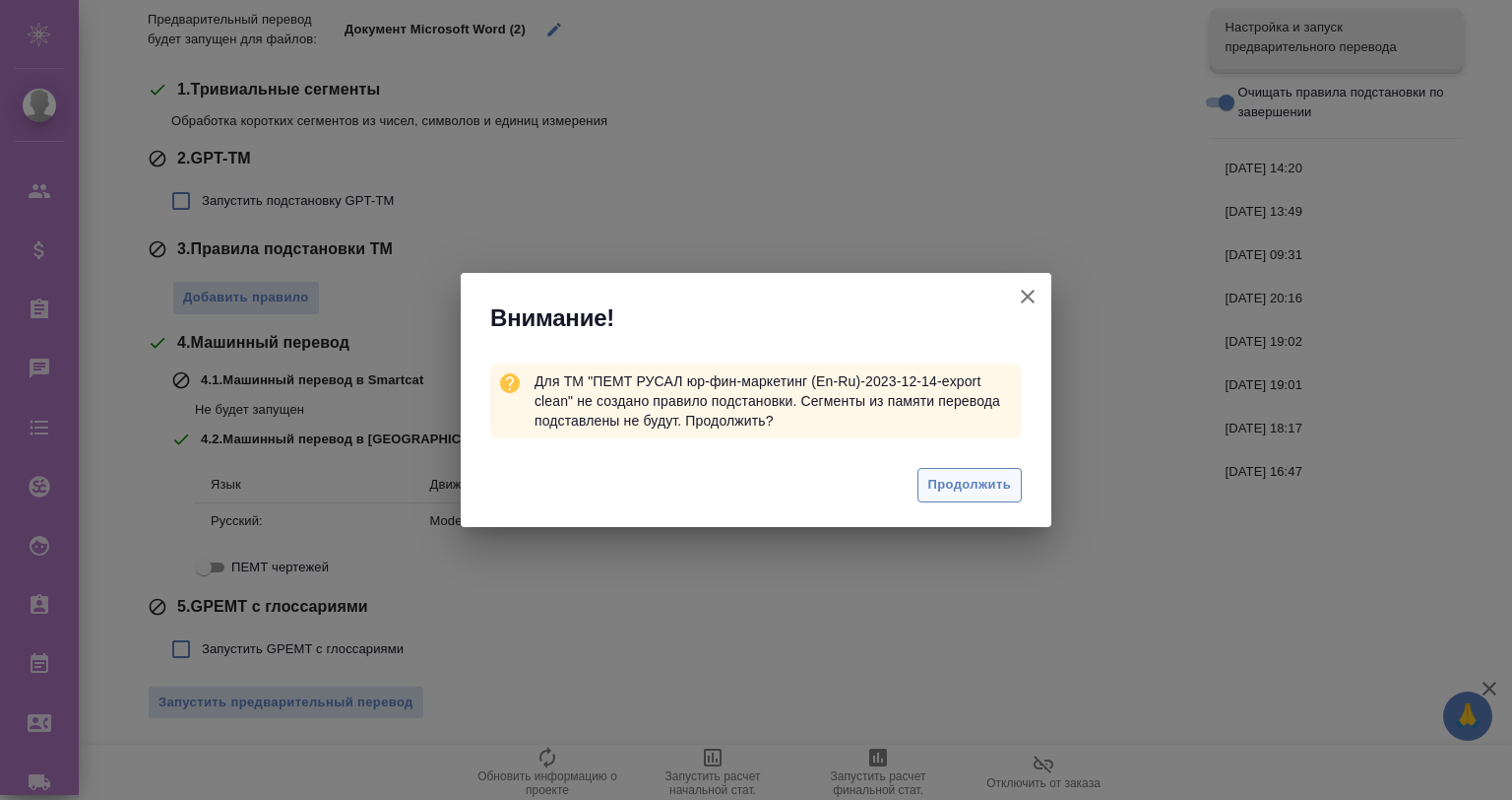
click at [961, 475] on button "Продолжить" at bounding box center [969, 485] width 105 height 35
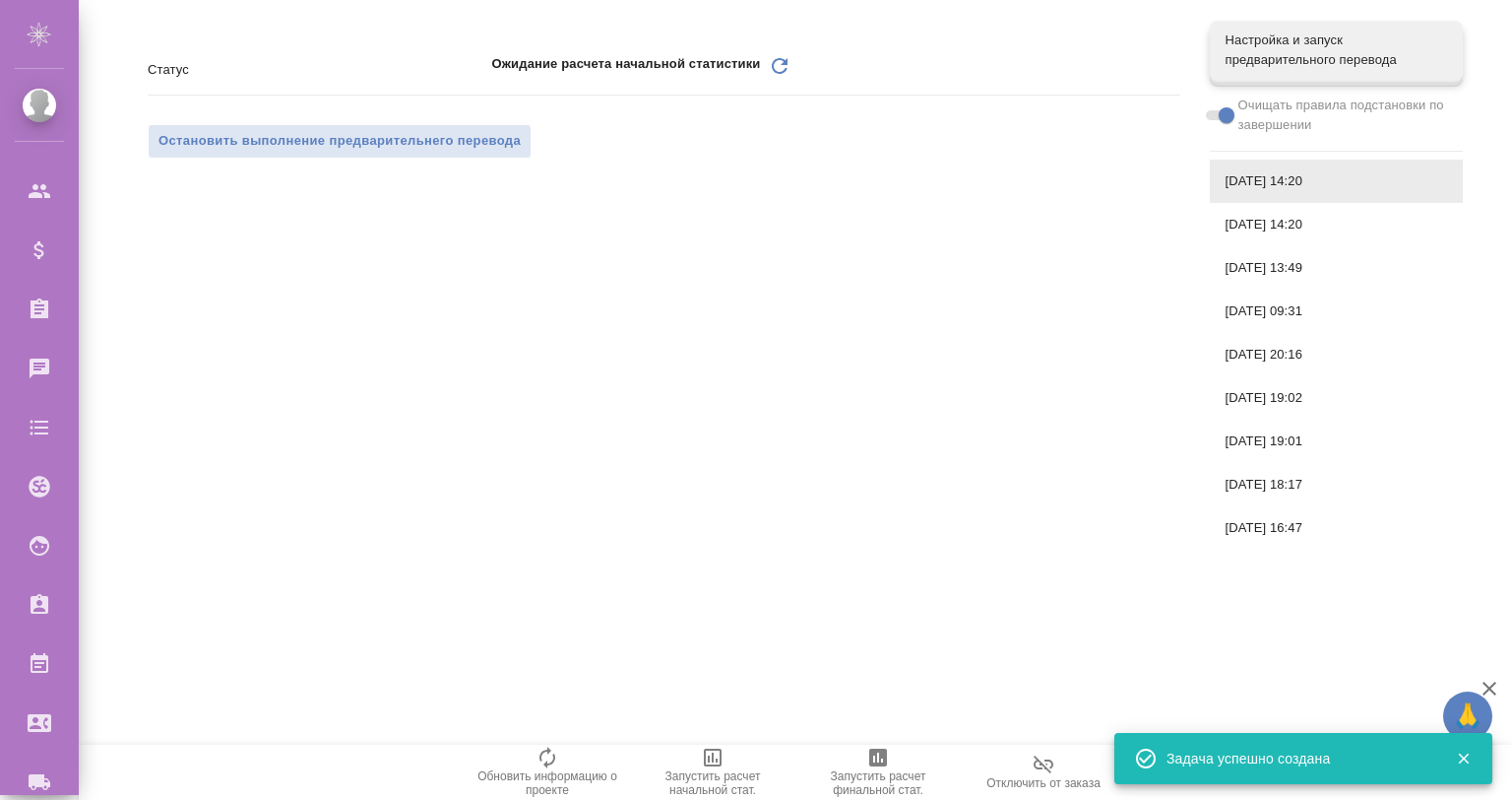
scroll to position [0, 0]
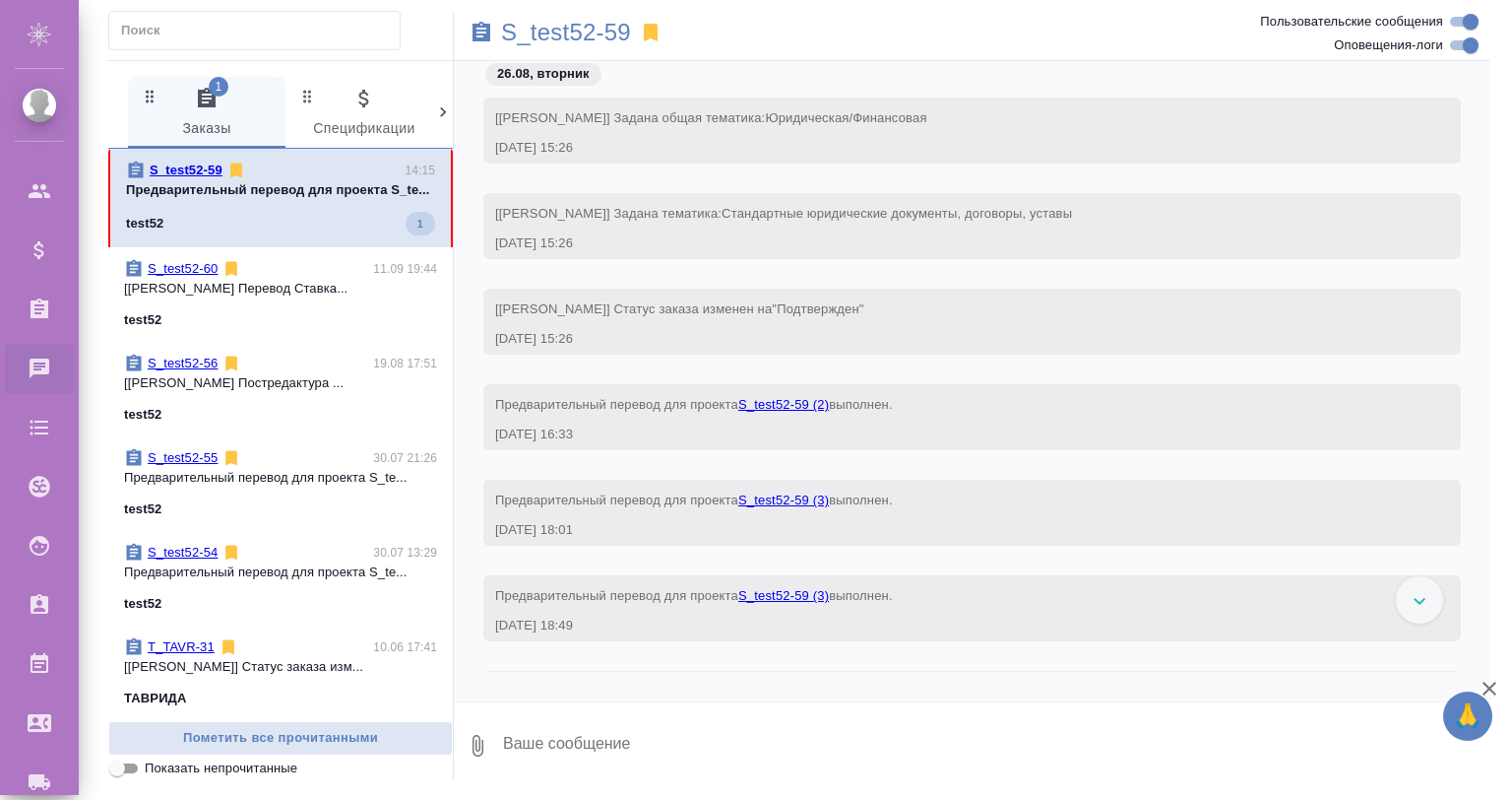
scroll to position [569, 0]
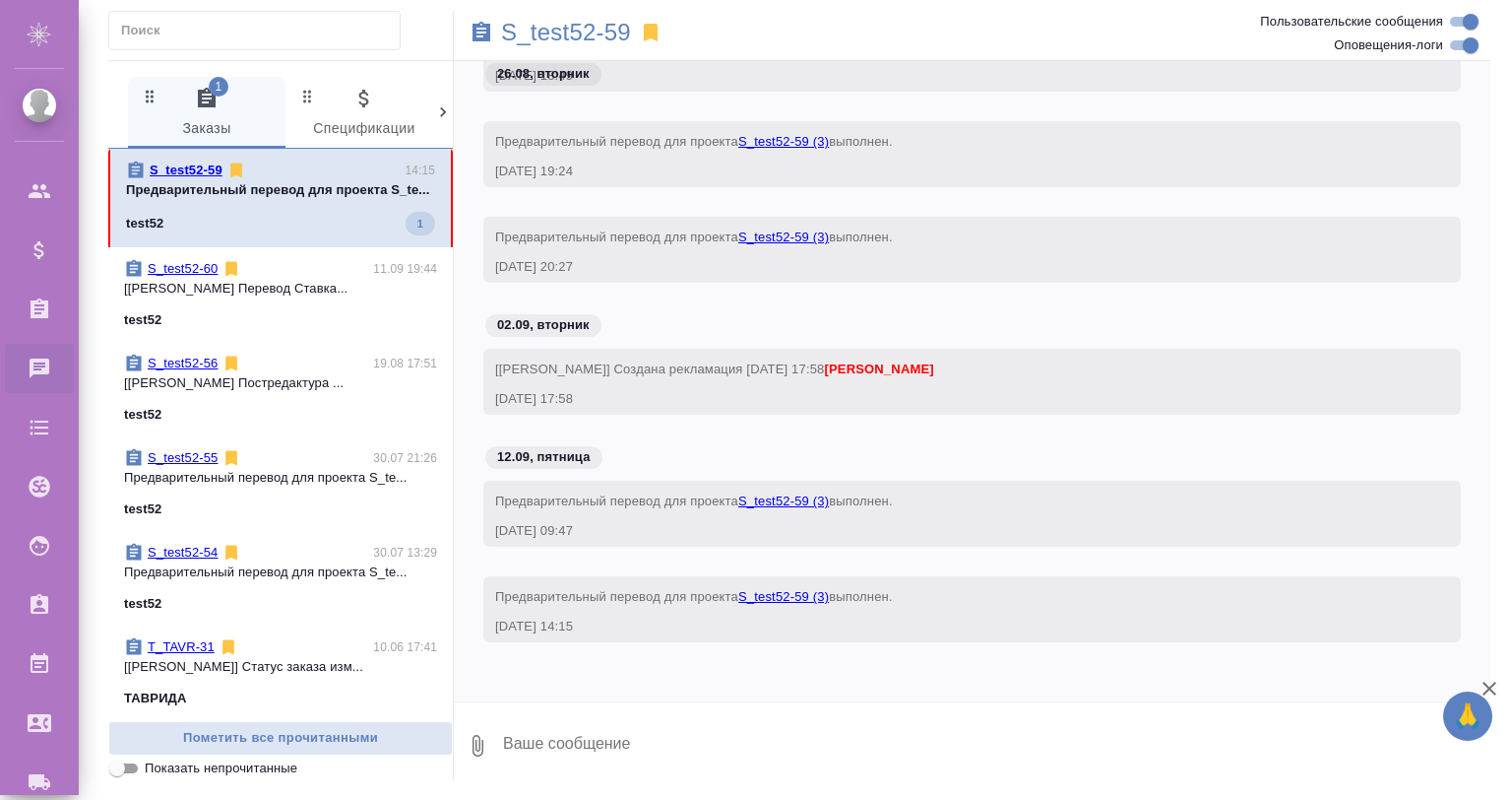
click at [271, 227] on span "S_test52-59 14:15 Предварительный перевод для проекта S_te... test52 1" at bounding box center [281, 197] width 309 height 75
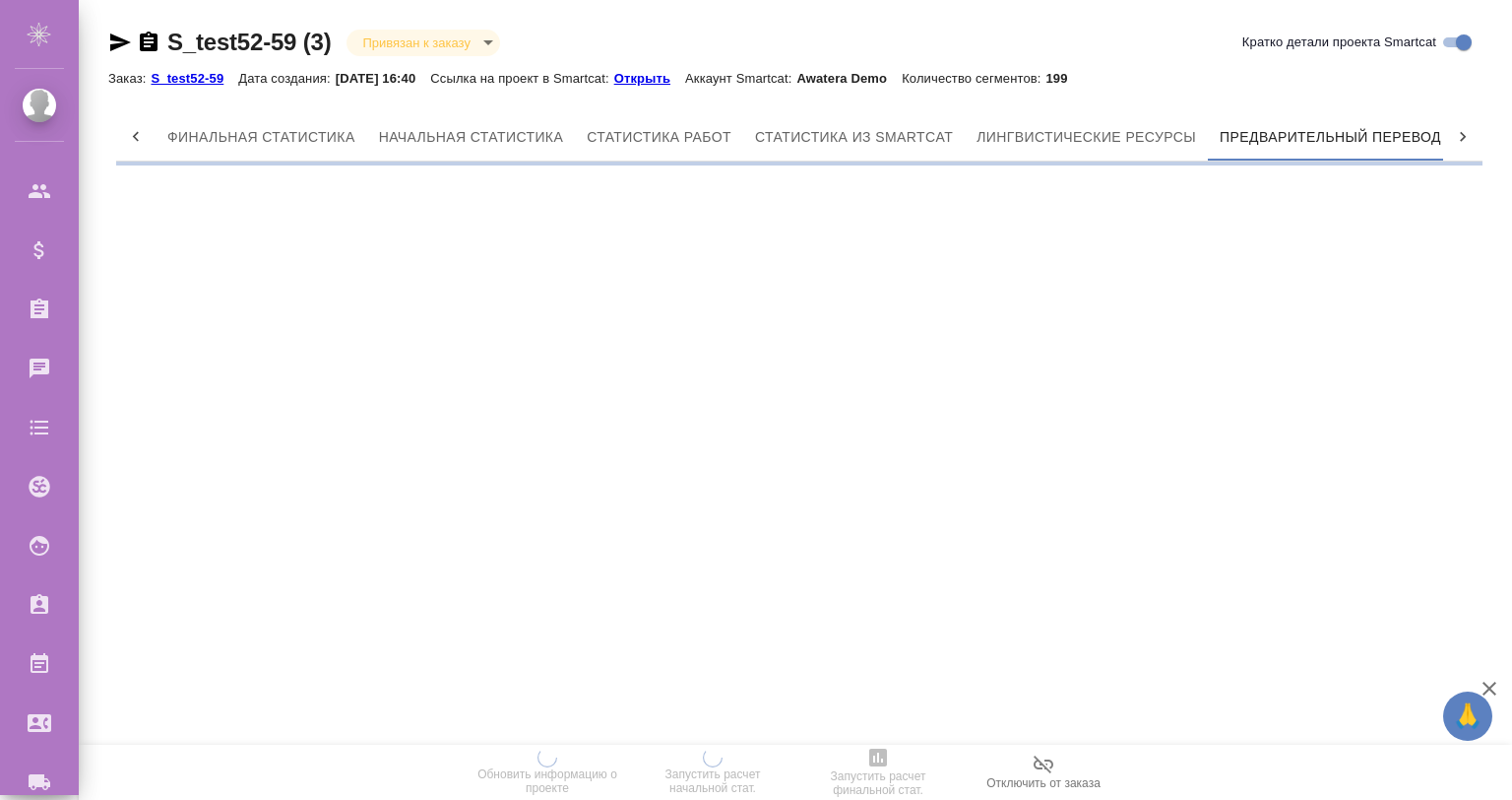
scroll to position [0, 9]
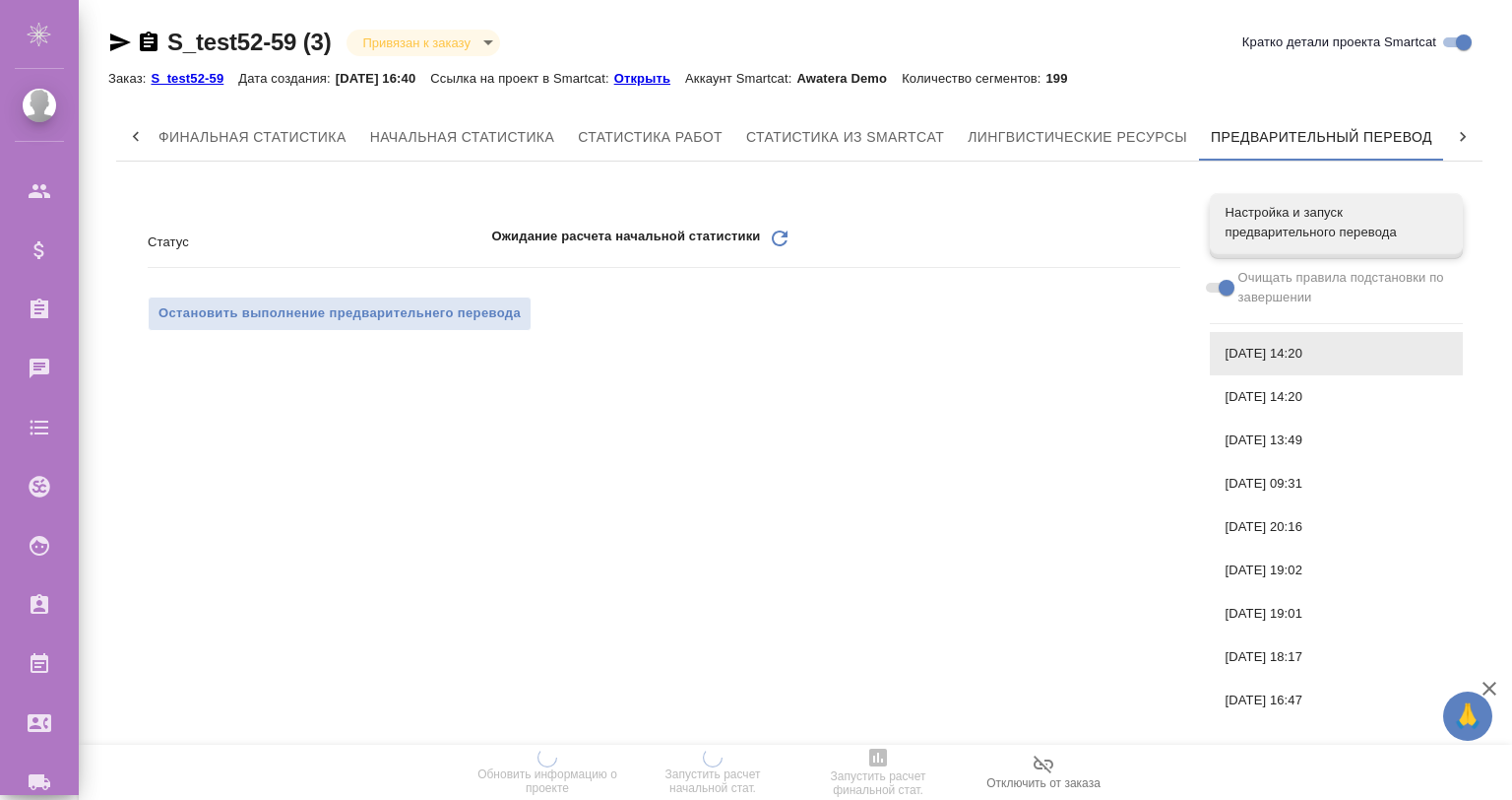
click at [777, 238] on icon "Обновить" at bounding box center [780, 238] width 24 height 24
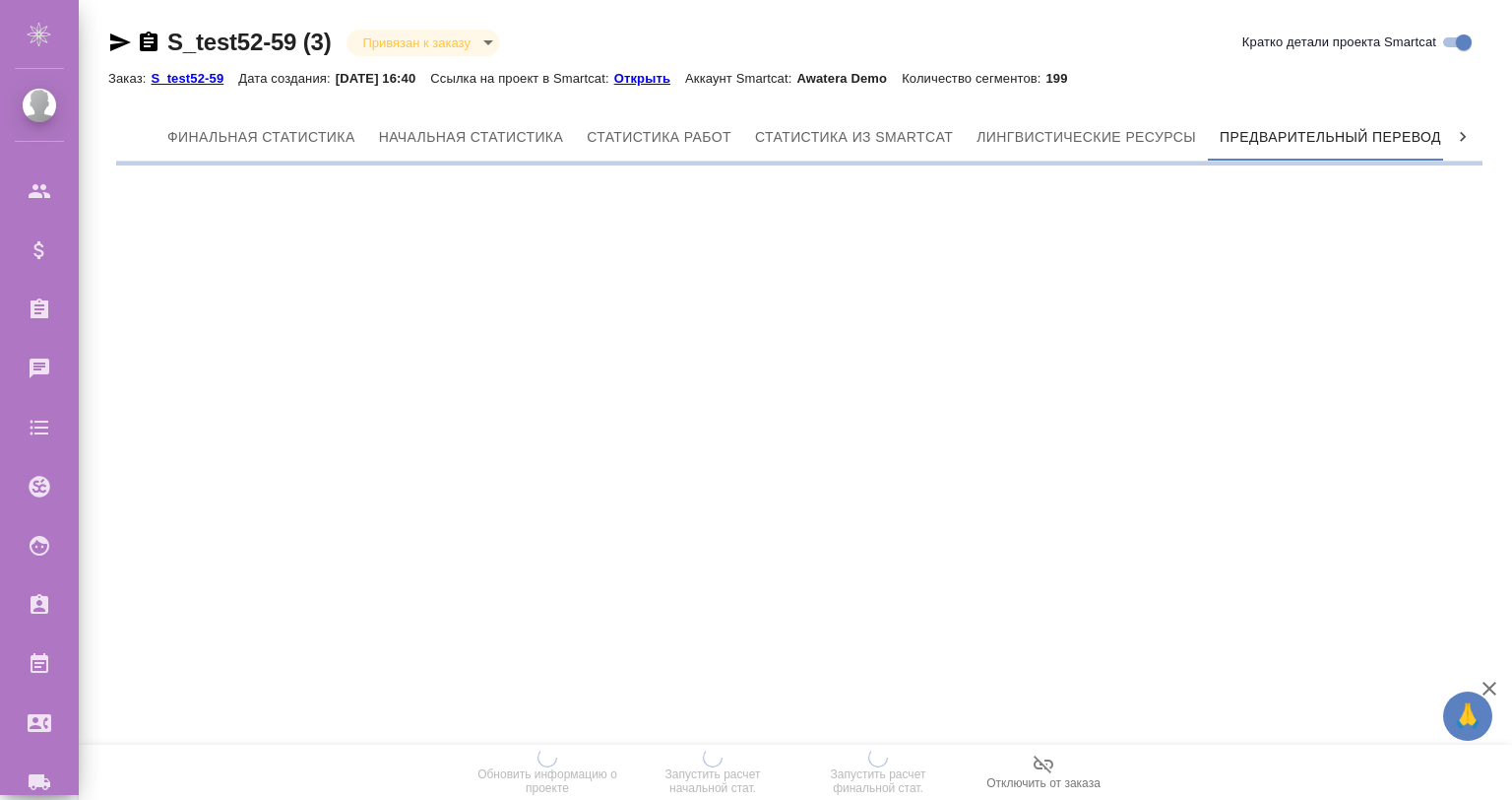
scroll to position [0, 9]
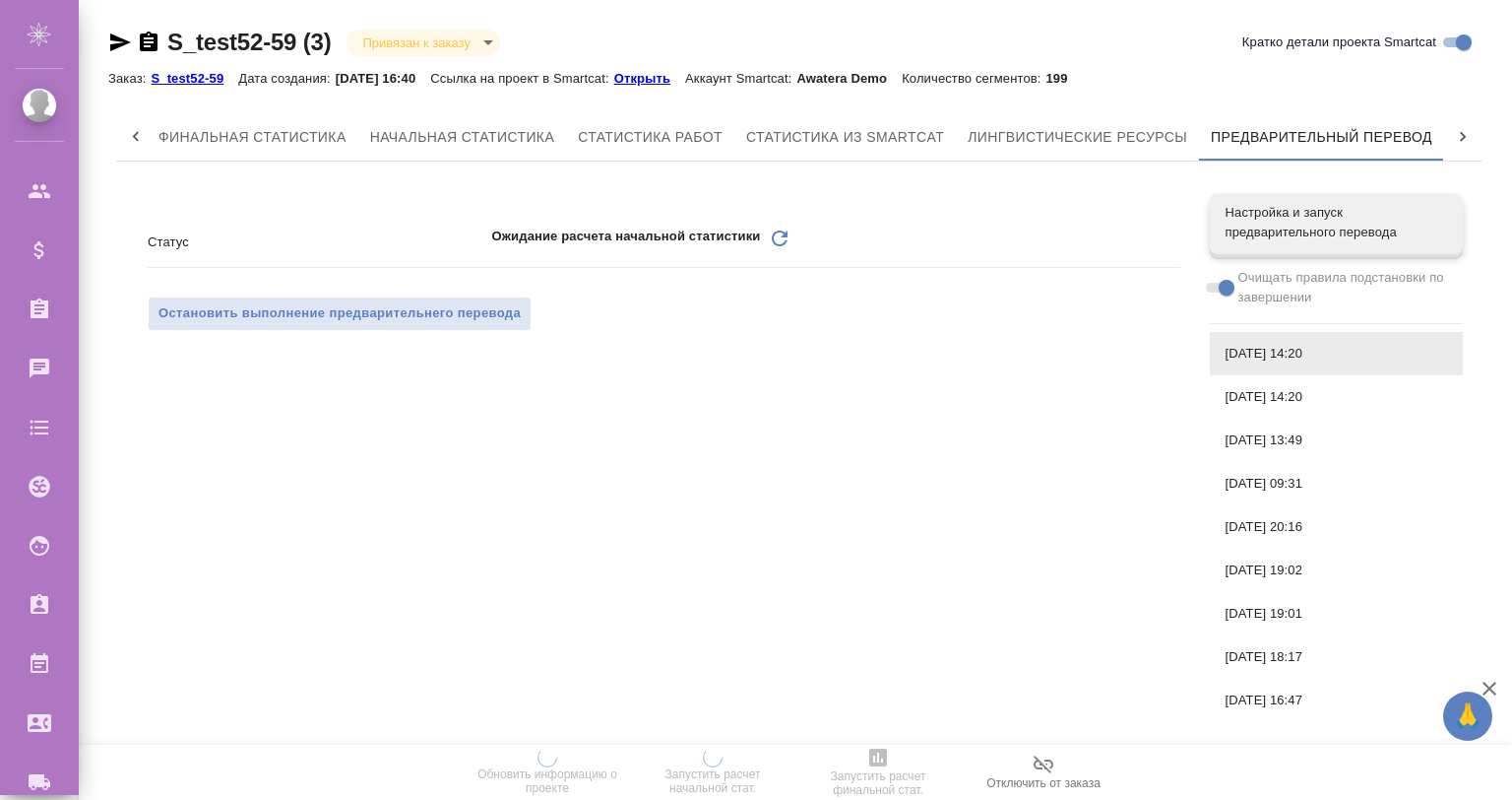
click at [772, 233] on icon "Обновить" at bounding box center [780, 238] width 24 height 24
